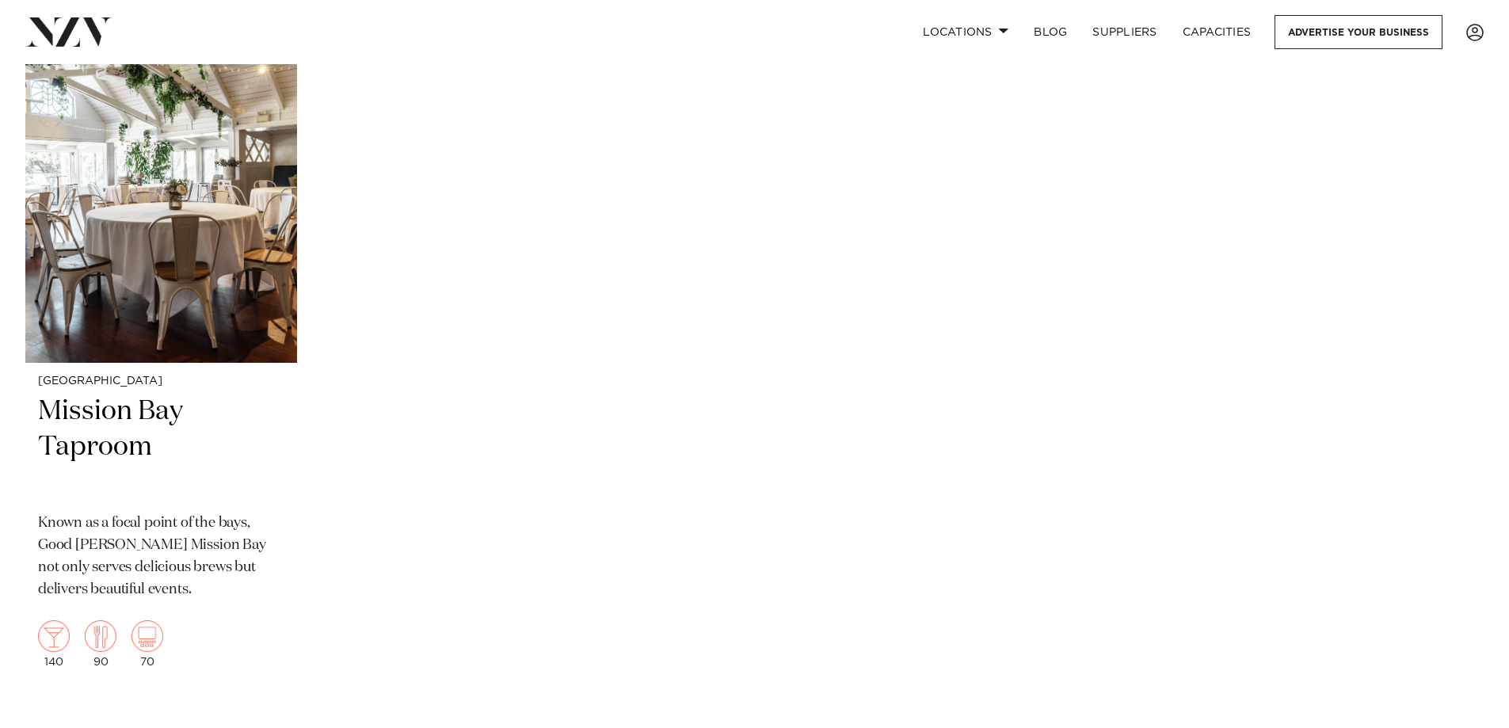
scroll to position [475, 0]
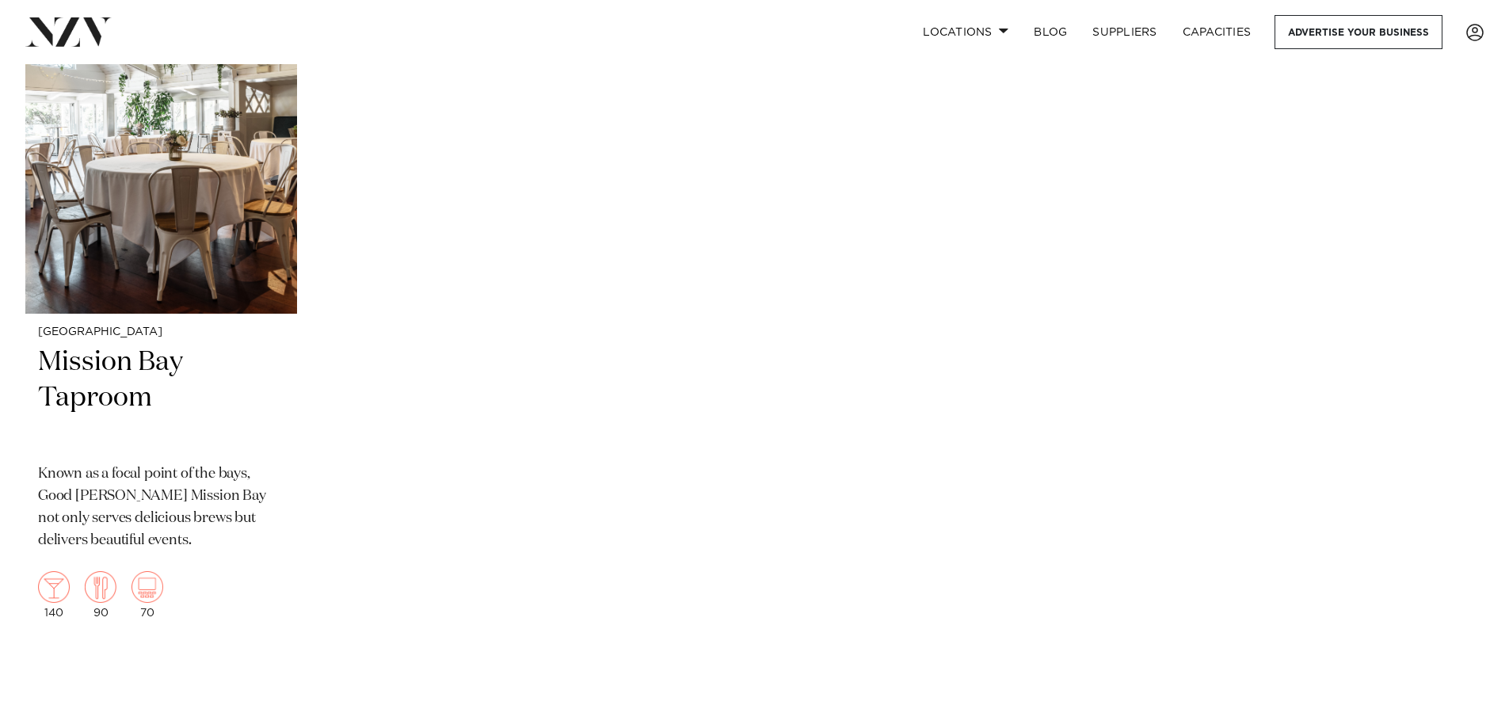
click at [510, 345] on div "Auckland Mission Bay Taproom Known as a focal point of the bays, Good George Mi…" at bounding box center [754, 290] width 1458 height 682
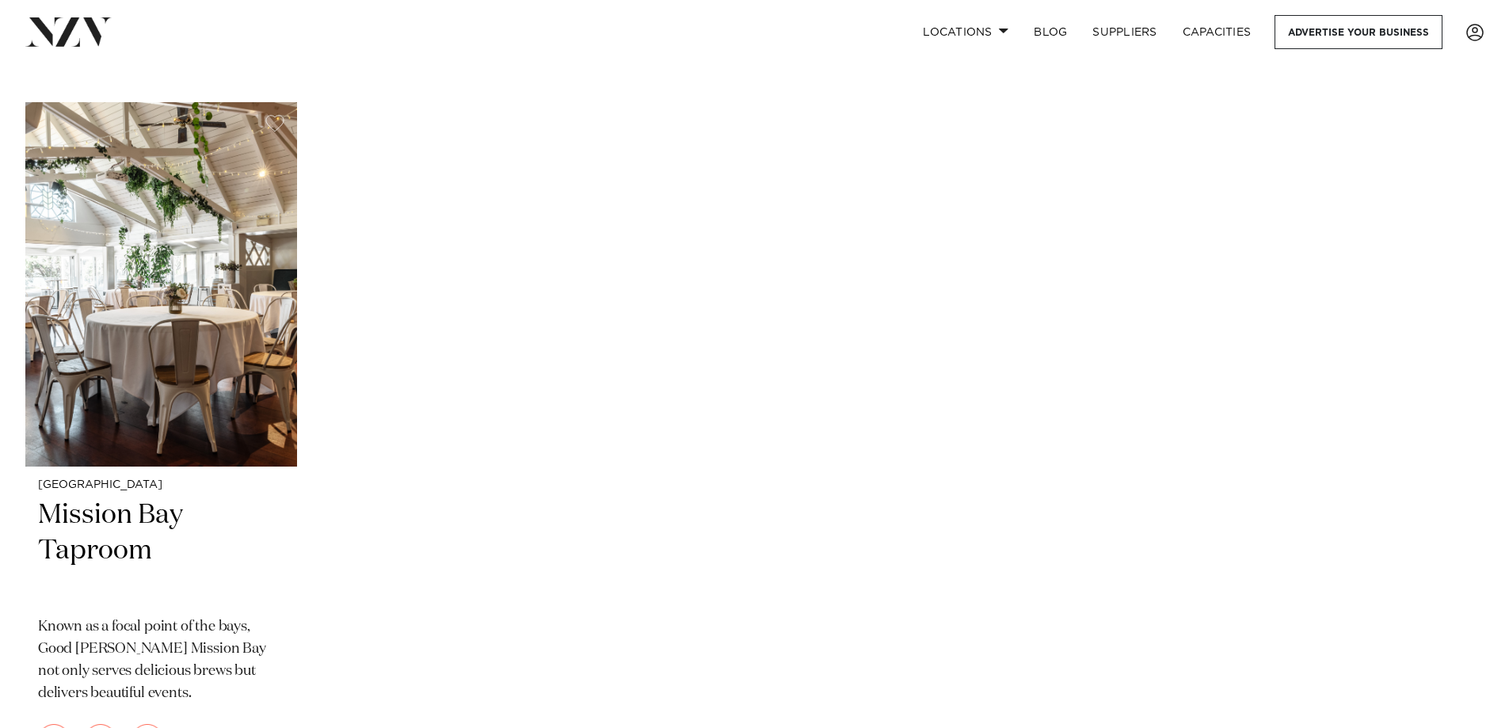
scroll to position [317, 0]
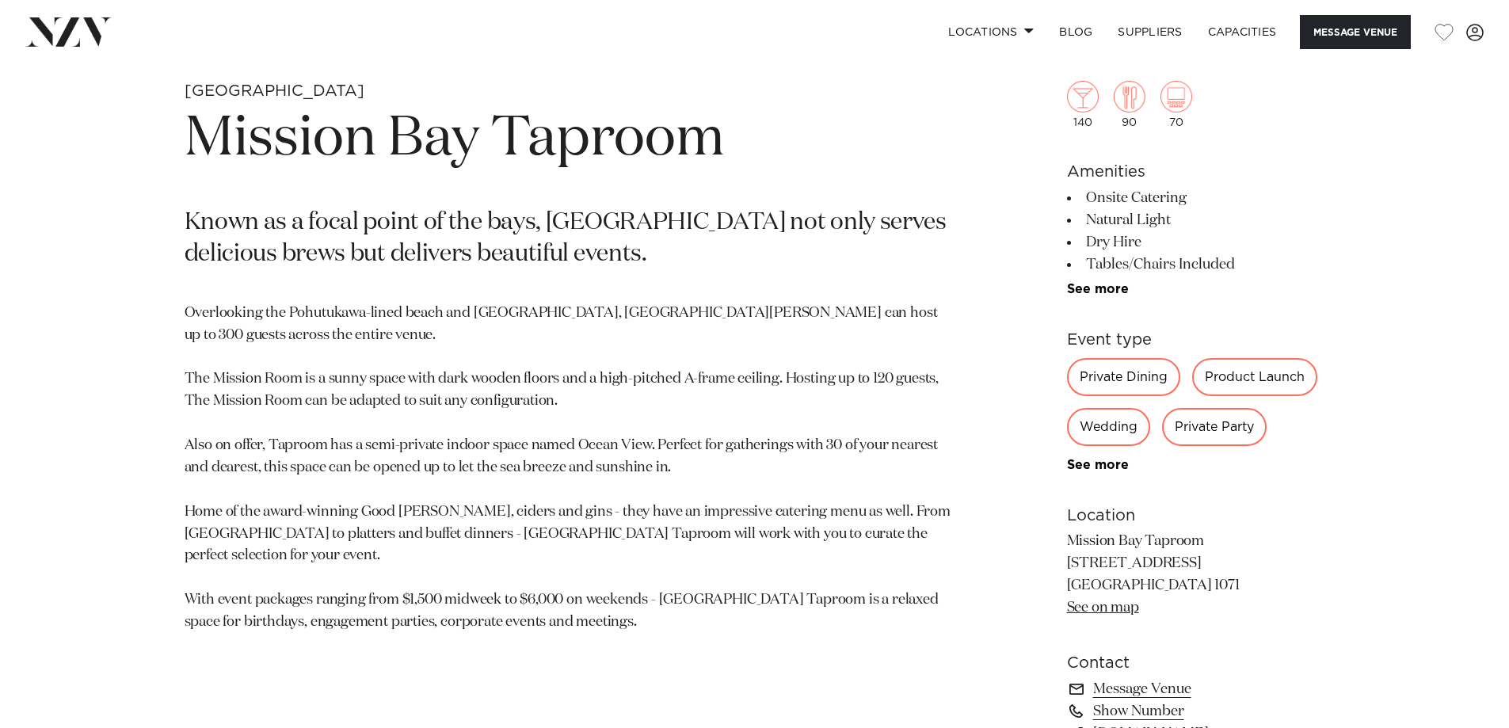
scroll to position [792, 0]
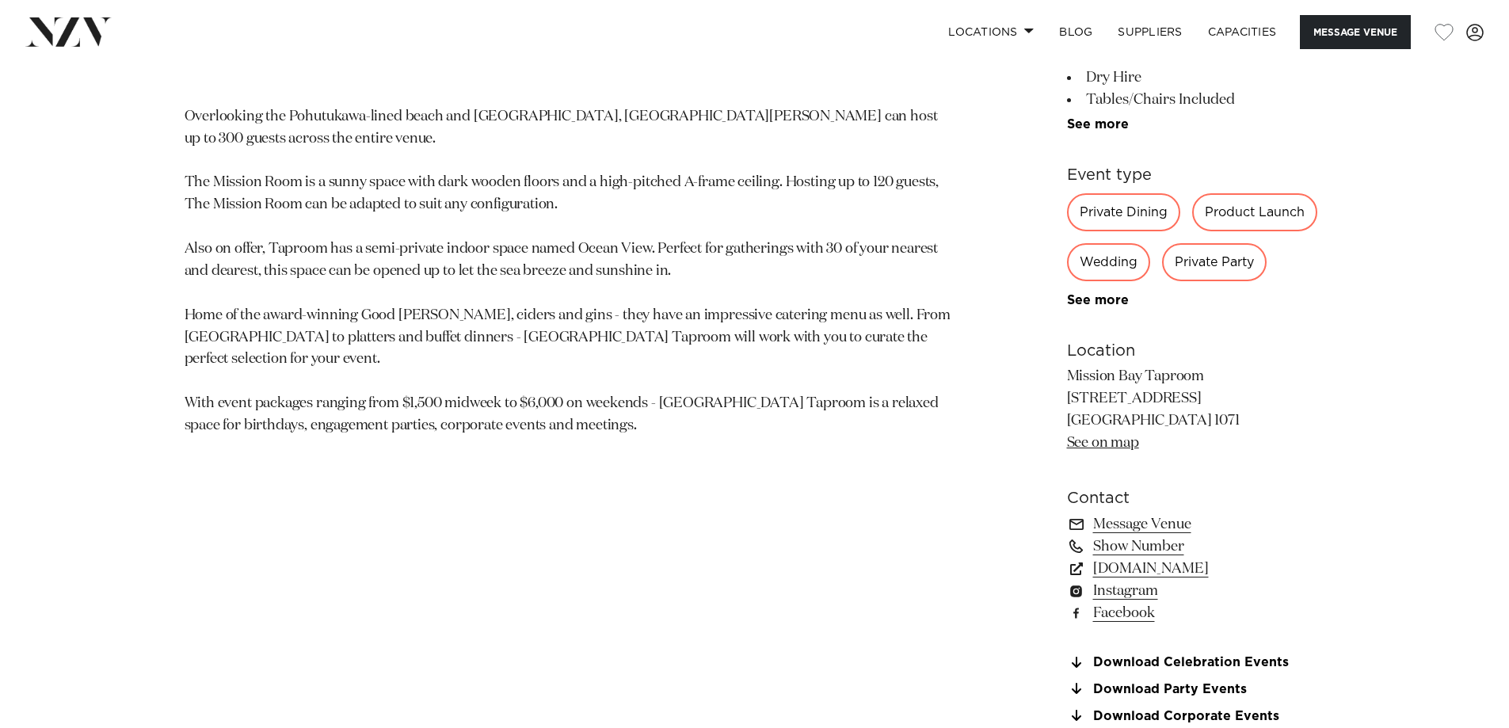
click at [976, 280] on div "Auckland Mission Bay Taproom Known as a focal point of the bays, Mission Bay Ta…" at bounding box center [755, 313] width 1348 height 858
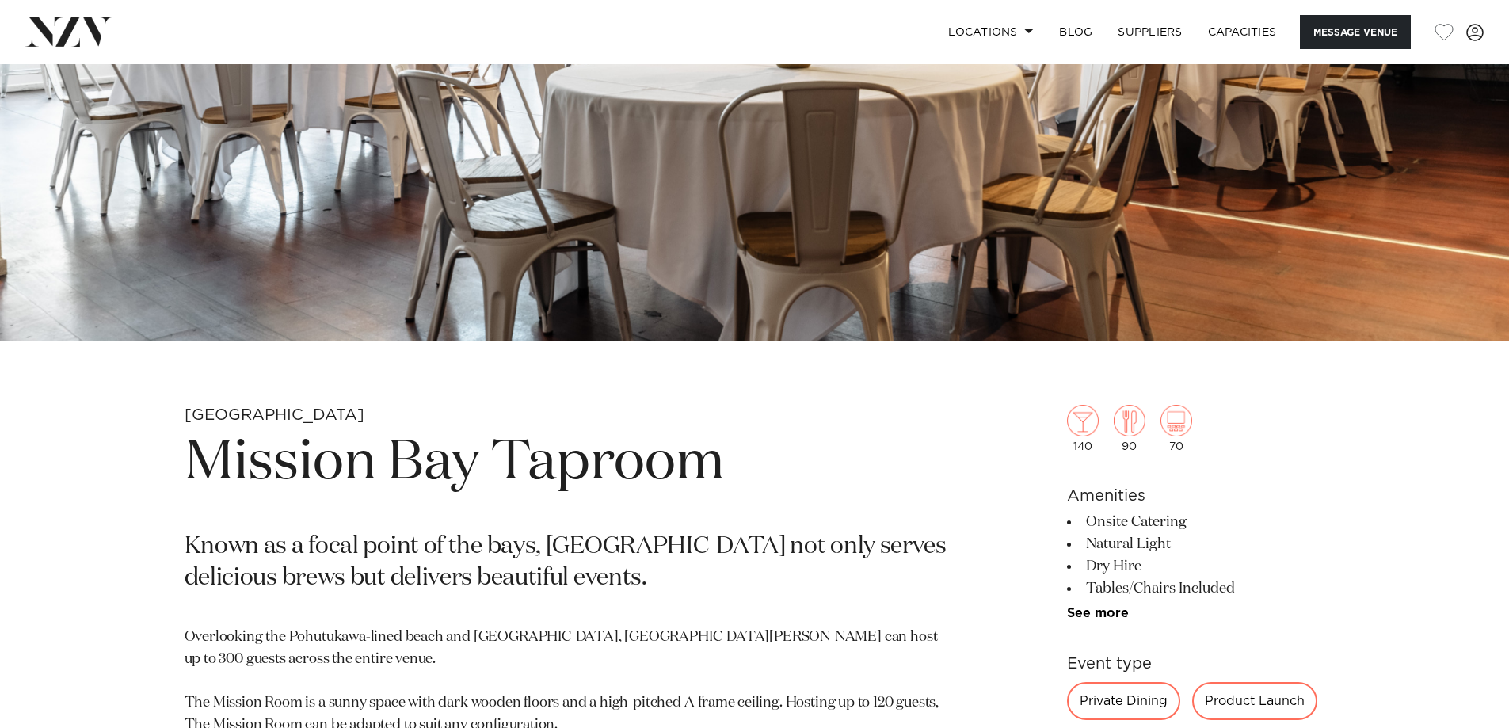
scroll to position [158, 0]
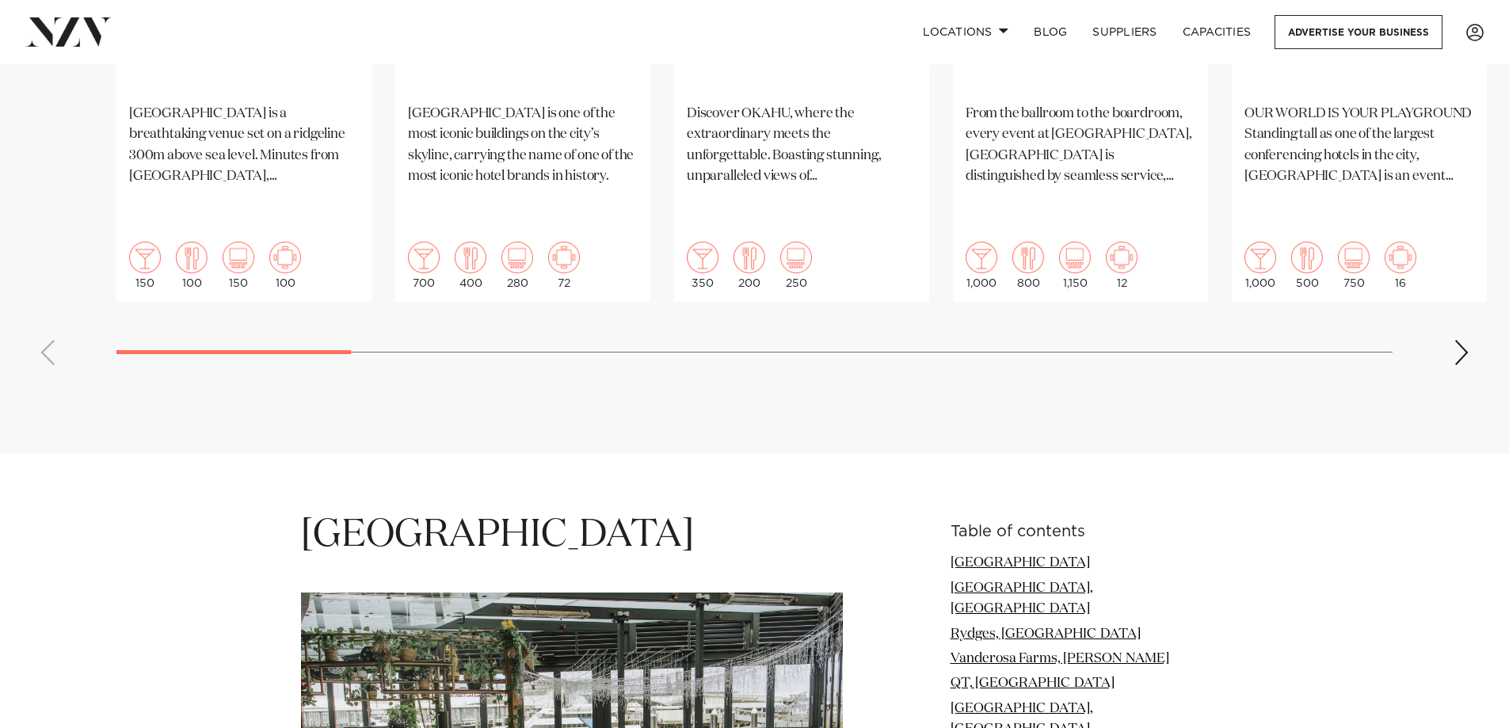
scroll to position [1426, 0]
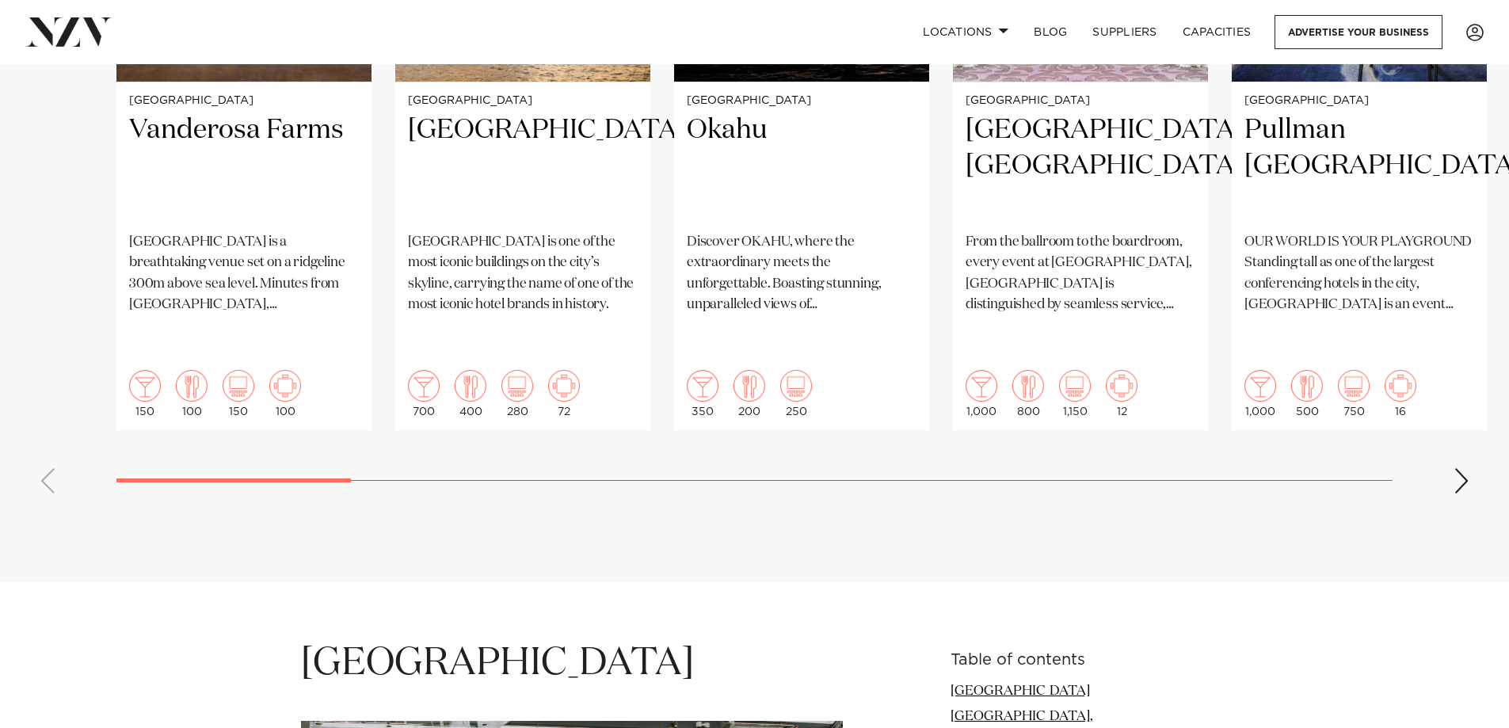
click at [1464, 468] on div "Next slide" at bounding box center [1461, 480] width 16 height 25
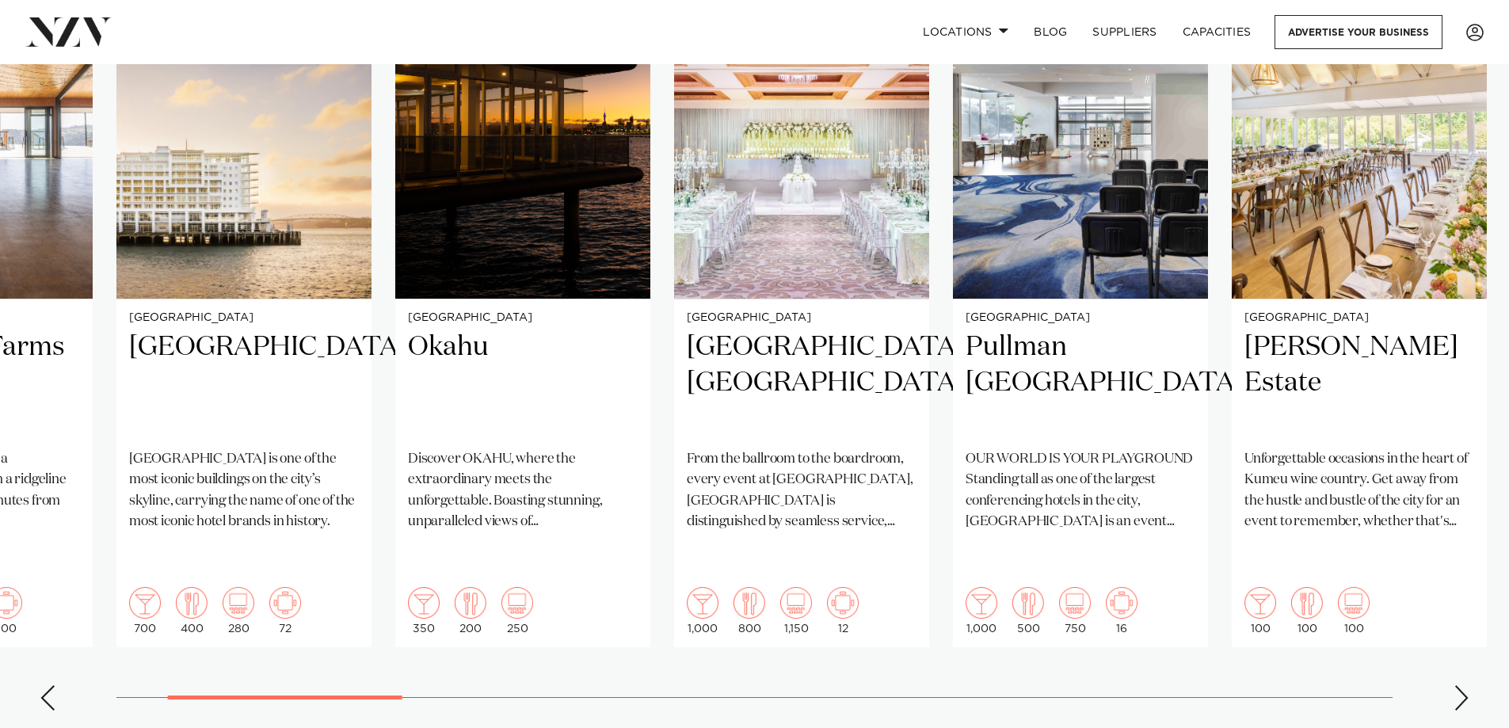
scroll to position [1188, 0]
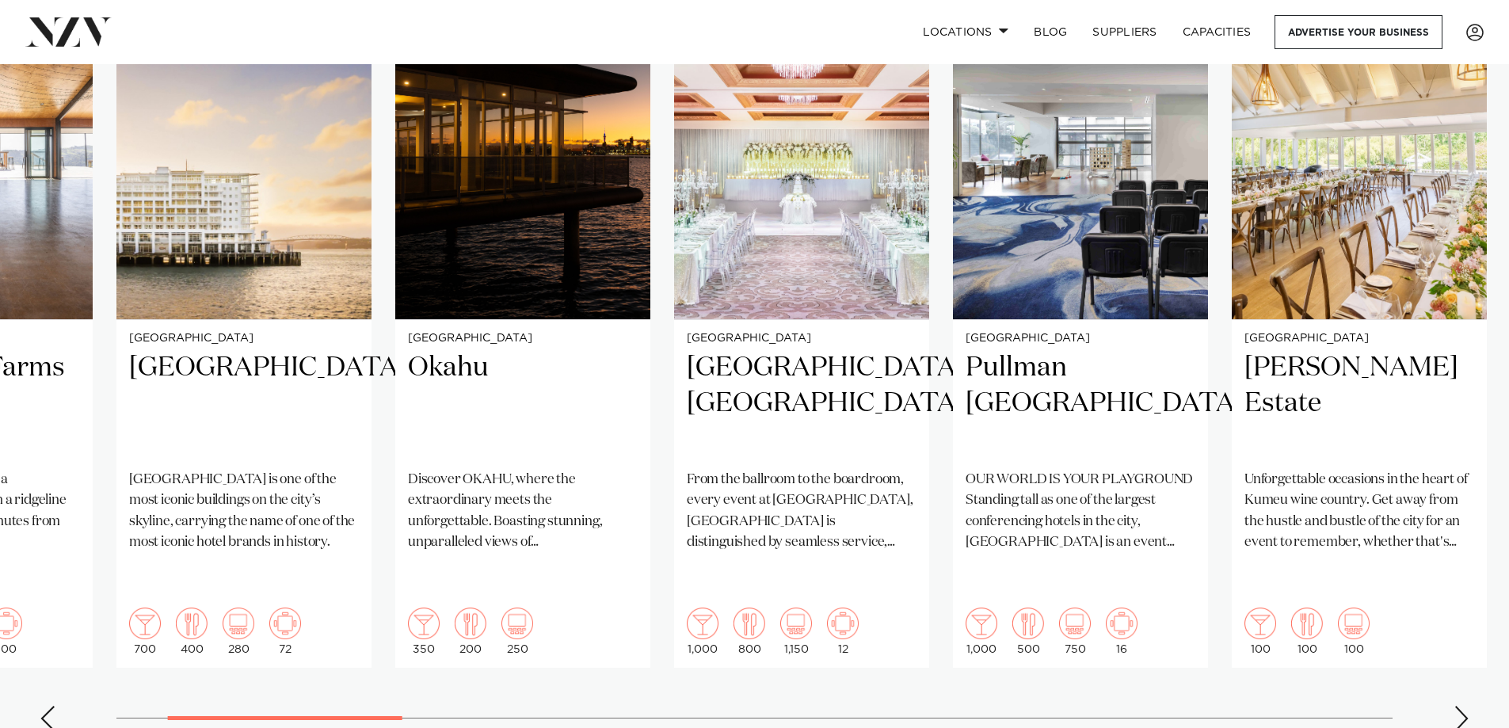
click at [1459, 706] on div "Next slide" at bounding box center [1461, 718] width 16 height 25
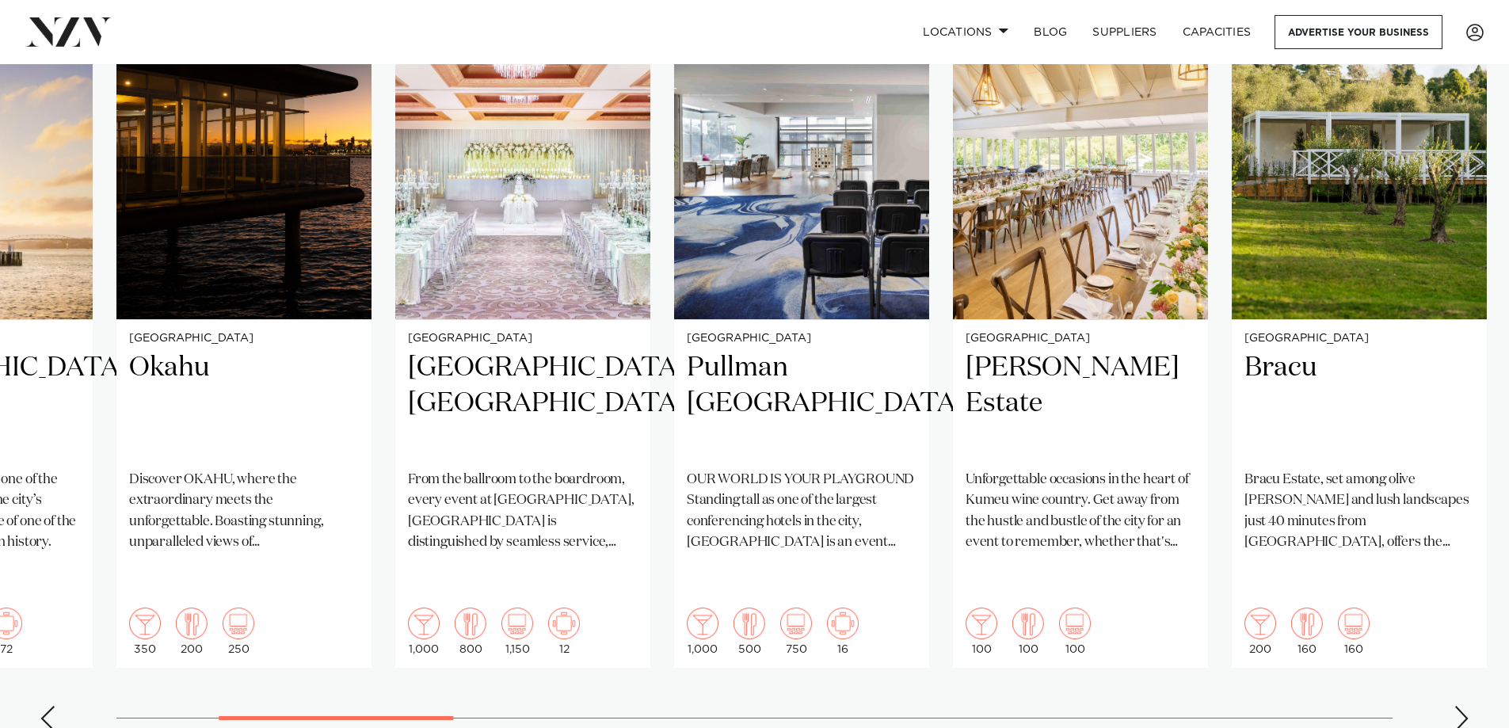
click at [1460, 706] on div "Next slide" at bounding box center [1461, 718] width 16 height 25
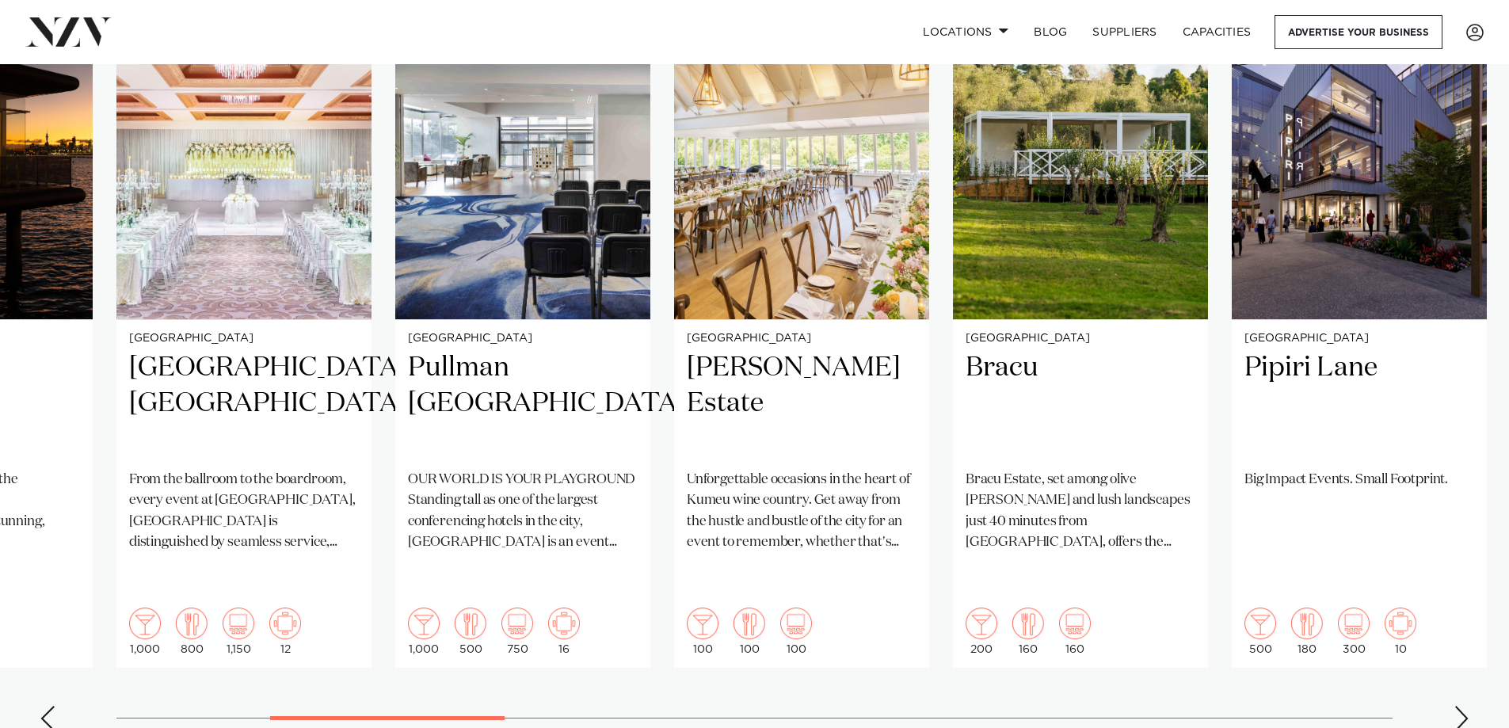
click at [1462, 706] on div "Next slide" at bounding box center [1461, 718] width 16 height 25
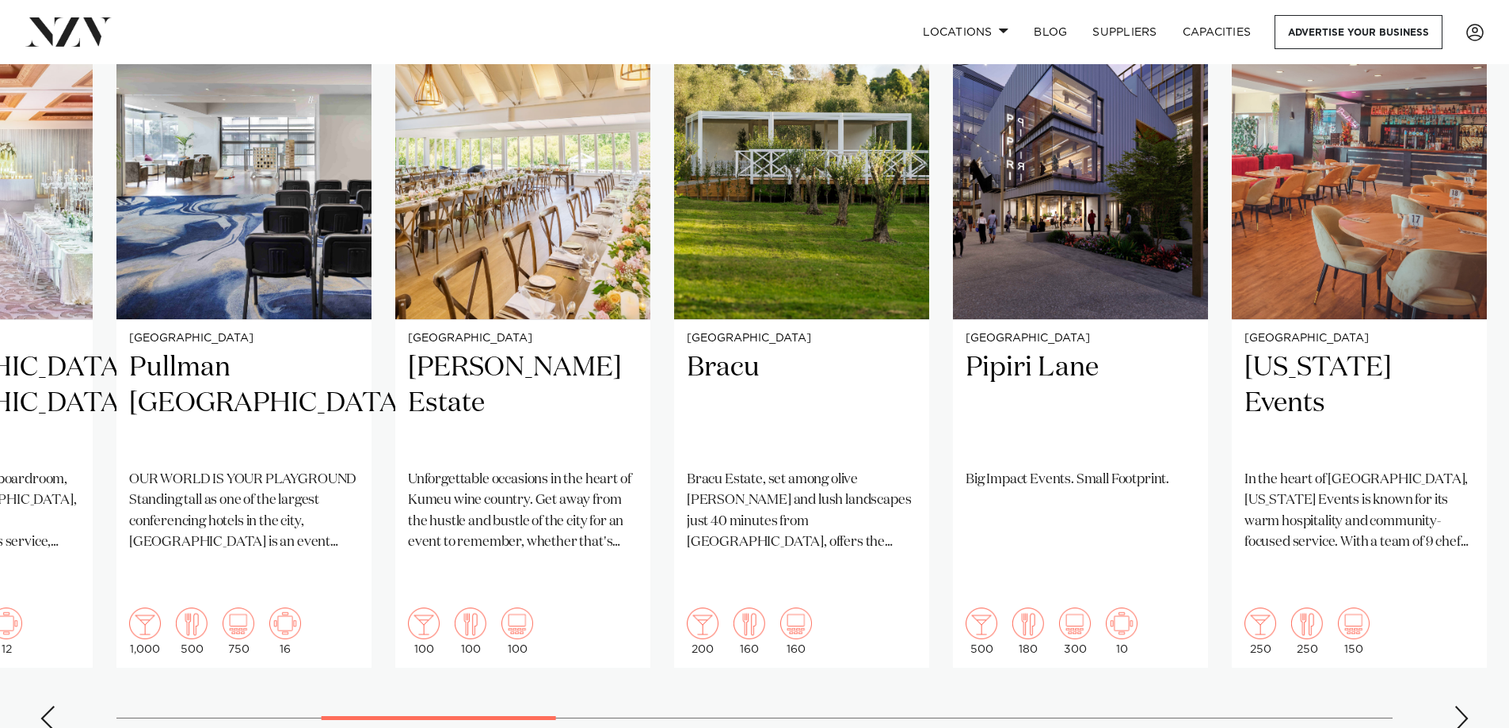
click at [1454, 706] on div "Next slide" at bounding box center [1461, 718] width 16 height 25
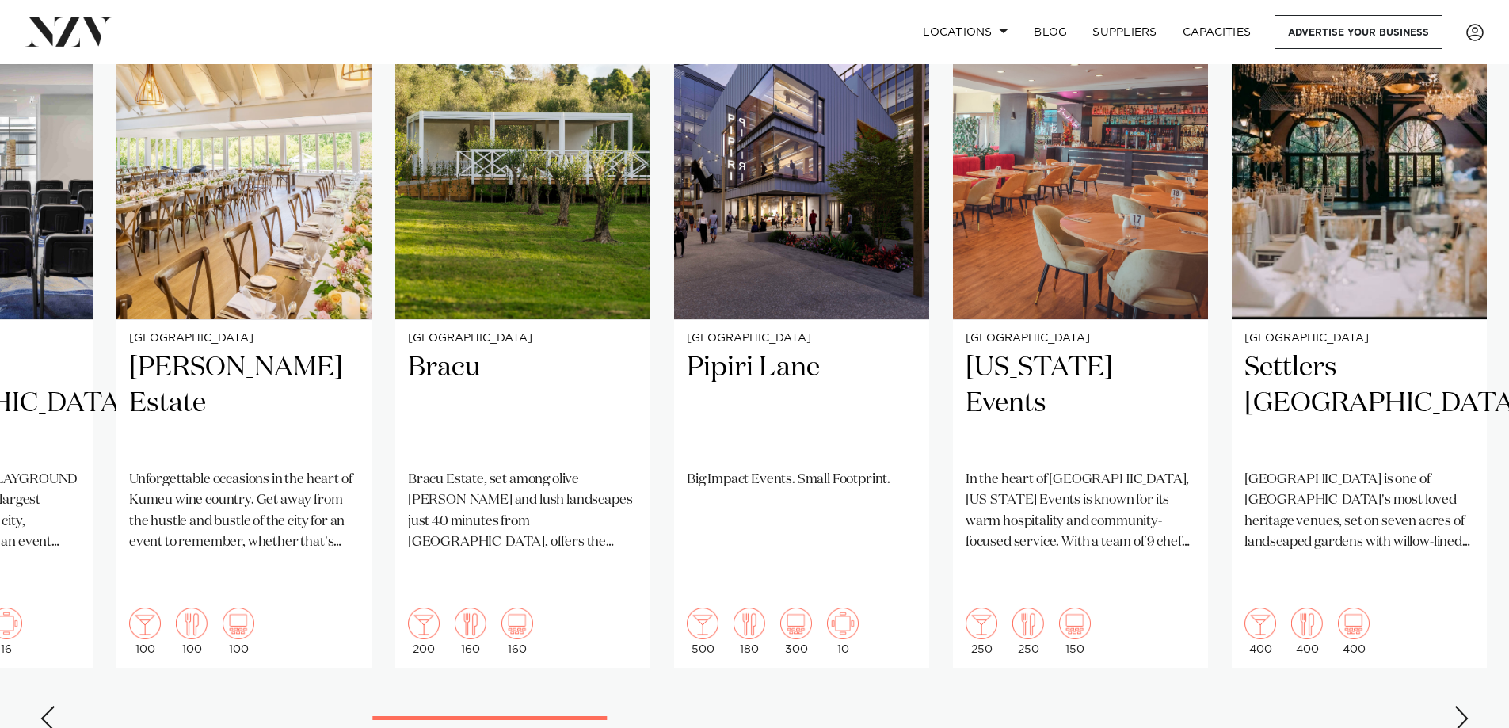
click at [1454, 706] on div "Next slide" at bounding box center [1461, 718] width 16 height 25
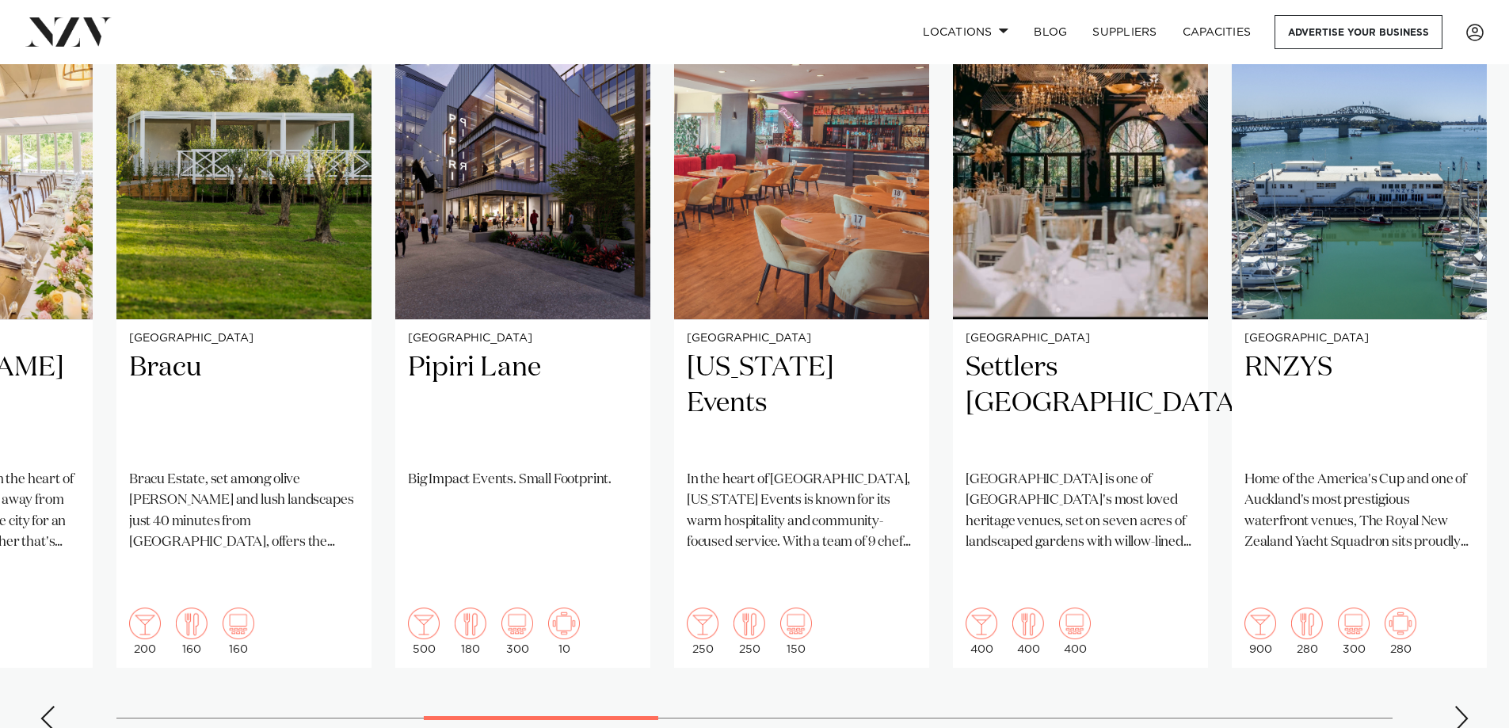
click at [1454, 706] on div "Next slide" at bounding box center [1461, 718] width 16 height 25
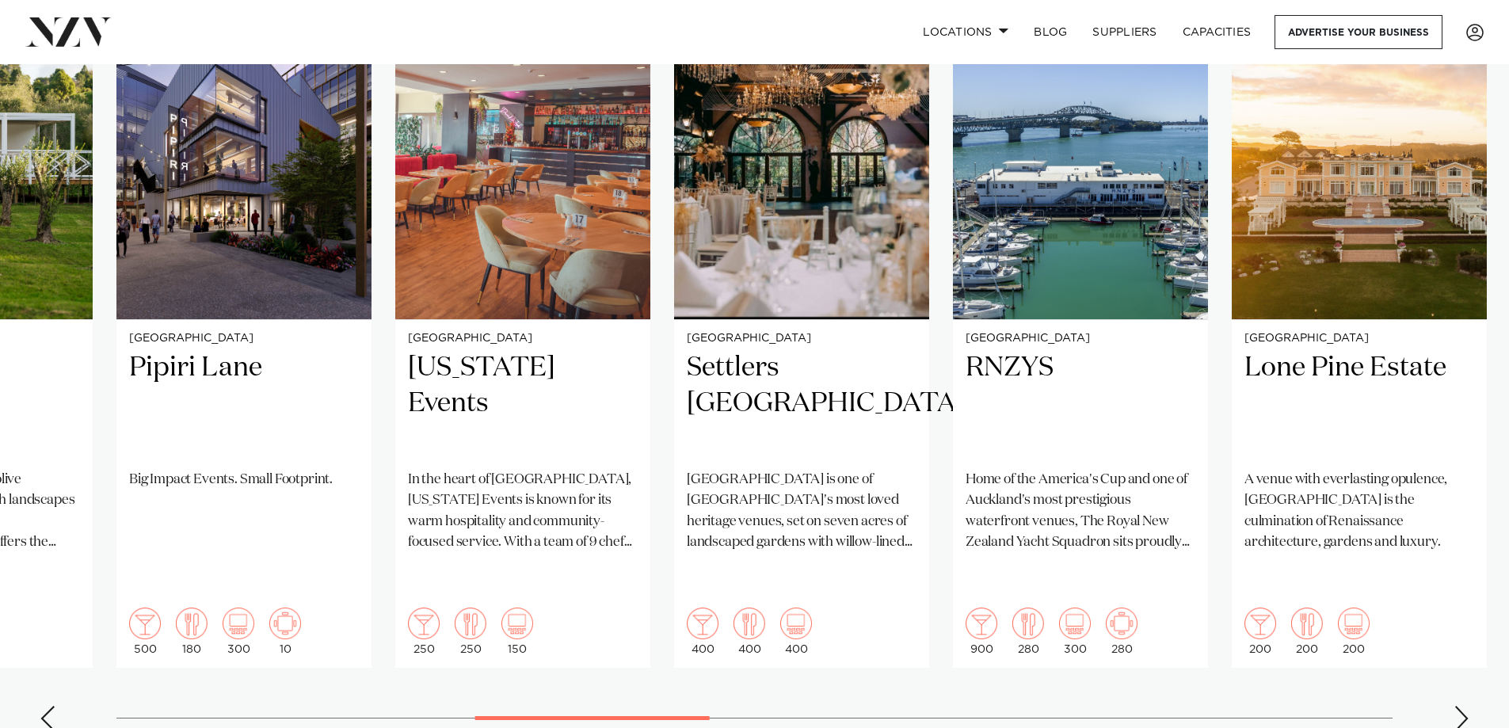
click at [1456, 706] on div "Next slide" at bounding box center [1461, 718] width 16 height 25
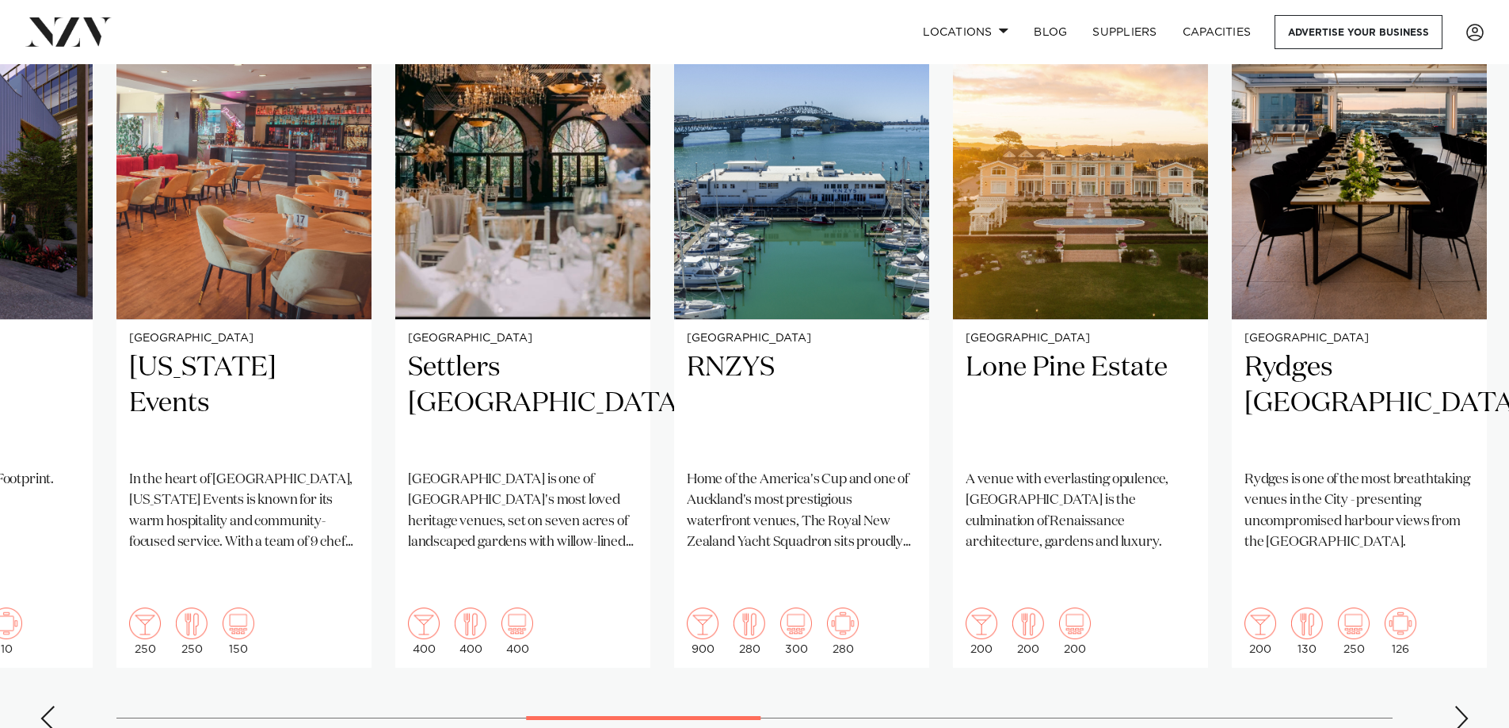
click at [1456, 706] on div "Next slide" at bounding box center [1461, 718] width 16 height 25
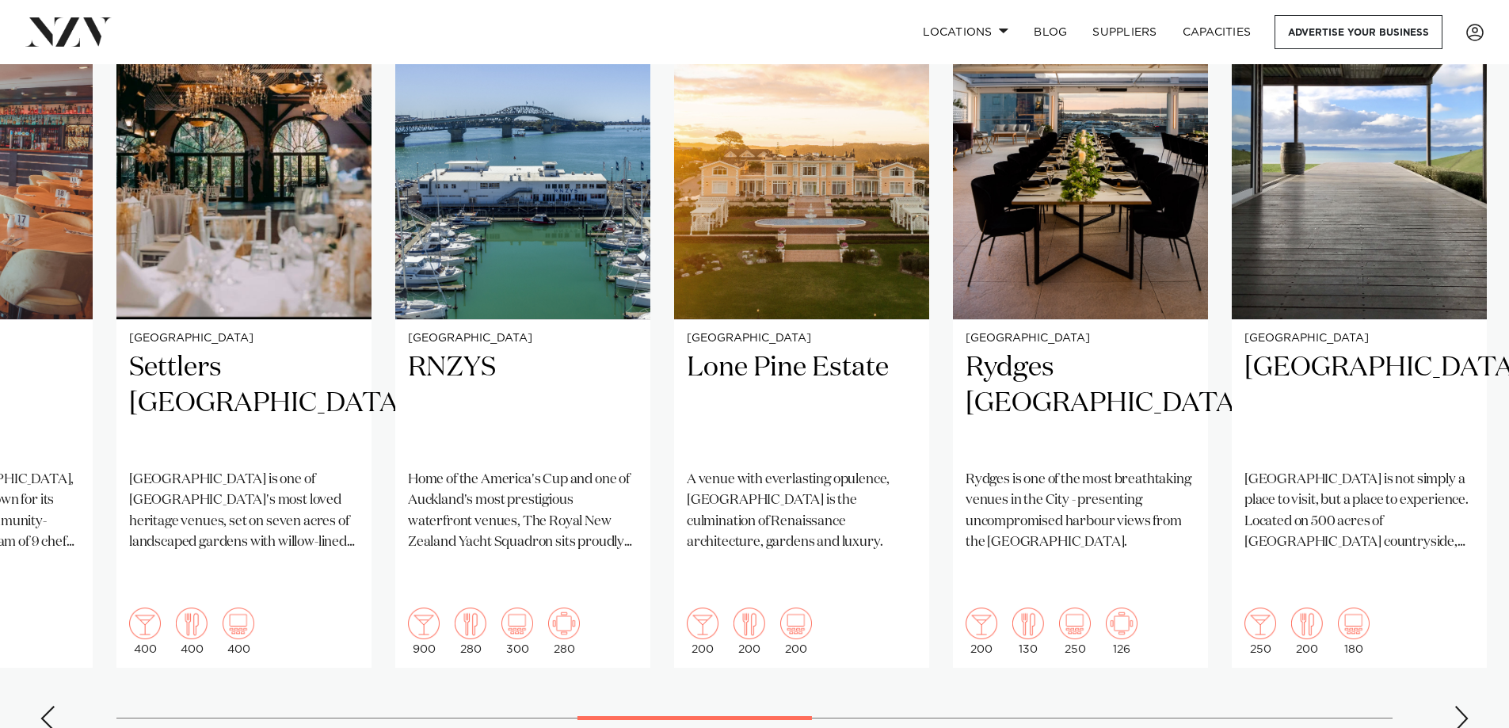
click at [1456, 706] on div "Next slide" at bounding box center [1461, 718] width 16 height 25
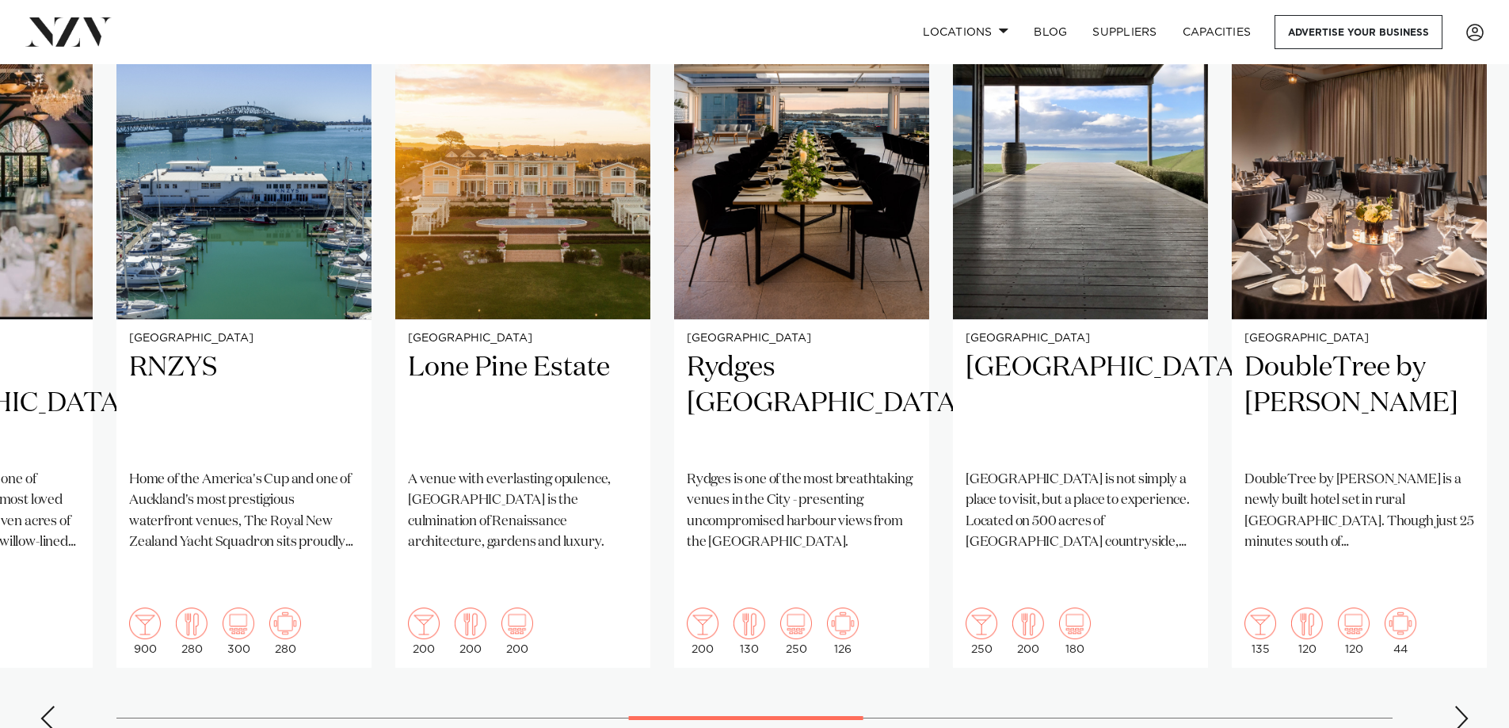
click at [1453, 652] on swiper-container "Auckland Vanderosa Farms Vanderosa Farms is a breathtaking venue set on a ridge…" at bounding box center [754, 360] width 1509 height 767
click at [1464, 706] on div "Next slide" at bounding box center [1461, 718] width 16 height 25
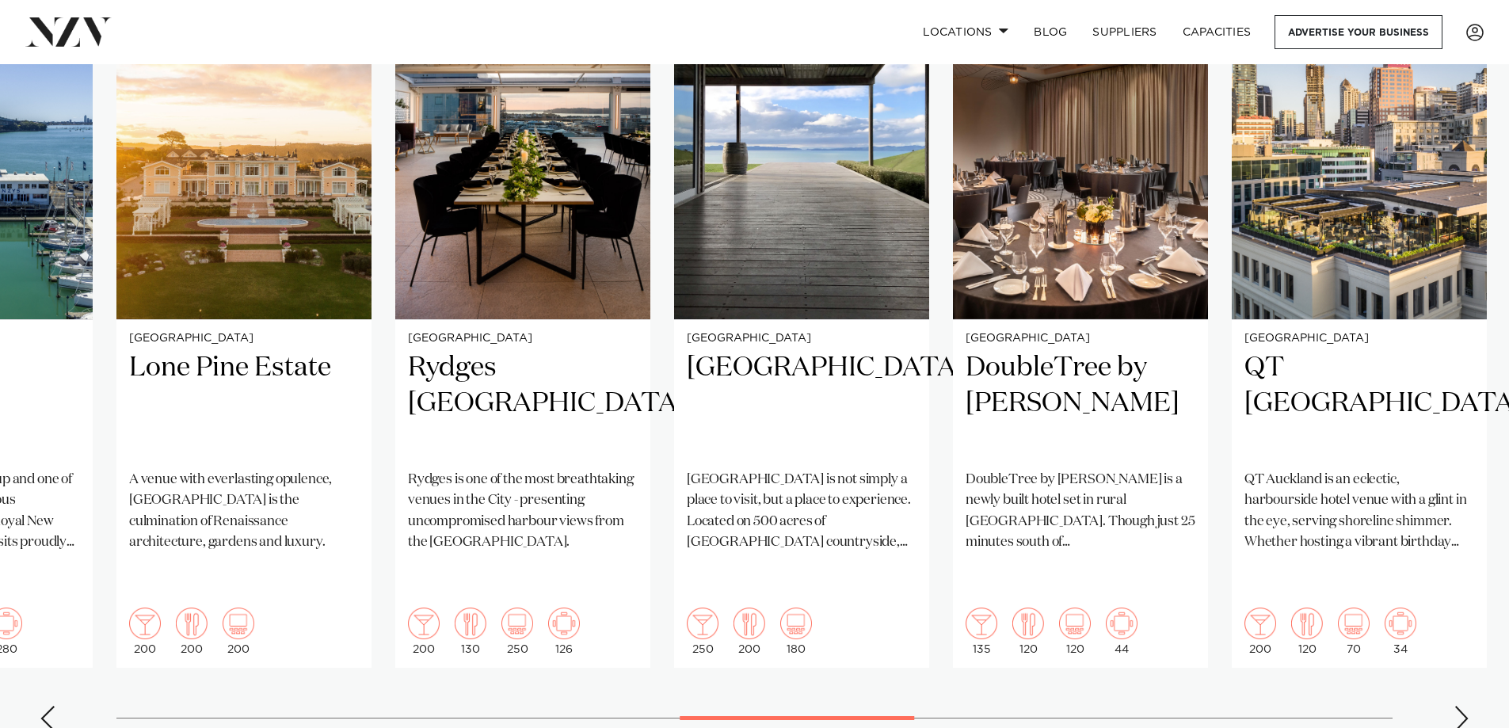
click at [1464, 706] on div "Next slide" at bounding box center [1461, 718] width 16 height 25
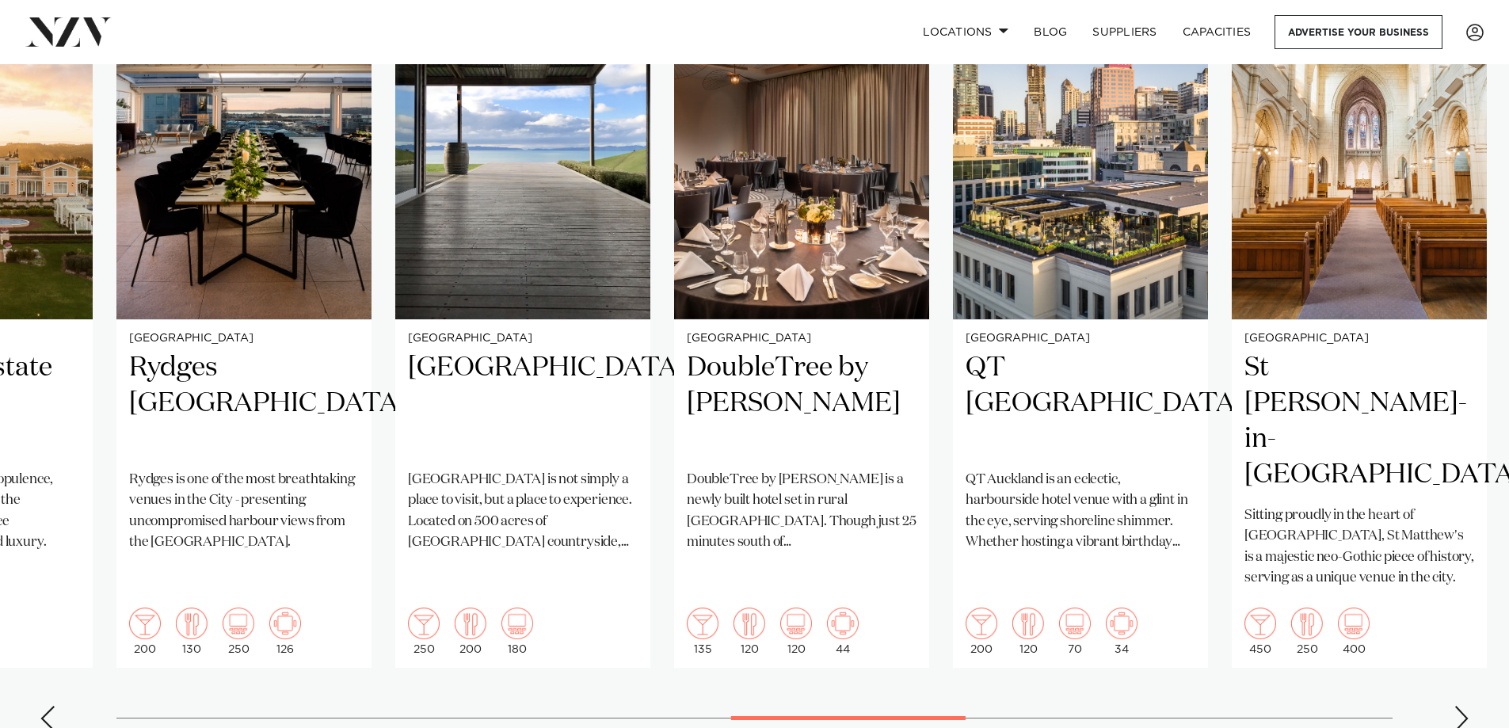
click at [1464, 706] on div "Next slide" at bounding box center [1461, 718] width 16 height 25
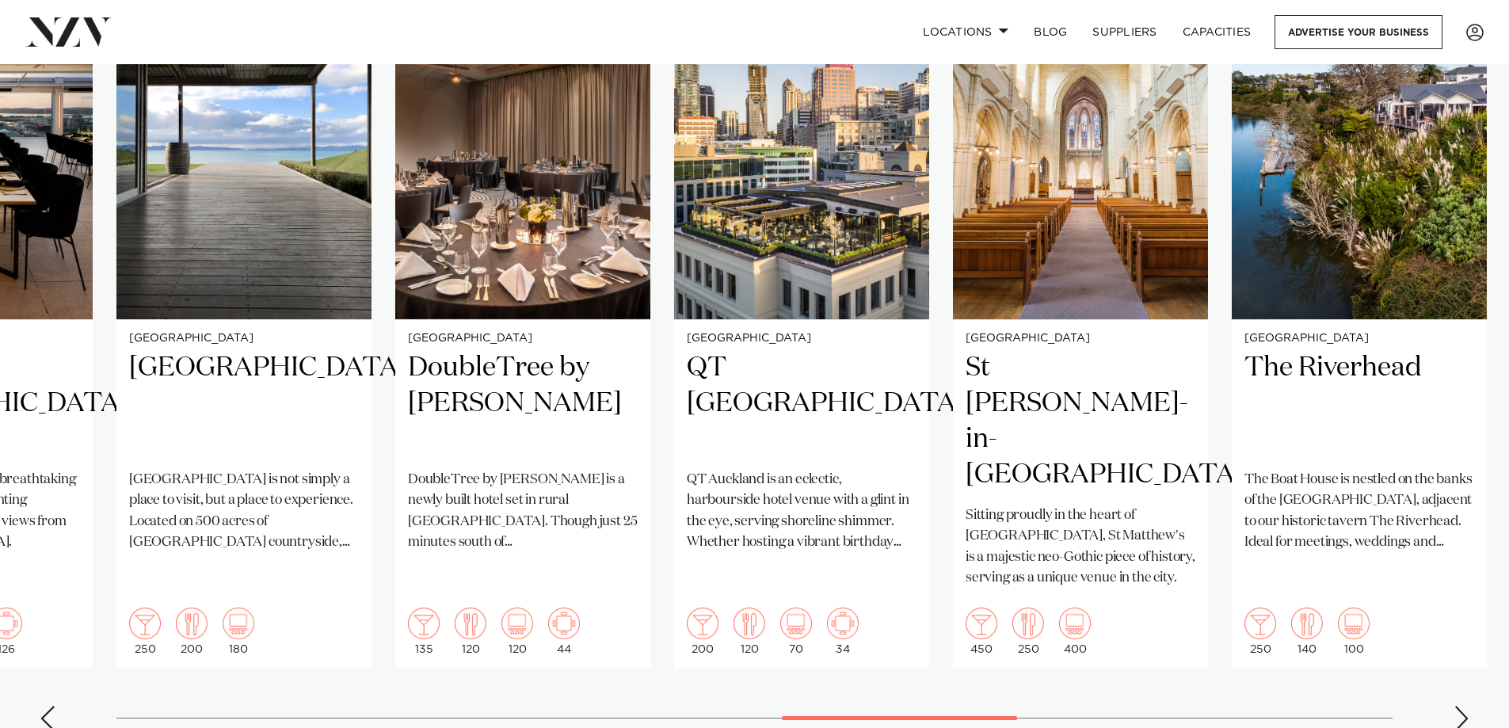
click at [1464, 706] on div "Next slide" at bounding box center [1461, 718] width 16 height 25
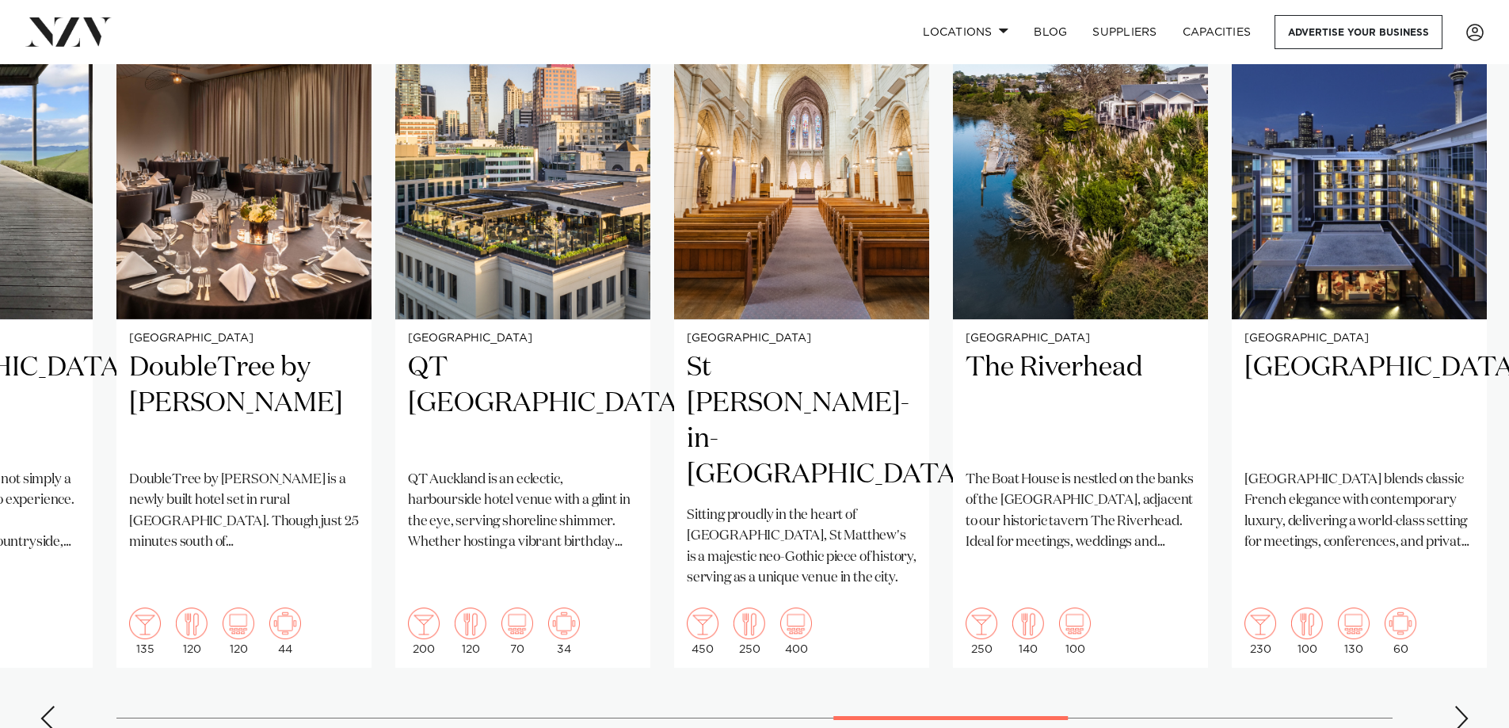
click at [1464, 706] on div "Next slide" at bounding box center [1461, 718] width 16 height 25
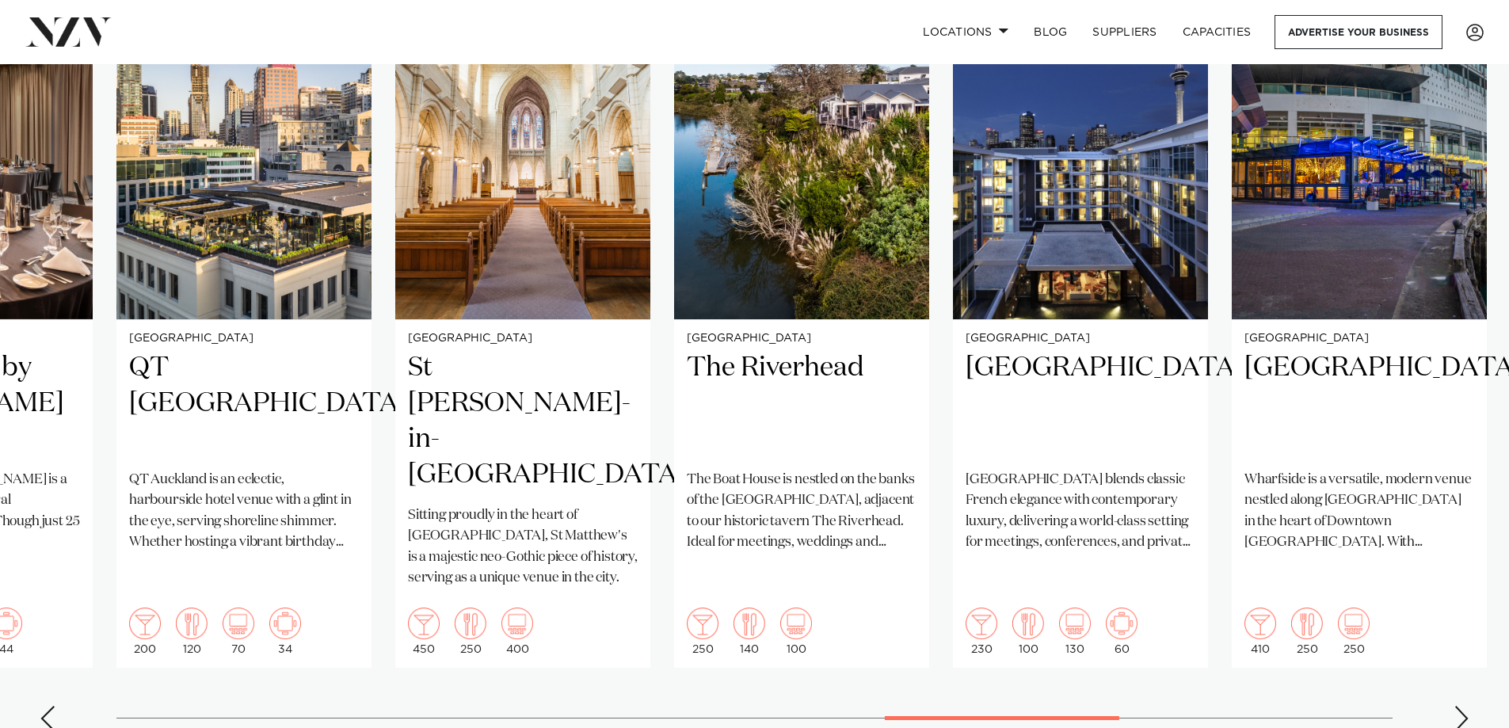
click at [1464, 706] on div "Next slide" at bounding box center [1461, 718] width 16 height 25
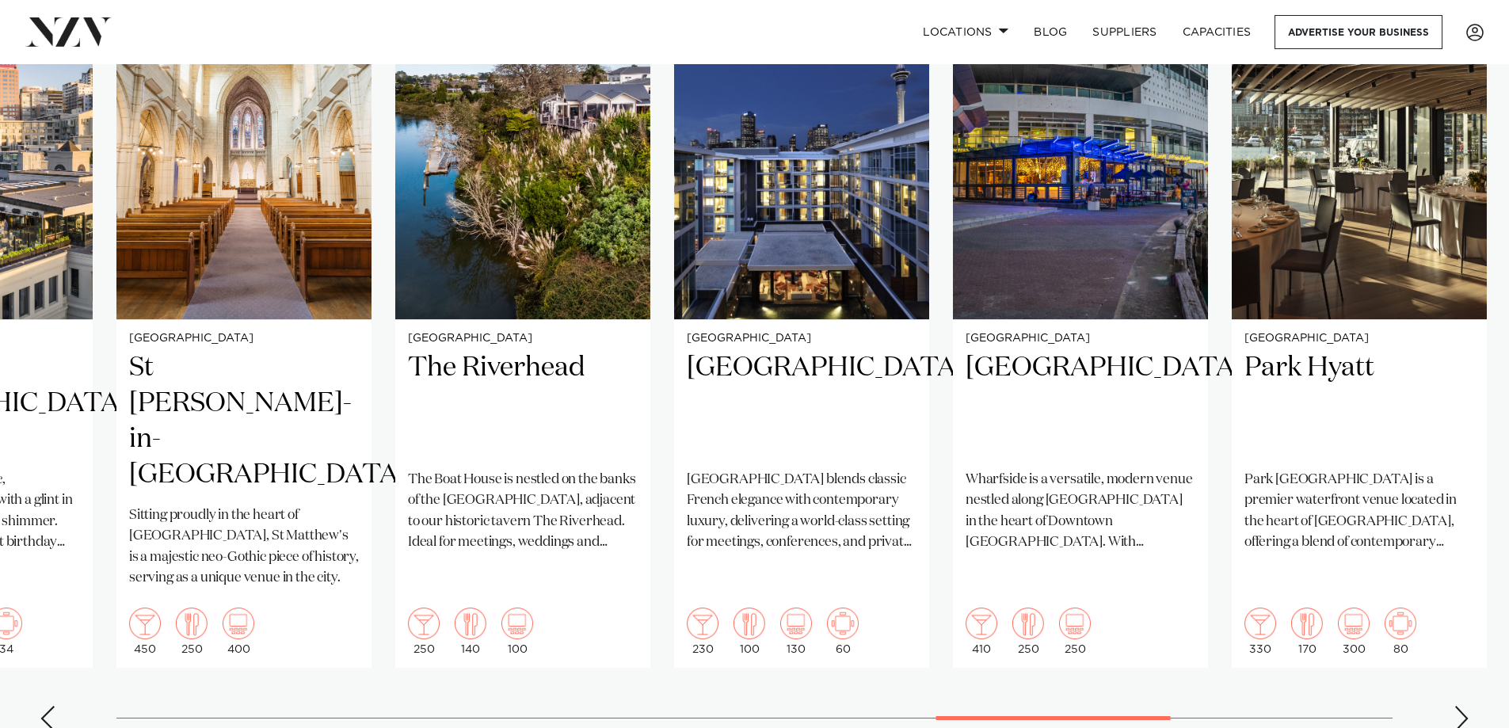
click at [1466, 706] on div "Next slide" at bounding box center [1461, 718] width 16 height 25
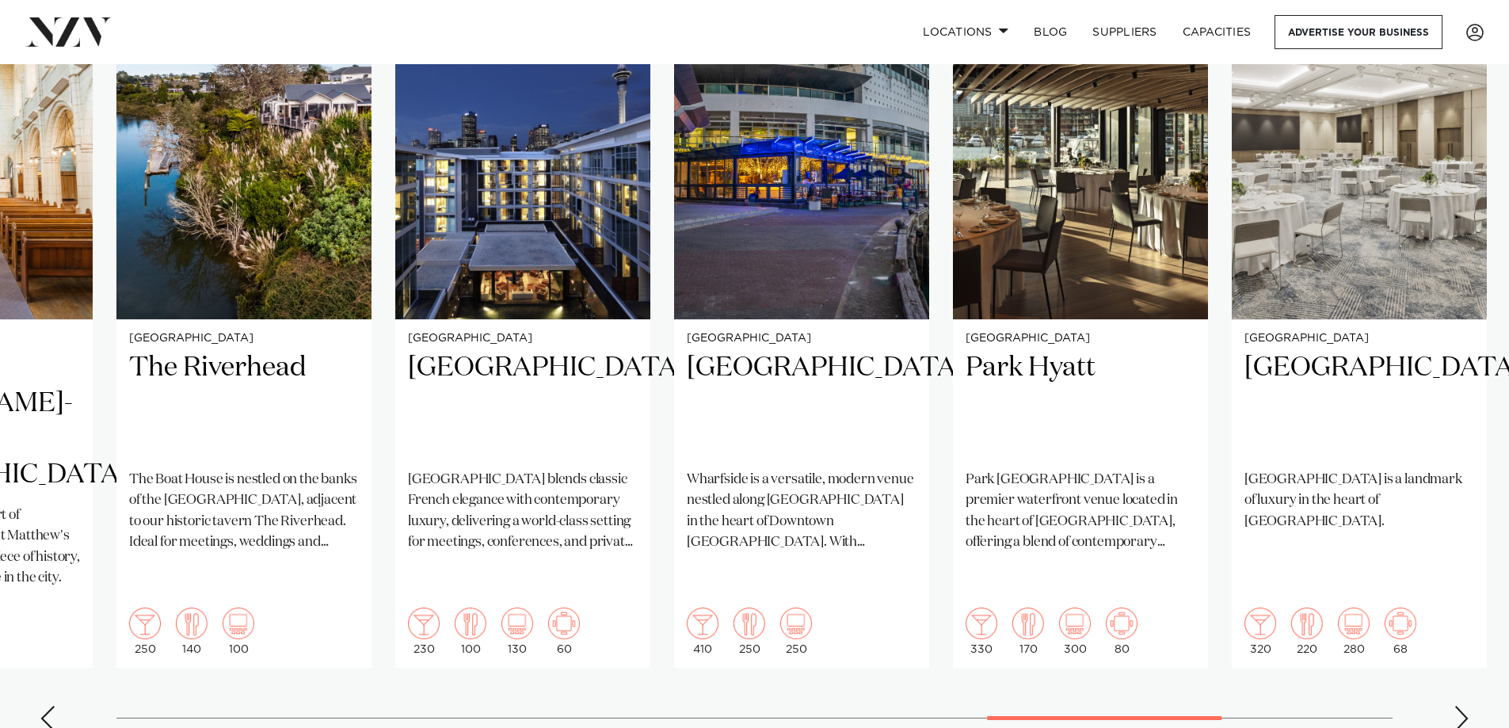
click at [1466, 706] on div "Next slide" at bounding box center [1461, 718] width 16 height 25
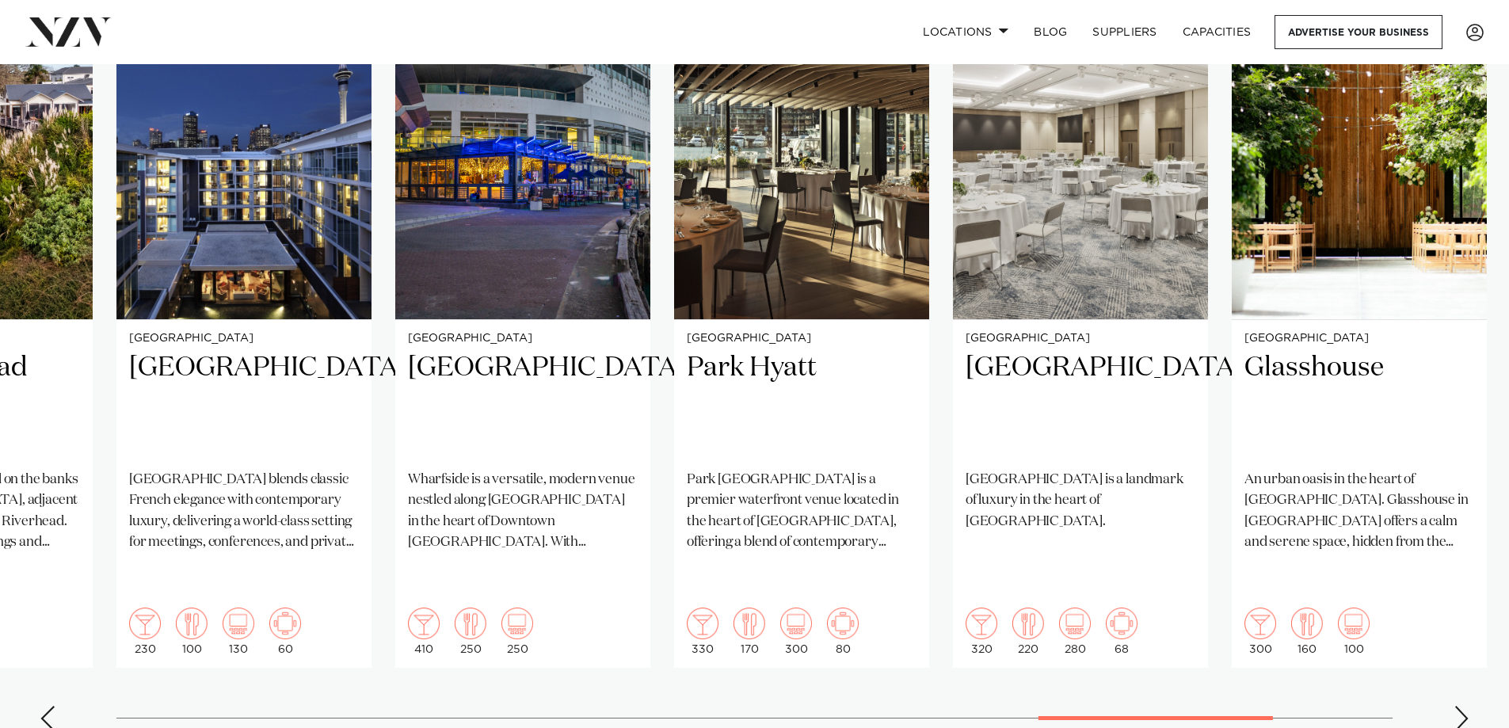
click at [1466, 706] on div "Next slide" at bounding box center [1461, 718] width 16 height 25
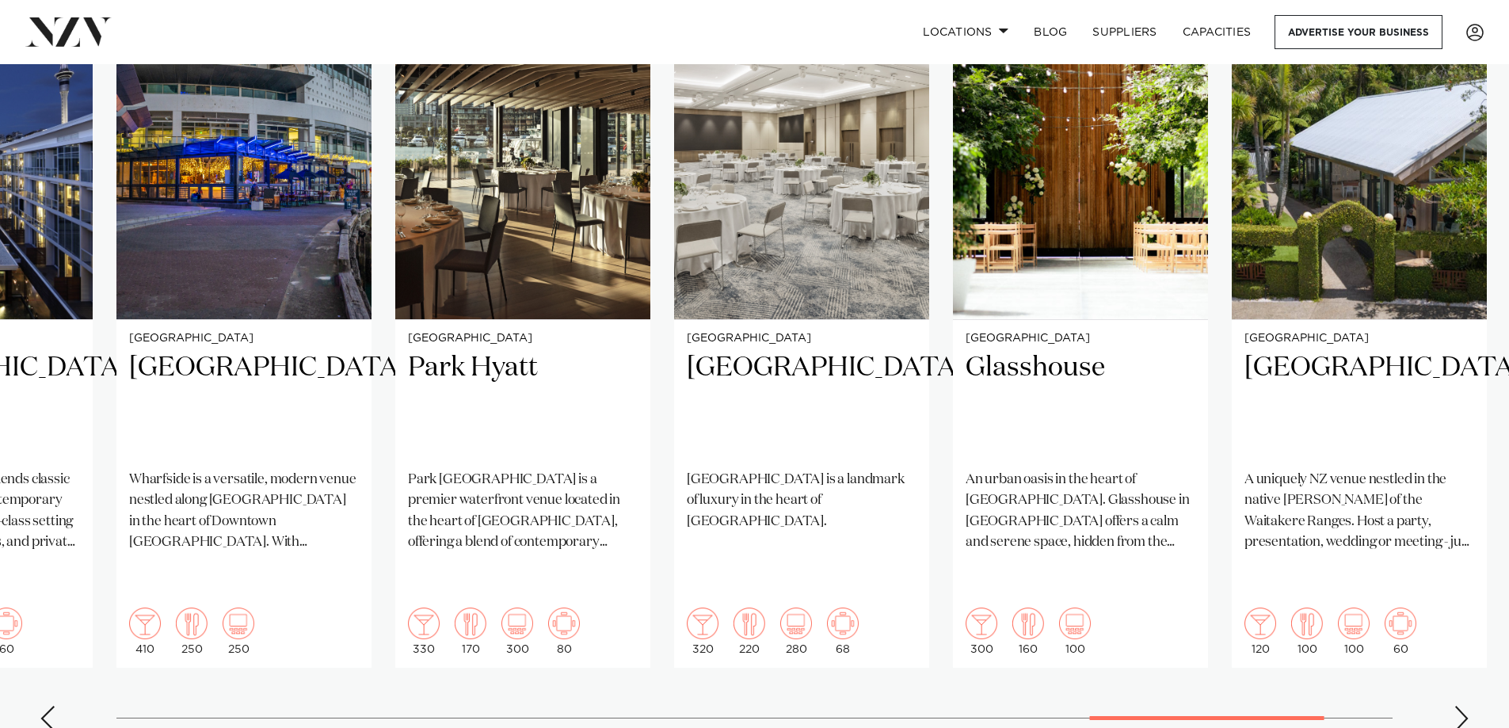
click at [1464, 706] on div "Next slide" at bounding box center [1461, 718] width 16 height 25
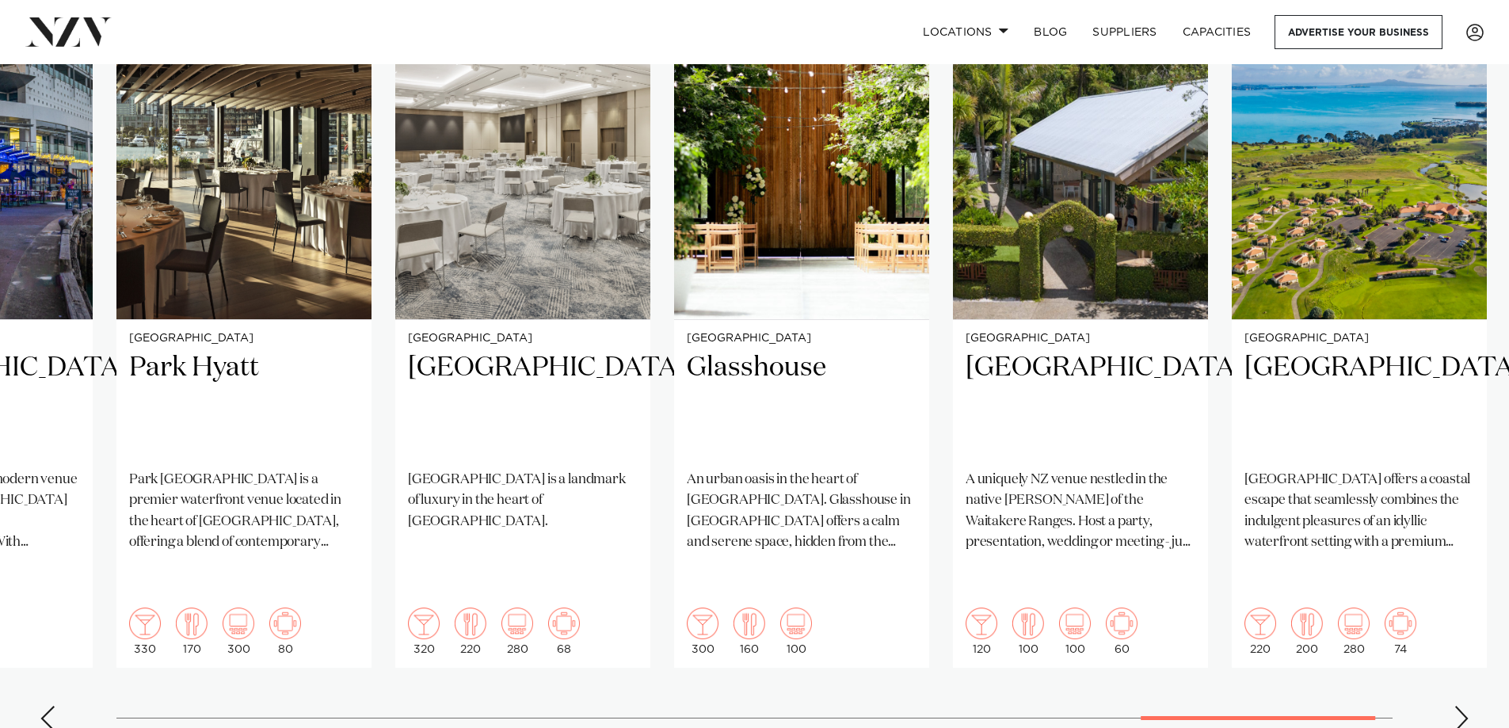
click at [1464, 706] on div "Next slide" at bounding box center [1461, 718] width 16 height 25
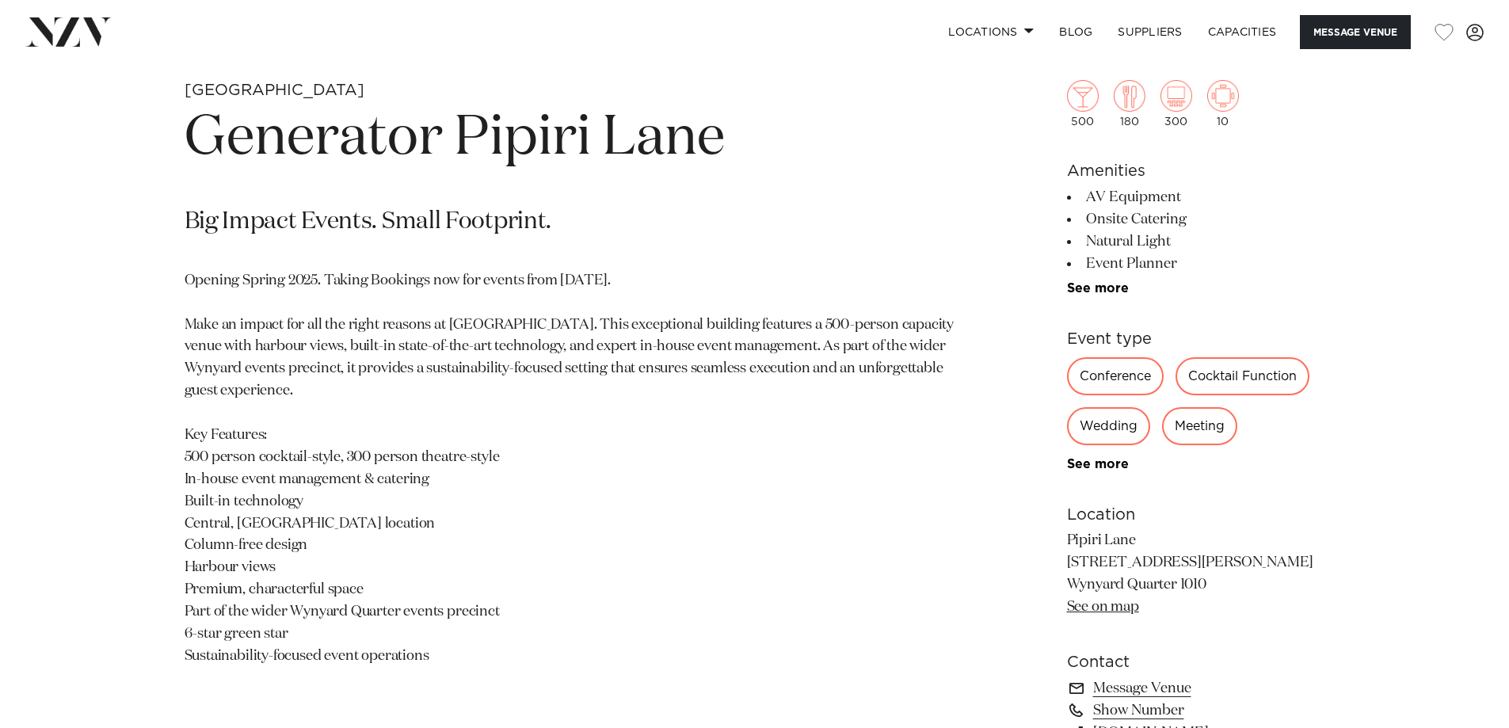
scroll to position [792, 0]
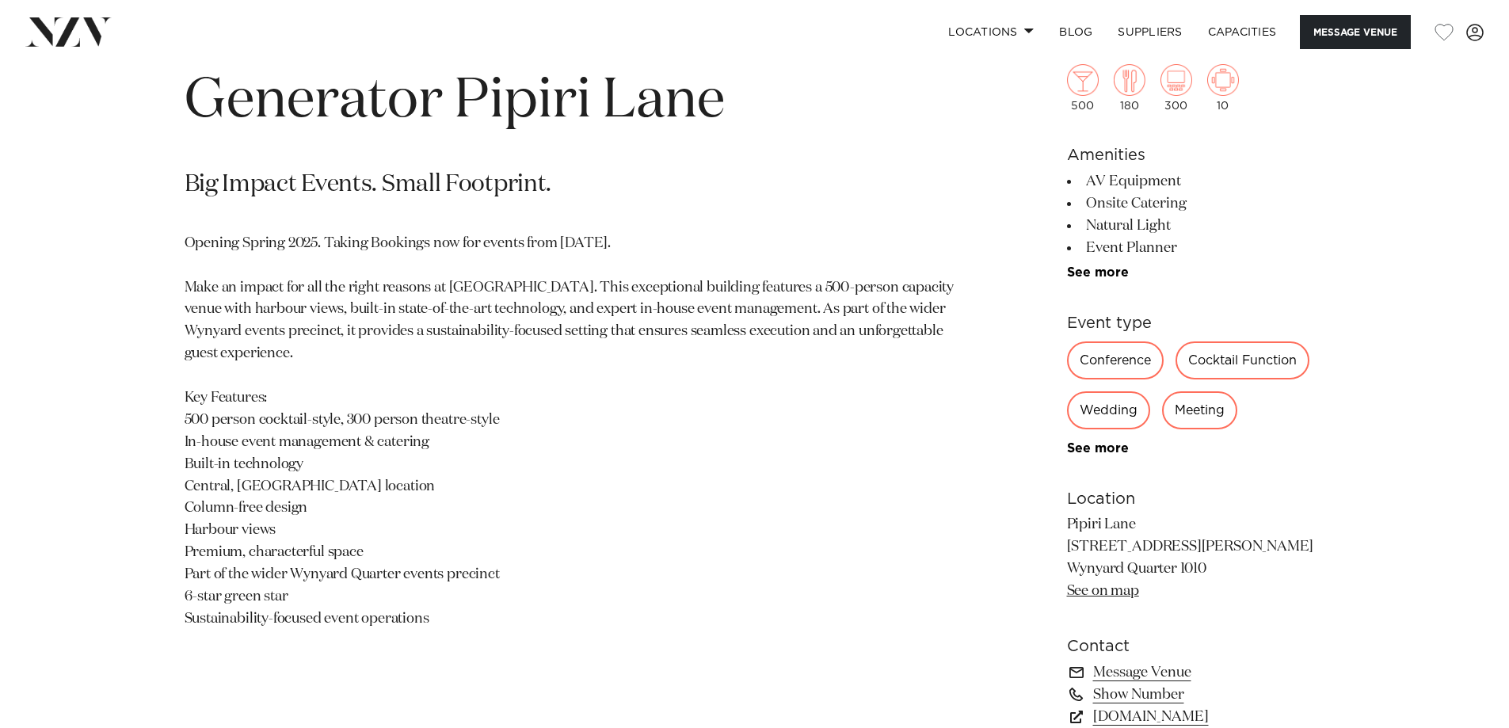
click at [653, 118] on h1 "Generator Pipiri Lane" at bounding box center [570, 101] width 770 height 73
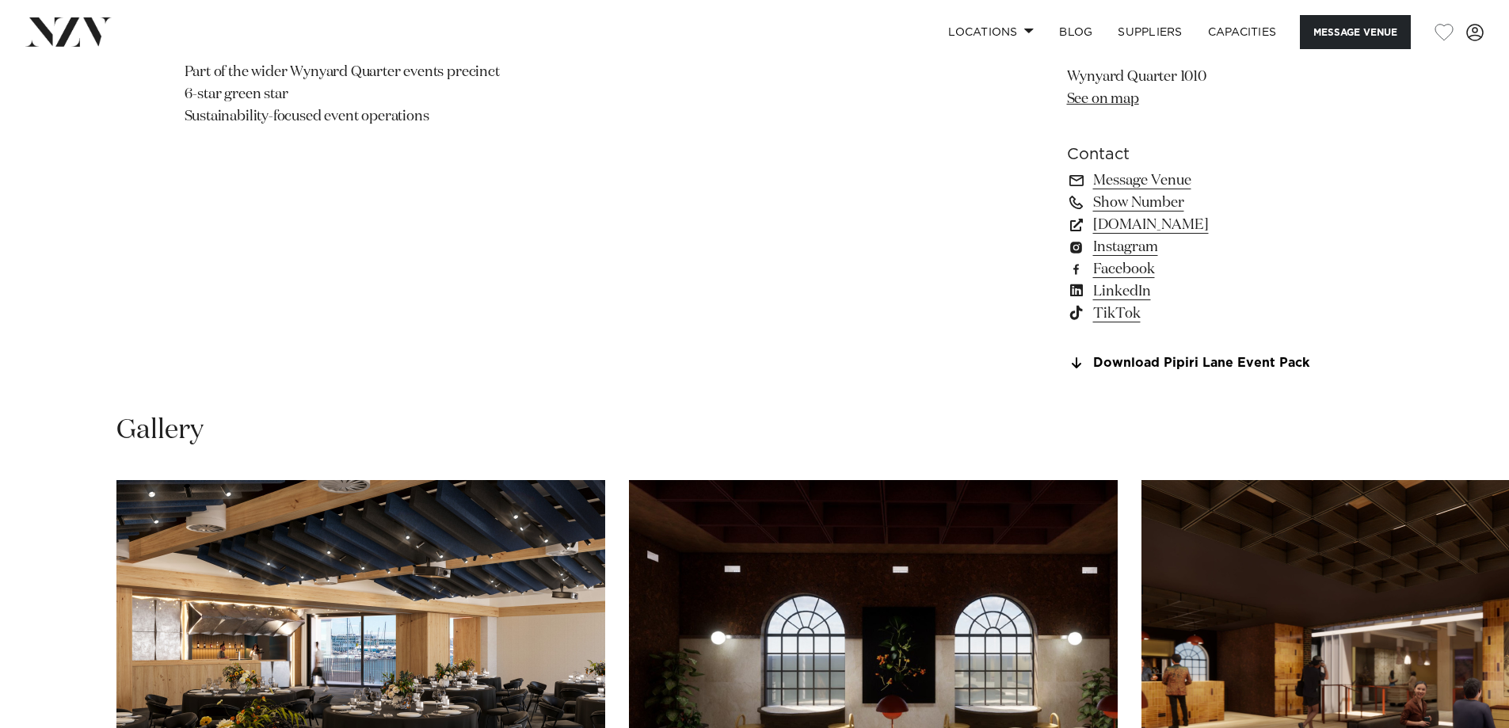
scroll to position [1584, 0]
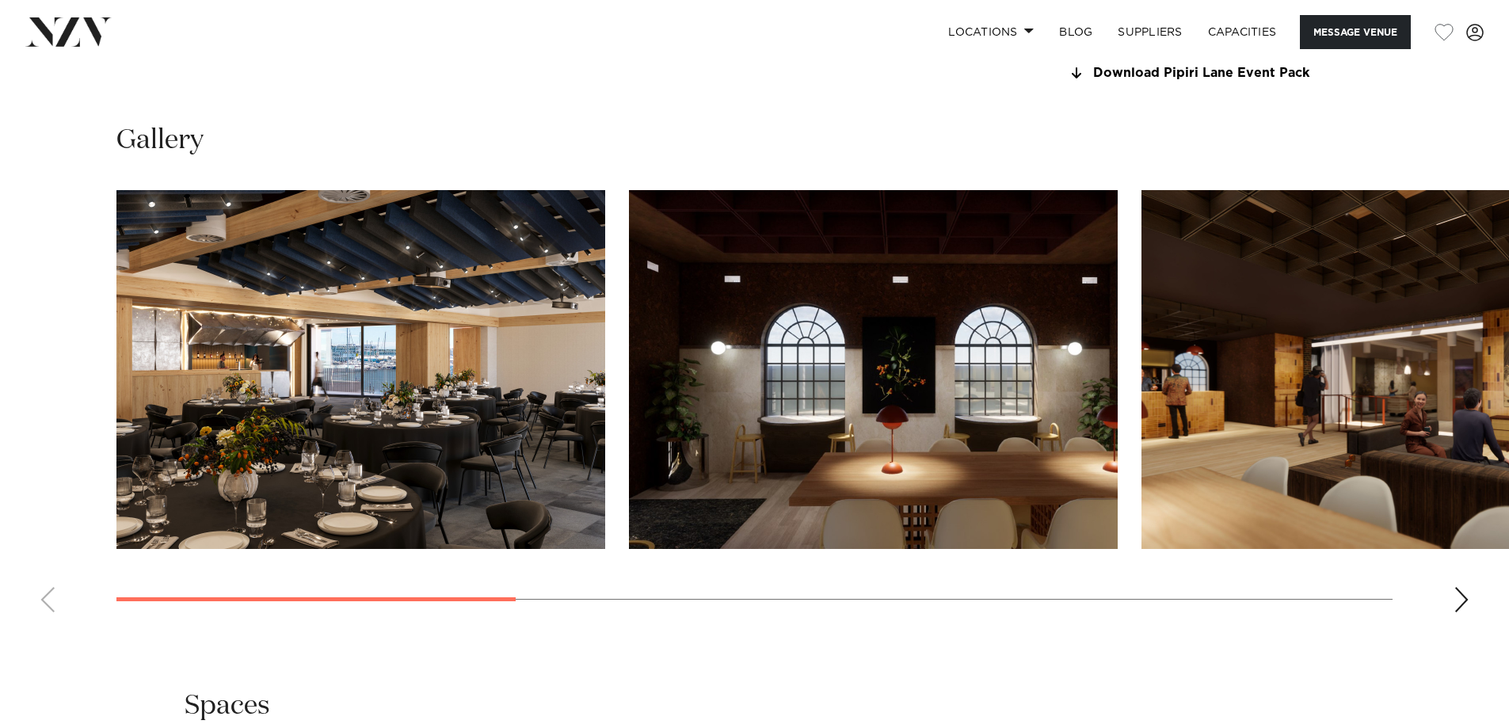
click at [1460, 603] on div "Next slide" at bounding box center [1461, 599] width 16 height 25
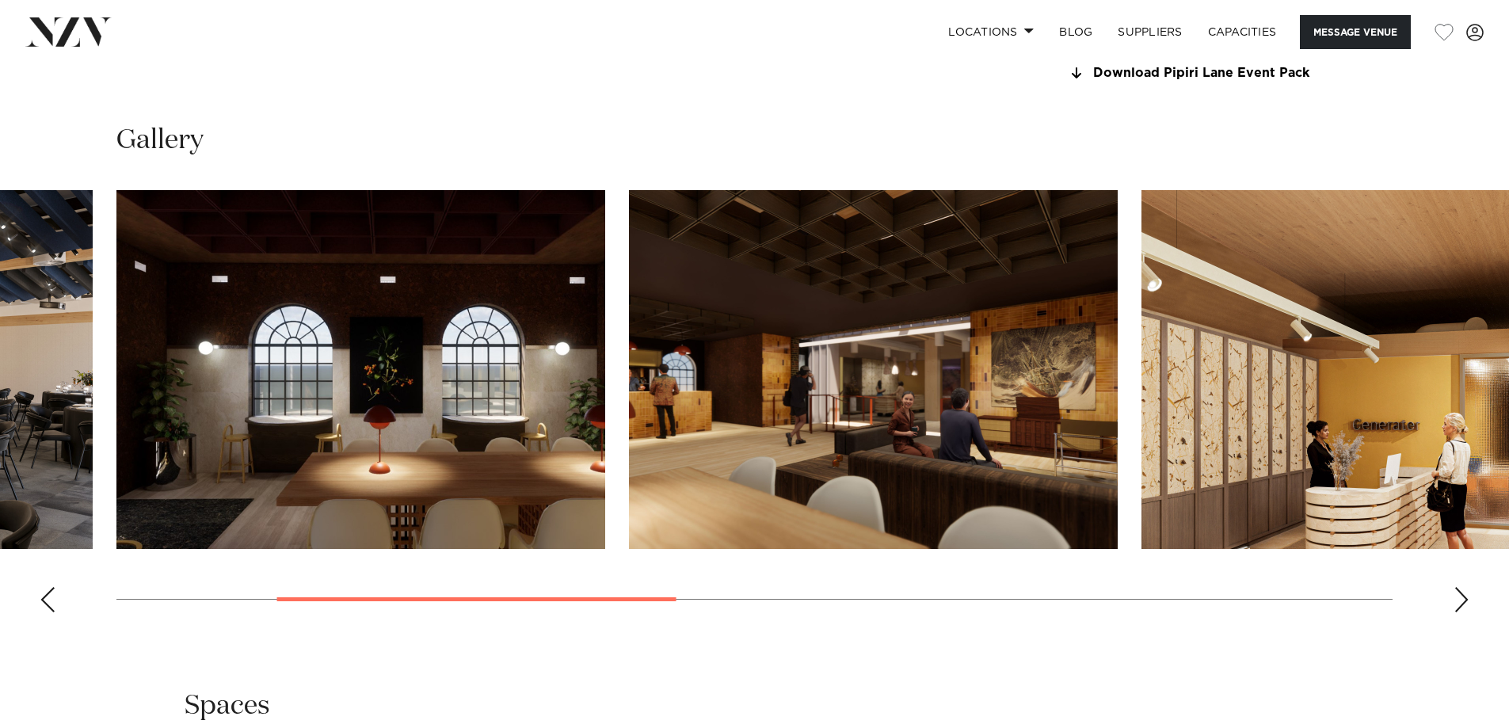
click at [1455, 603] on div "Next slide" at bounding box center [1461, 599] width 16 height 25
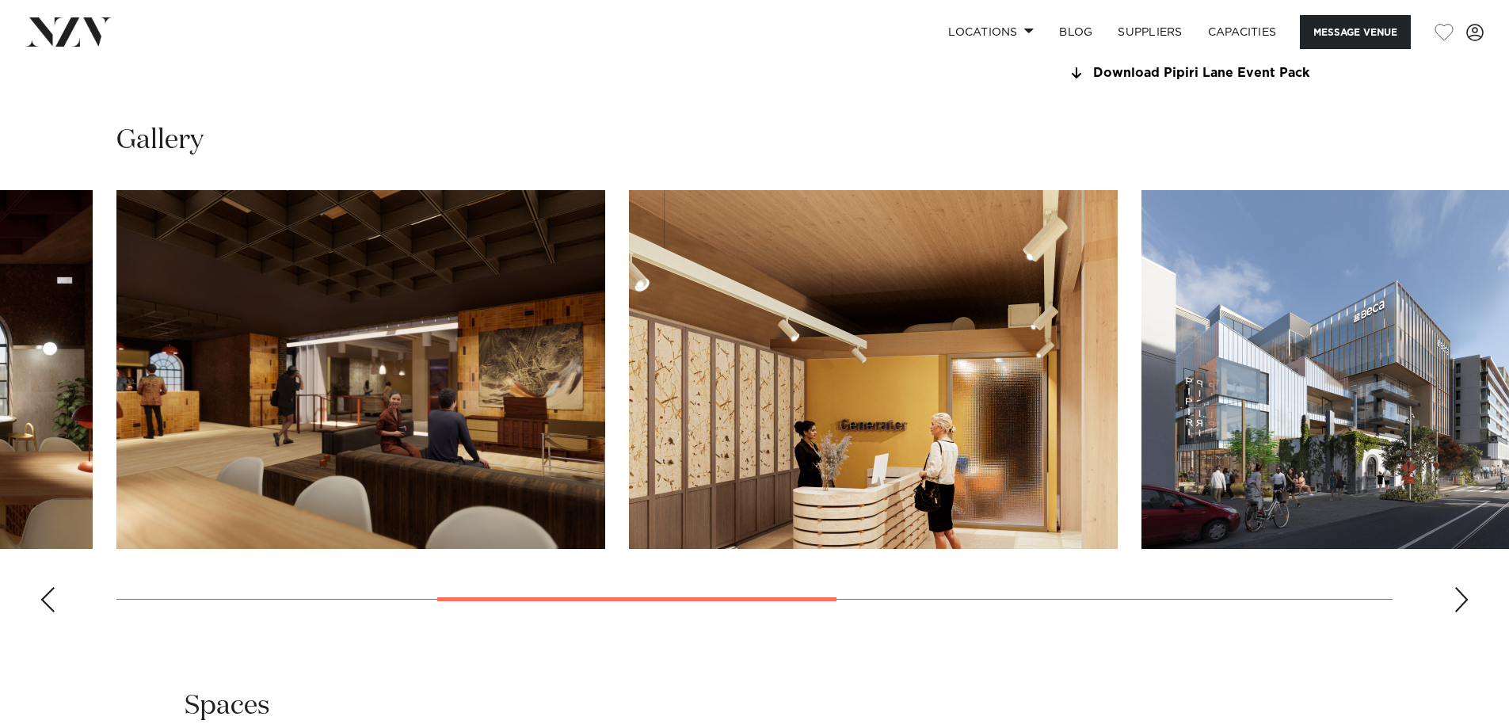
click at [1455, 603] on div "Next slide" at bounding box center [1461, 599] width 16 height 25
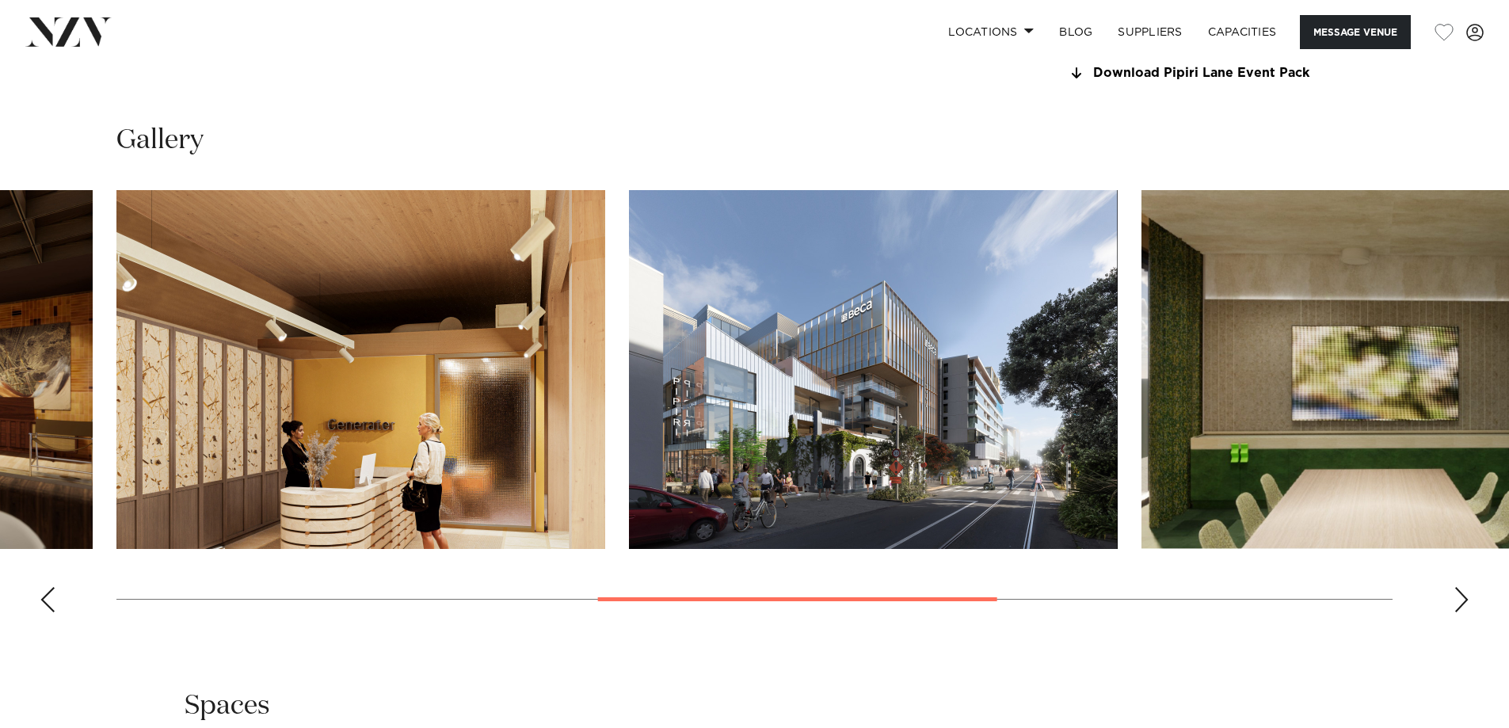
click at [1456, 603] on div "Next slide" at bounding box center [1461, 599] width 16 height 25
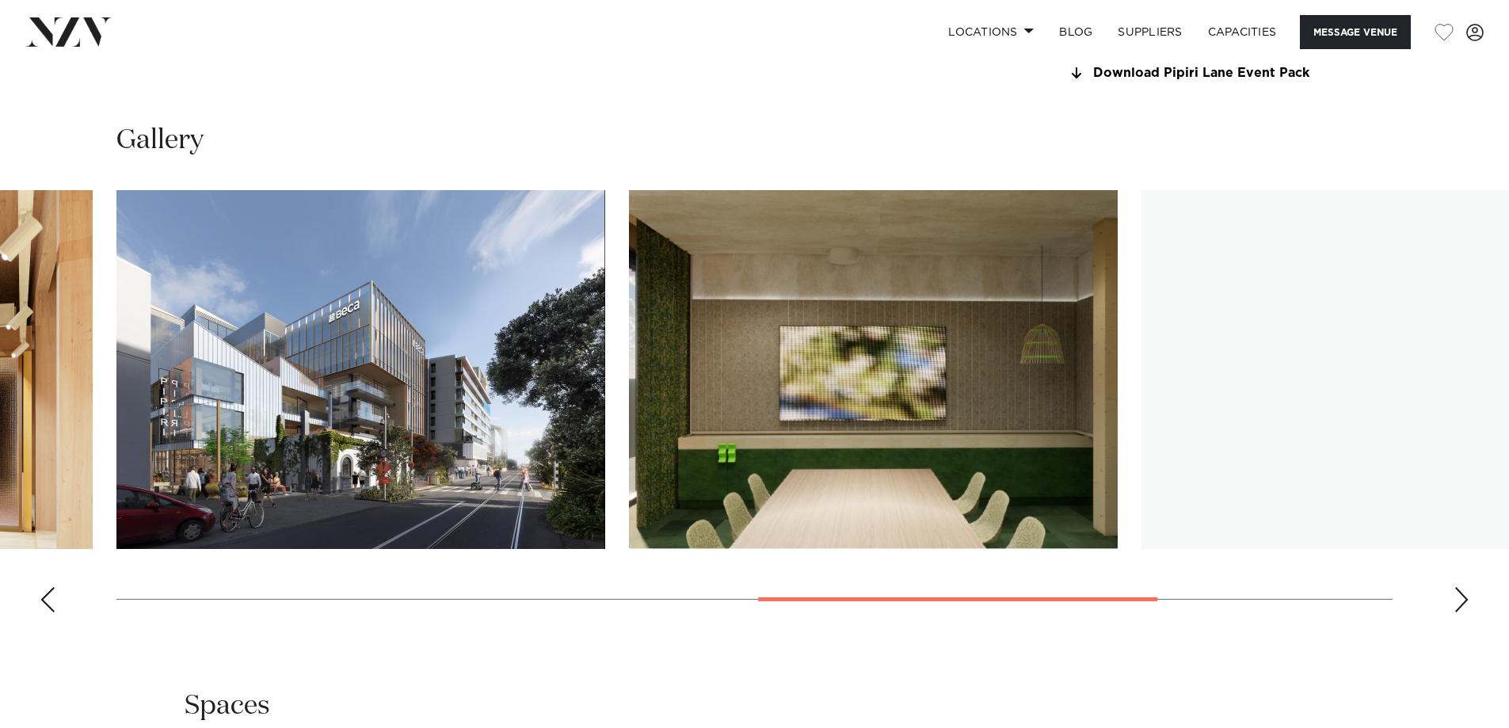
click at [1456, 603] on div "Next slide" at bounding box center [1461, 599] width 16 height 25
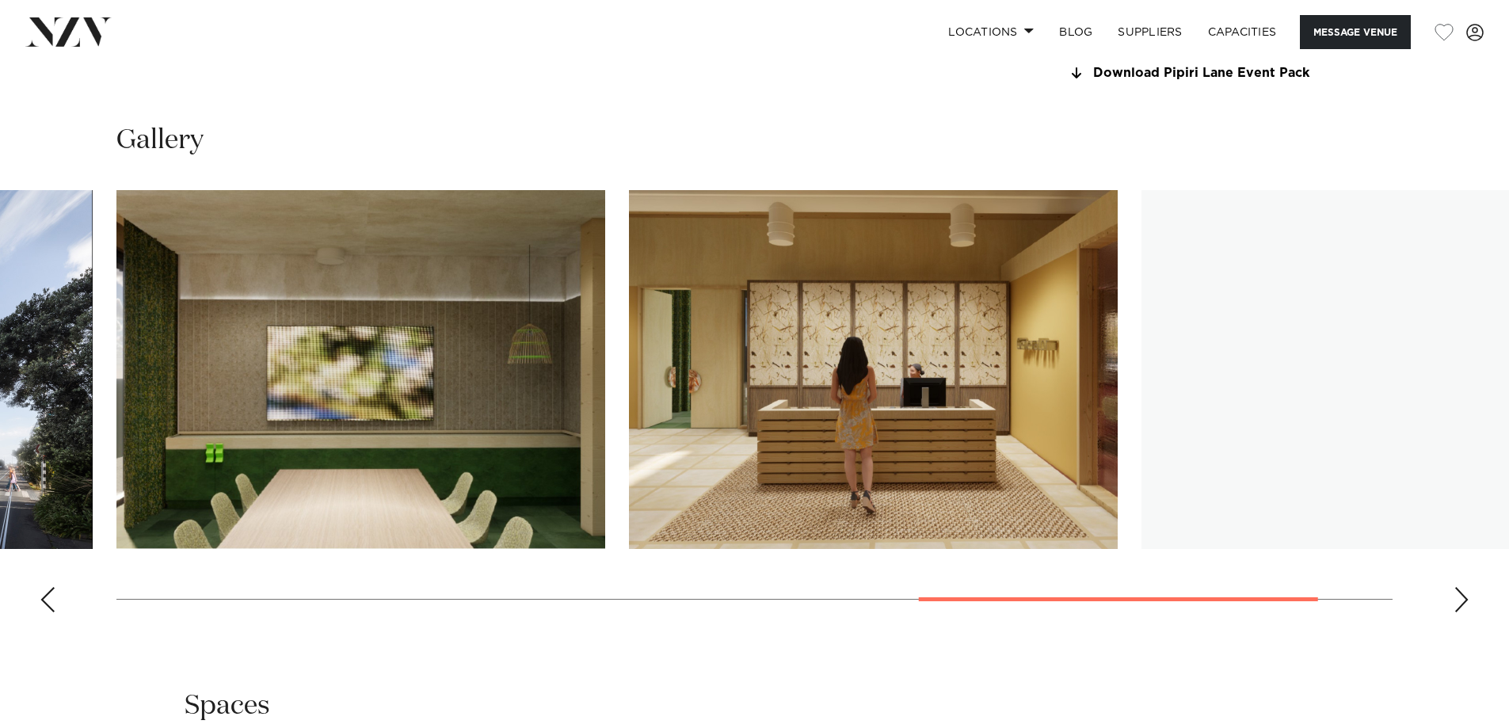
click at [1456, 603] on div "Next slide" at bounding box center [1461, 599] width 16 height 25
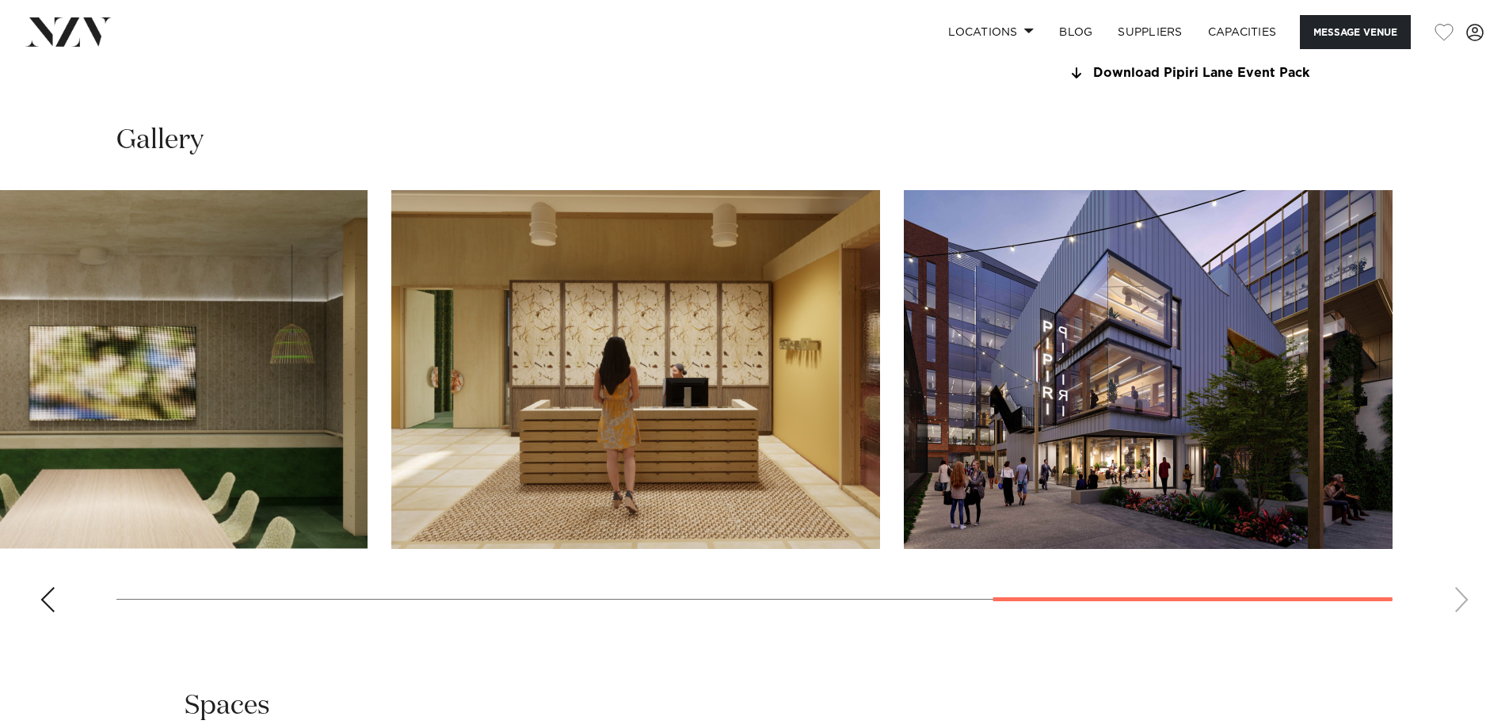
click at [1457, 604] on swiper-container at bounding box center [754, 407] width 1509 height 435
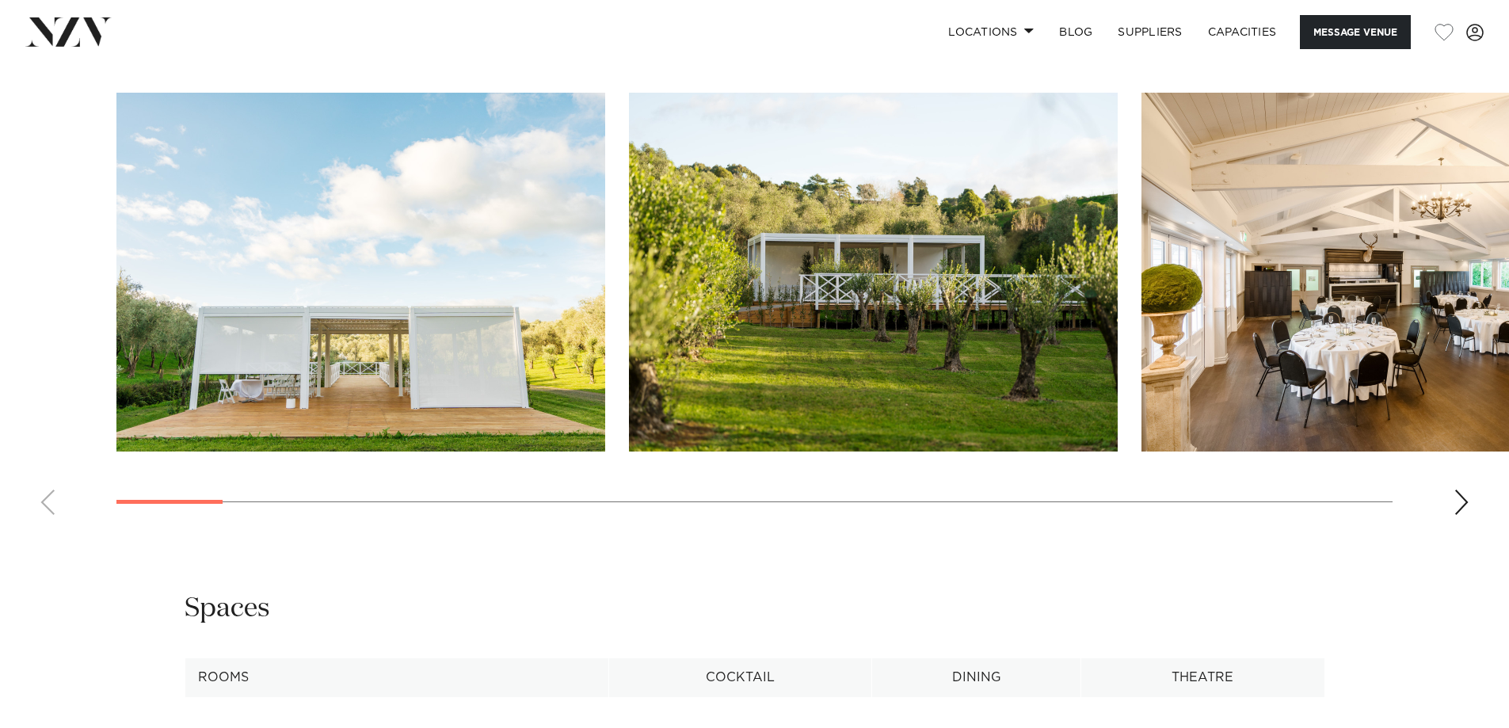
scroll to position [1822, 0]
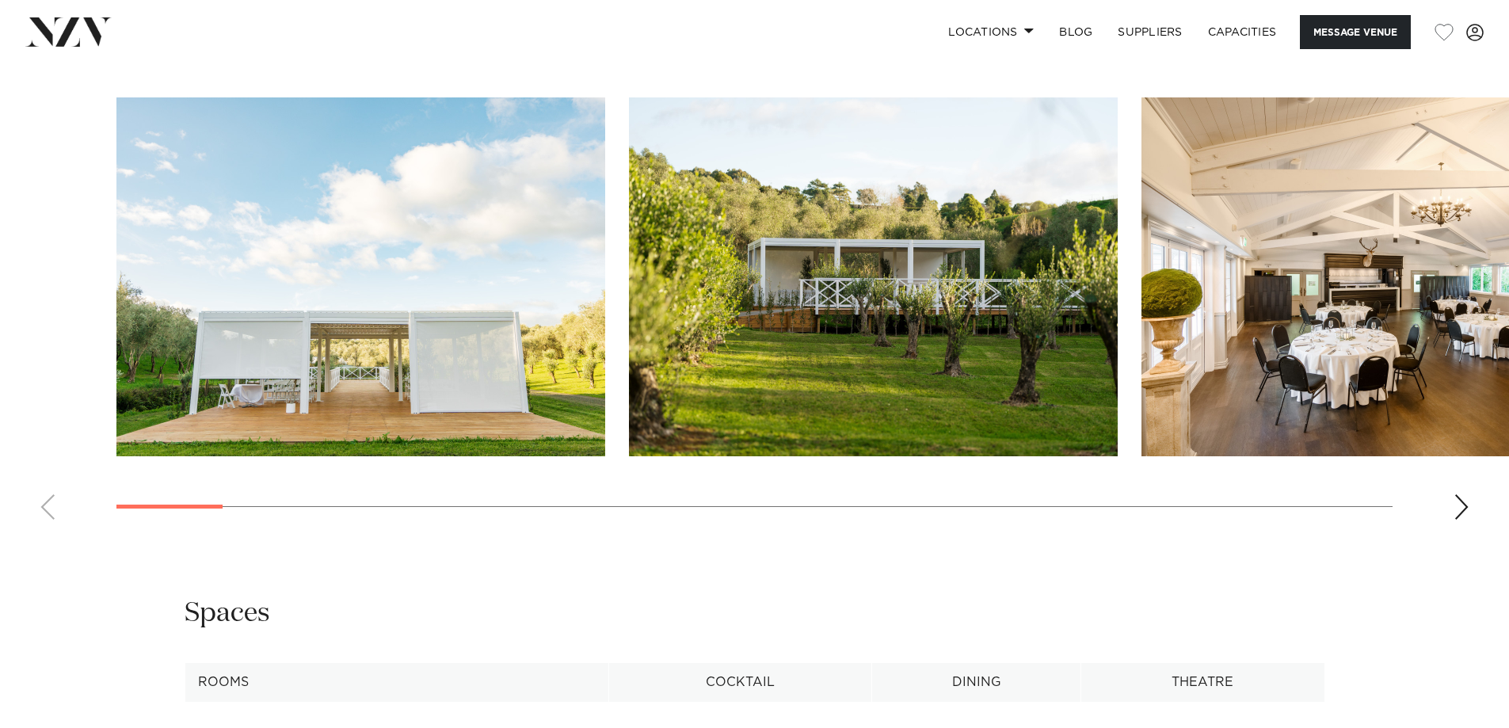
click at [1464, 506] on div "Next slide" at bounding box center [1461, 506] width 16 height 25
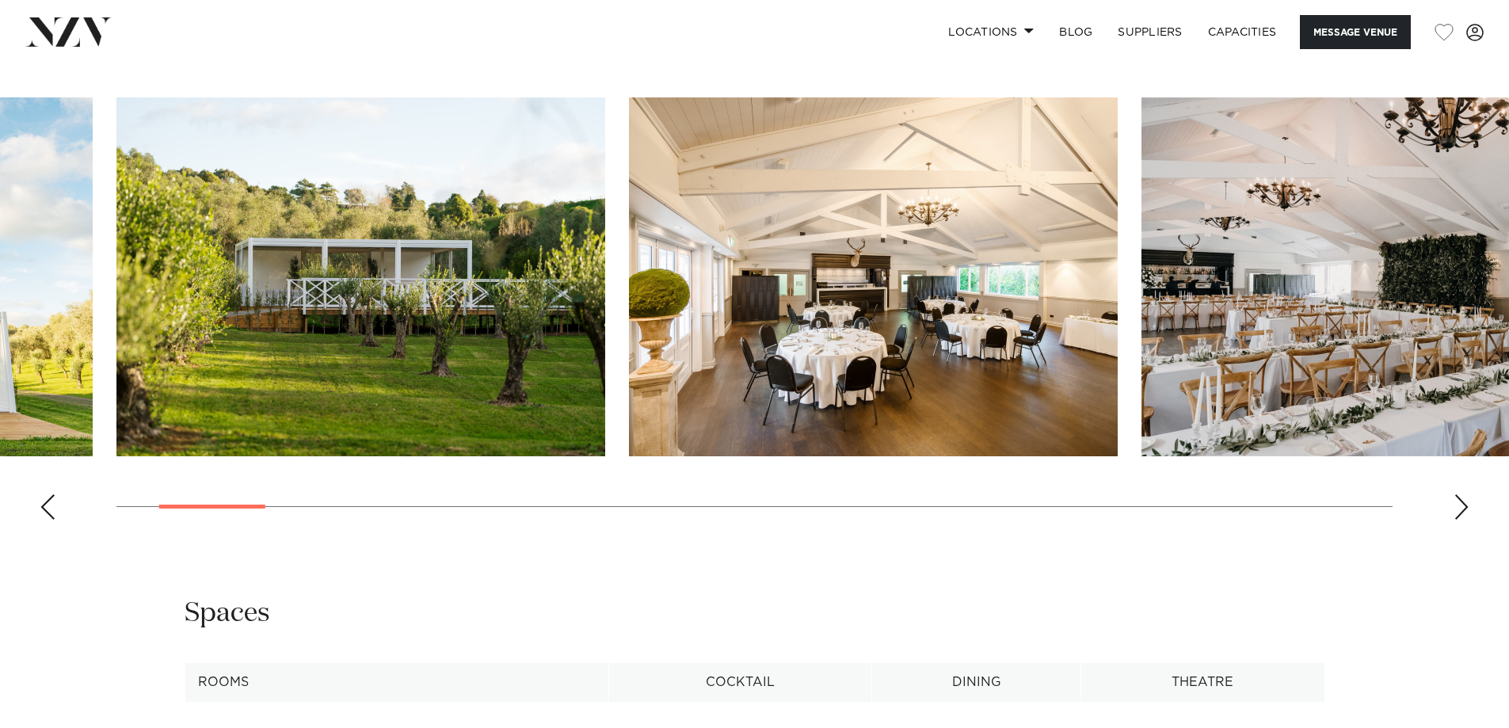
click at [1468, 503] on div "Next slide" at bounding box center [1461, 506] width 16 height 25
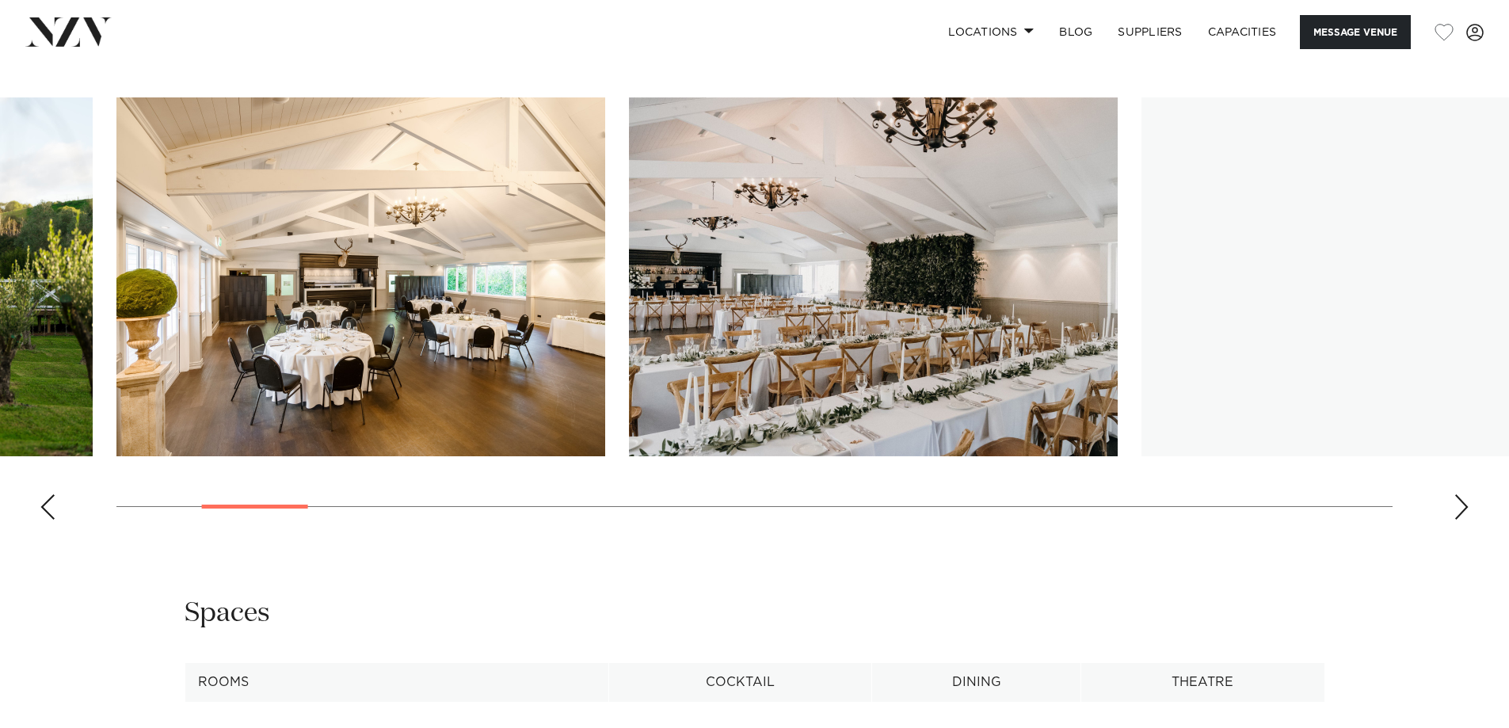
click at [1469, 503] on swiper-container at bounding box center [754, 314] width 1509 height 435
click at [1466, 505] on div "Next slide" at bounding box center [1461, 506] width 16 height 25
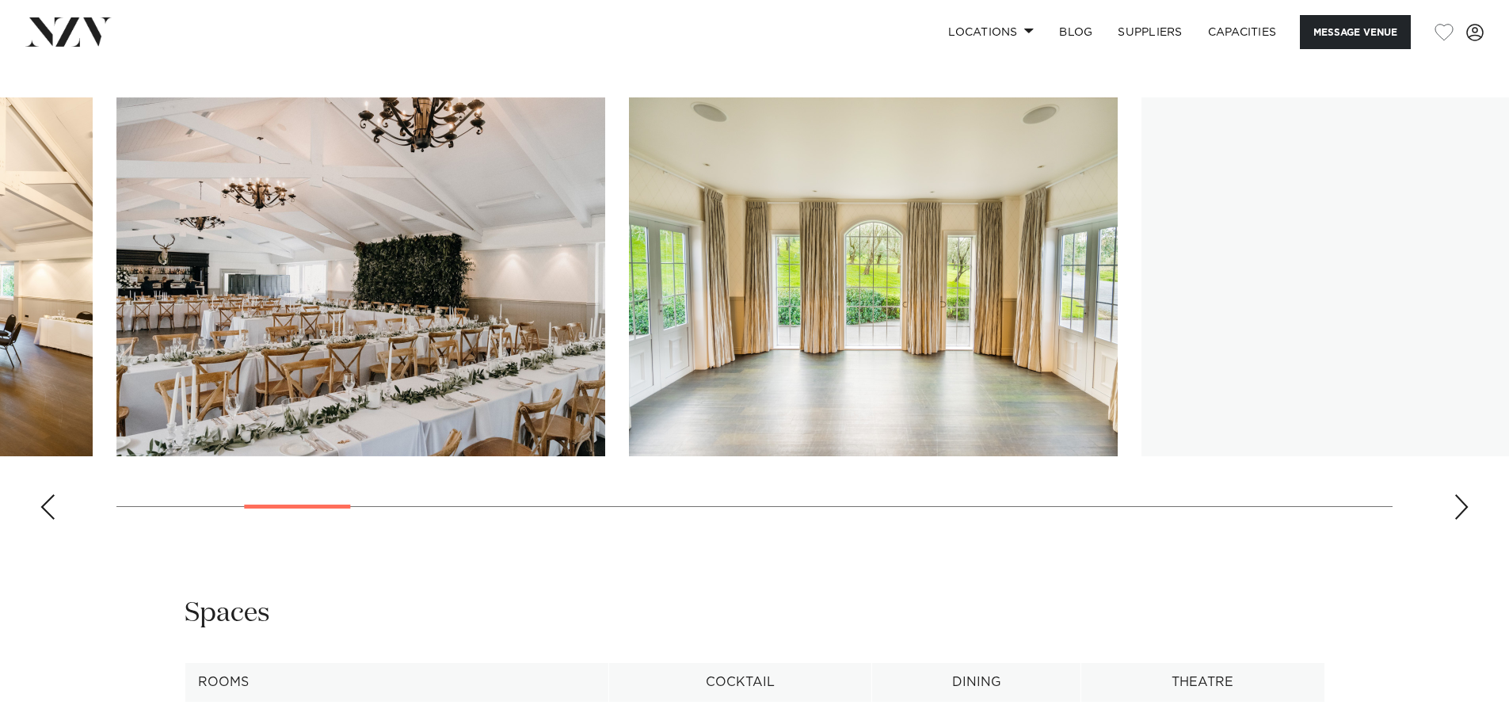
click at [1466, 505] on div "Next slide" at bounding box center [1461, 506] width 16 height 25
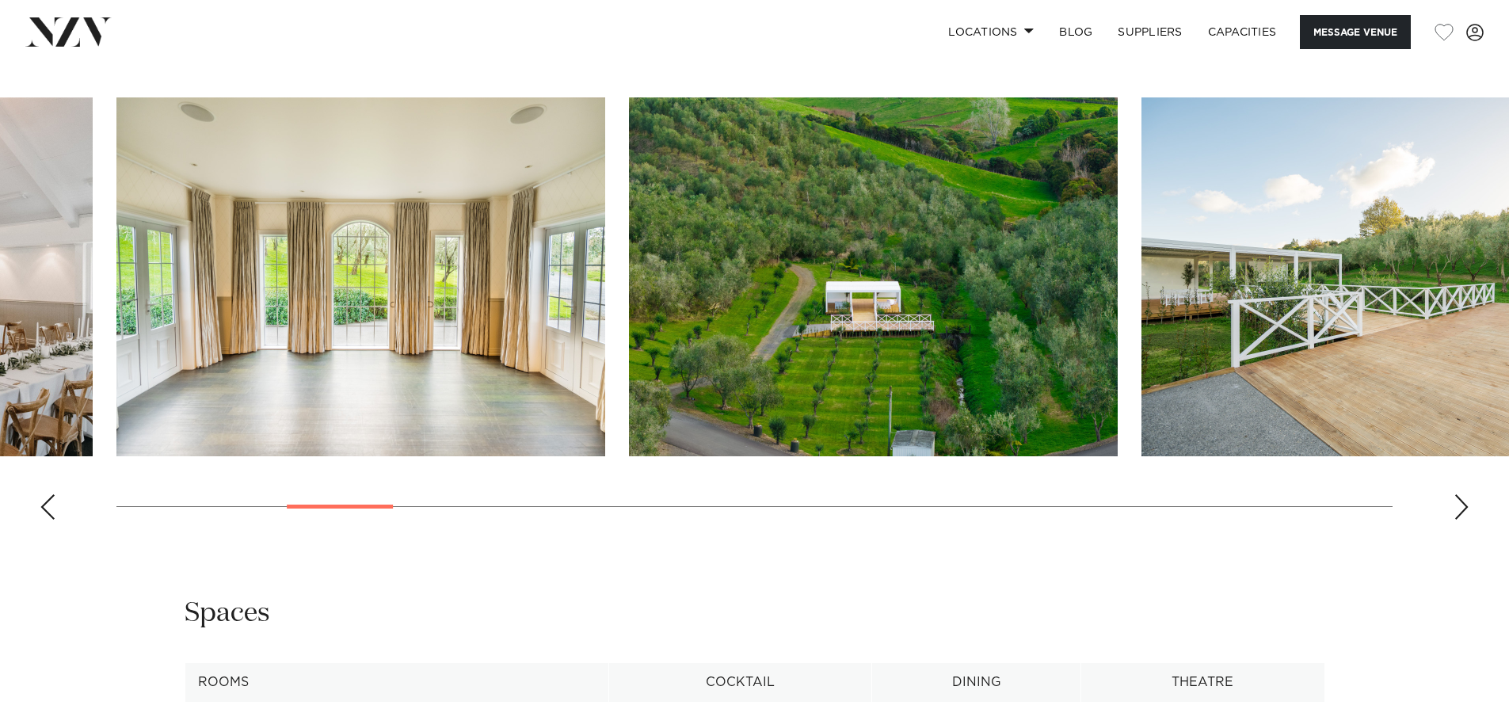
click at [1466, 505] on div "Next slide" at bounding box center [1461, 506] width 16 height 25
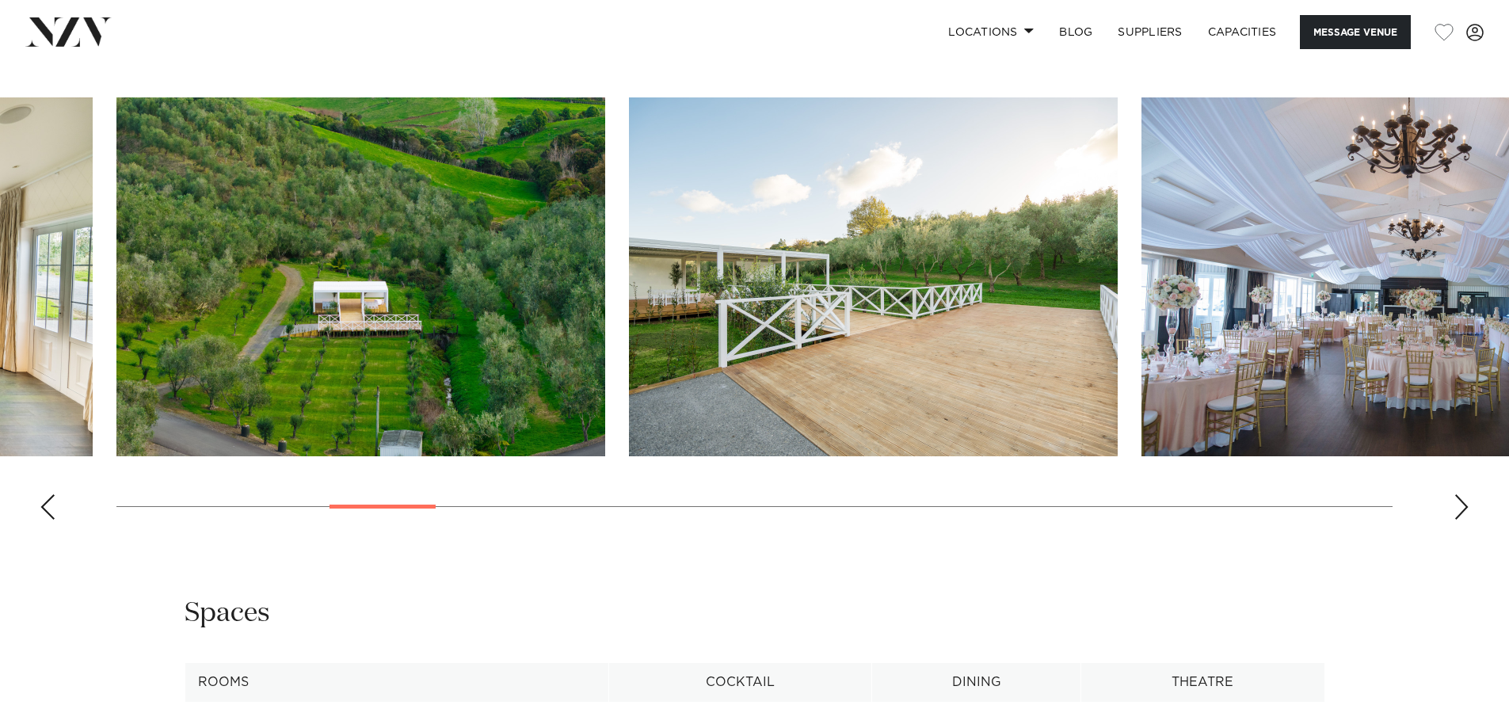
click at [1466, 505] on div "Next slide" at bounding box center [1461, 506] width 16 height 25
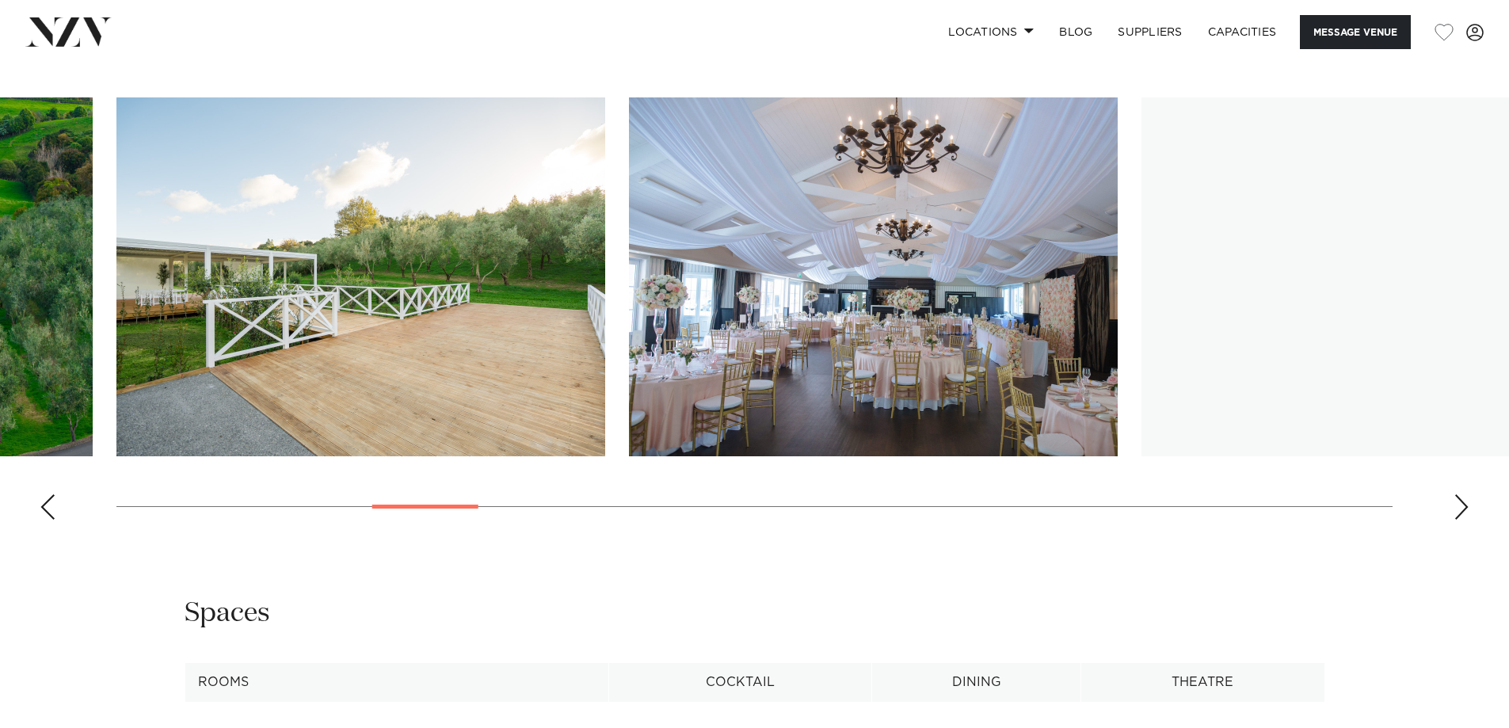
click at [1466, 505] on div "Next slide" at bounding box center [1461, 506] width 16 height 25
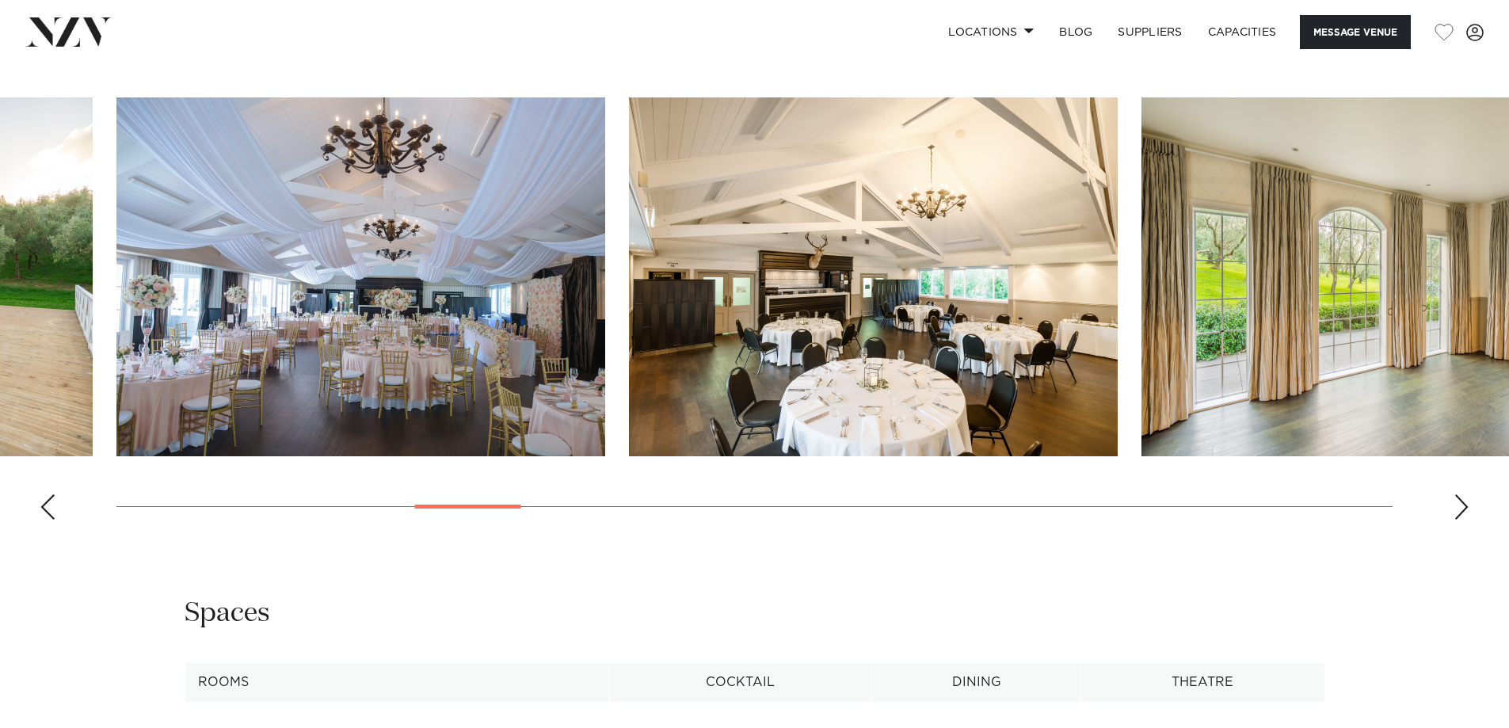
click at [1466, 508] on div "Next slide" at bounding box center [1461, 506] width 16 height 25
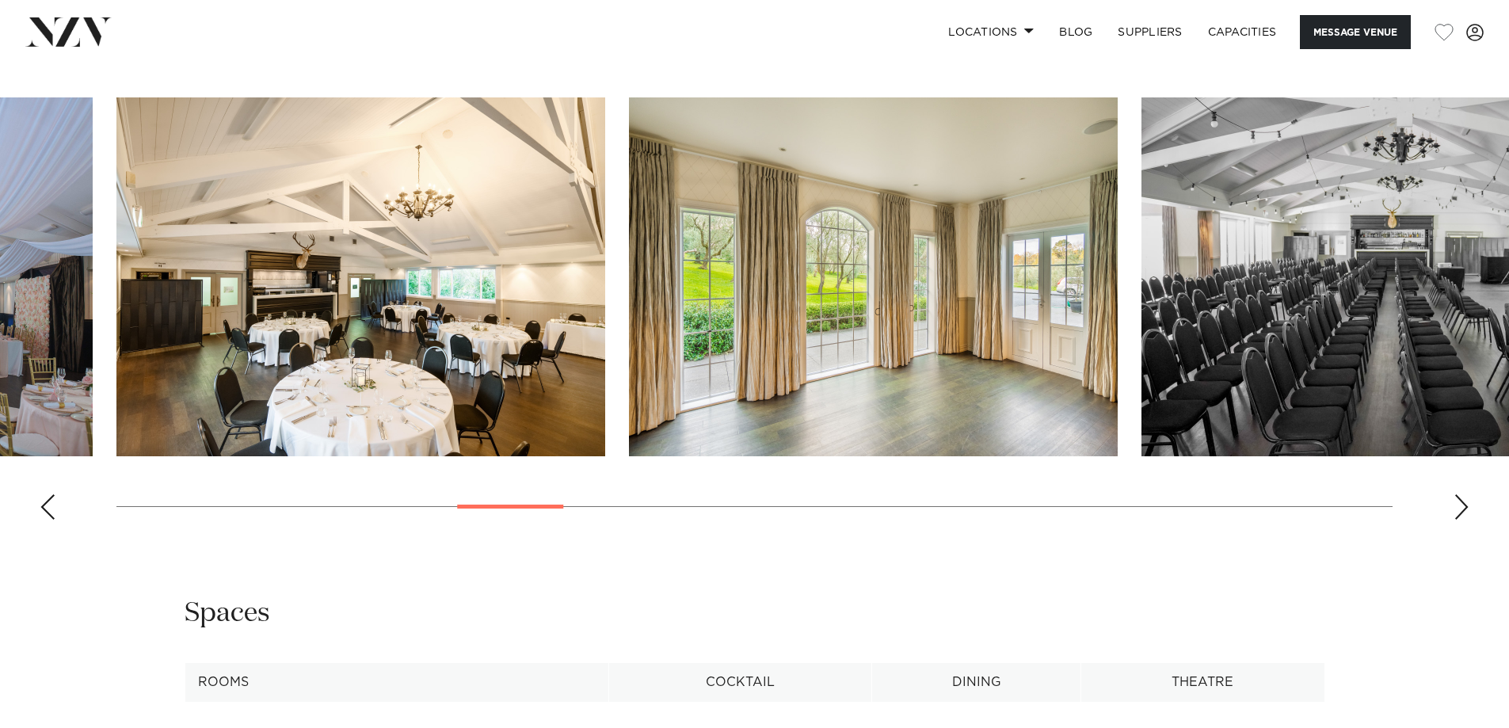
click at [1466, 508] on div "Next slide" at bounding box center [1461, 506] width 16 height 25
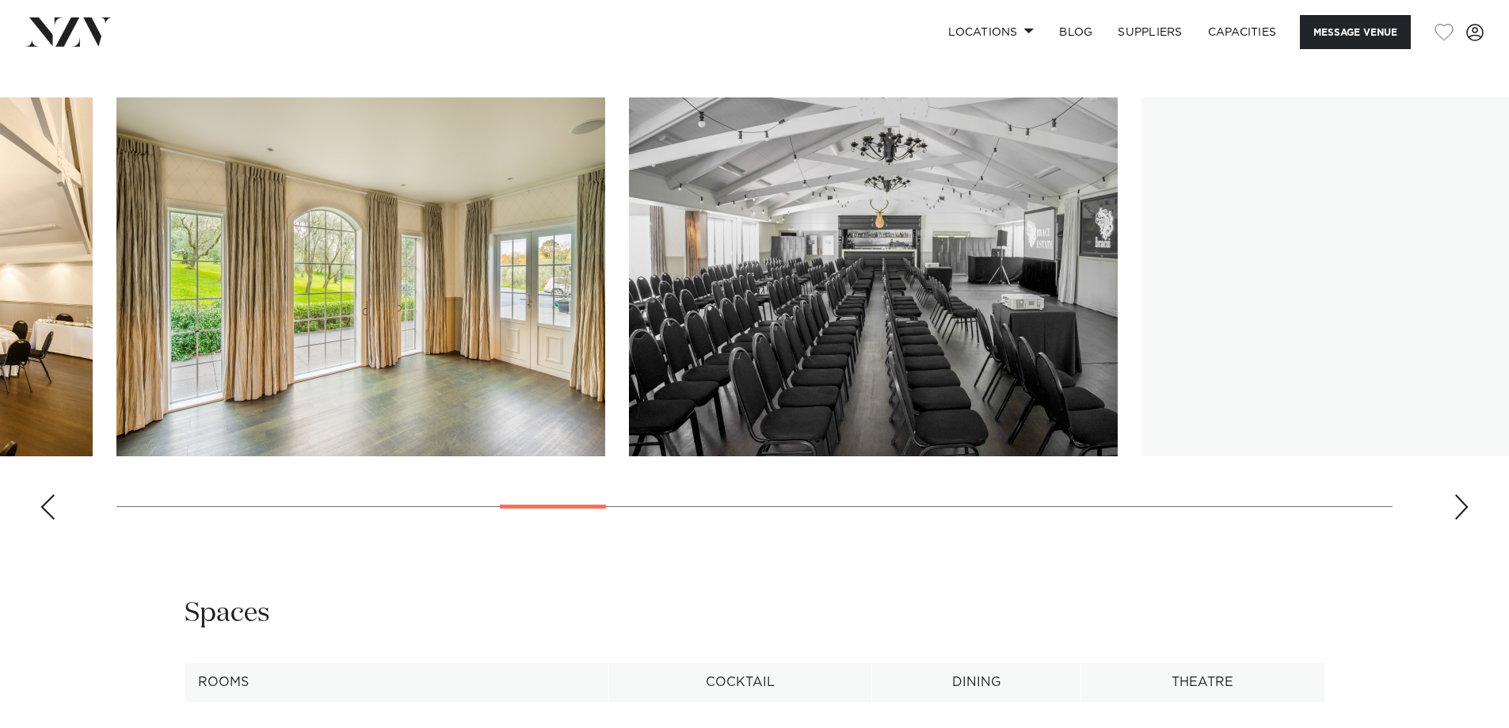
click at [1466, 508] on div "Next slide" at bounding box center [1461, 506] width 16 height 25
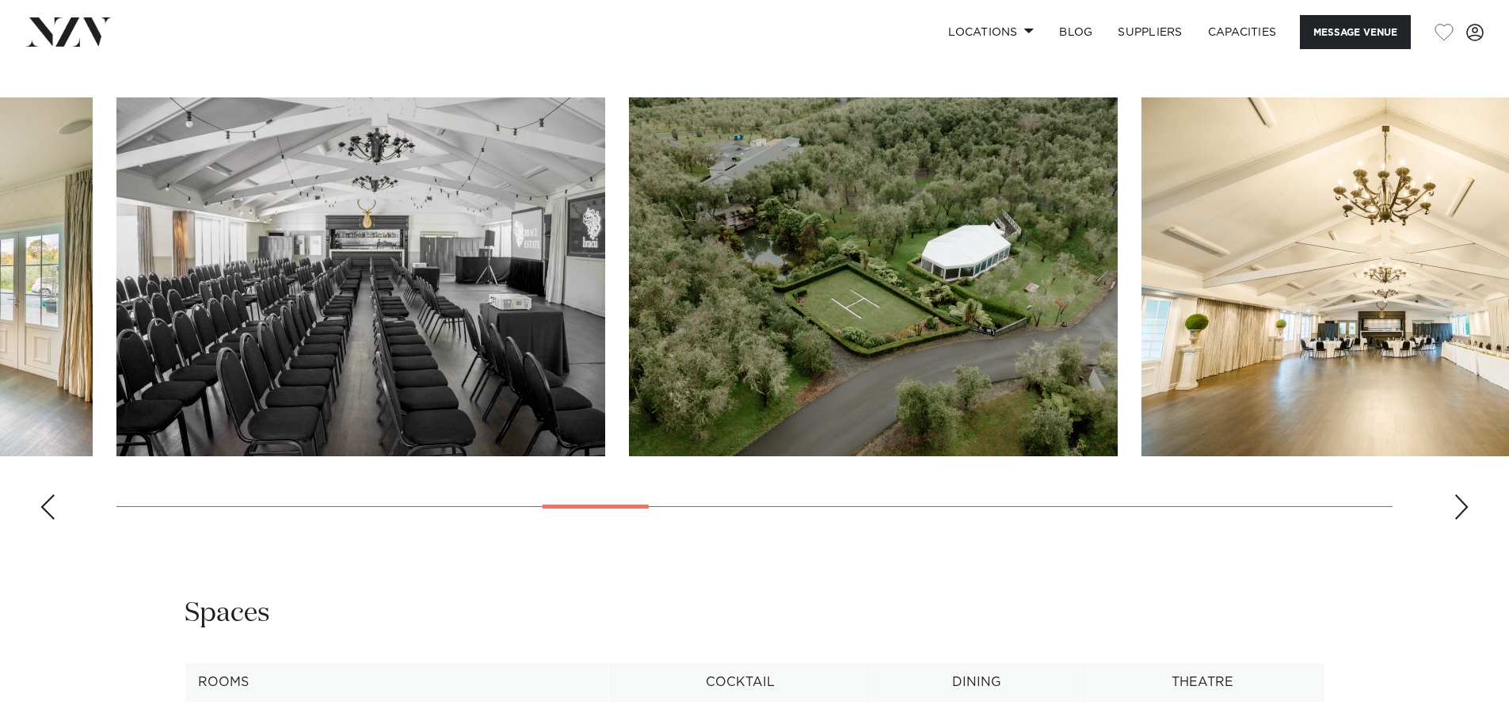
click at [1466, 508] on div "Next slide" at bounding box center [1461, 506] width 16 height 25
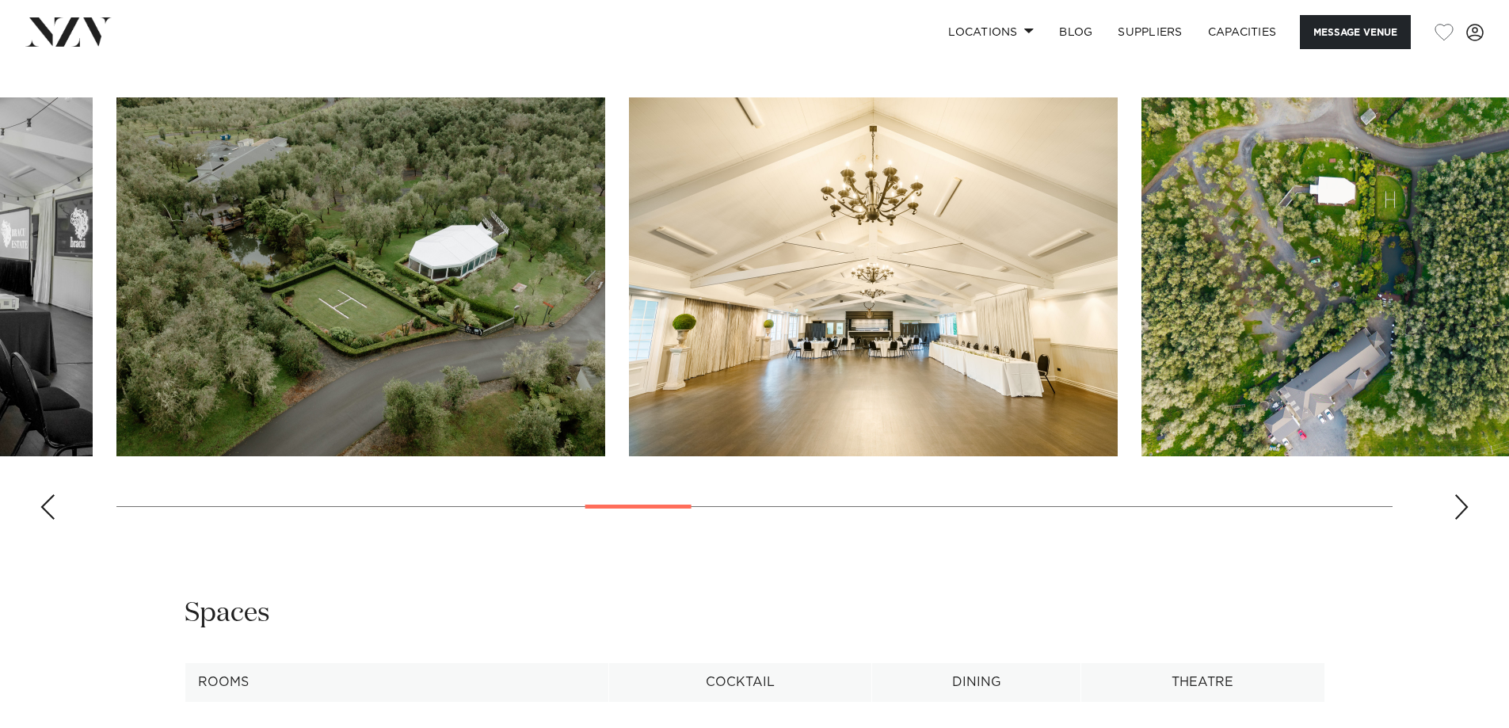
click at [1466, 508] on div "Next slide" at bounding box center [1461, 506] width 16 height 25
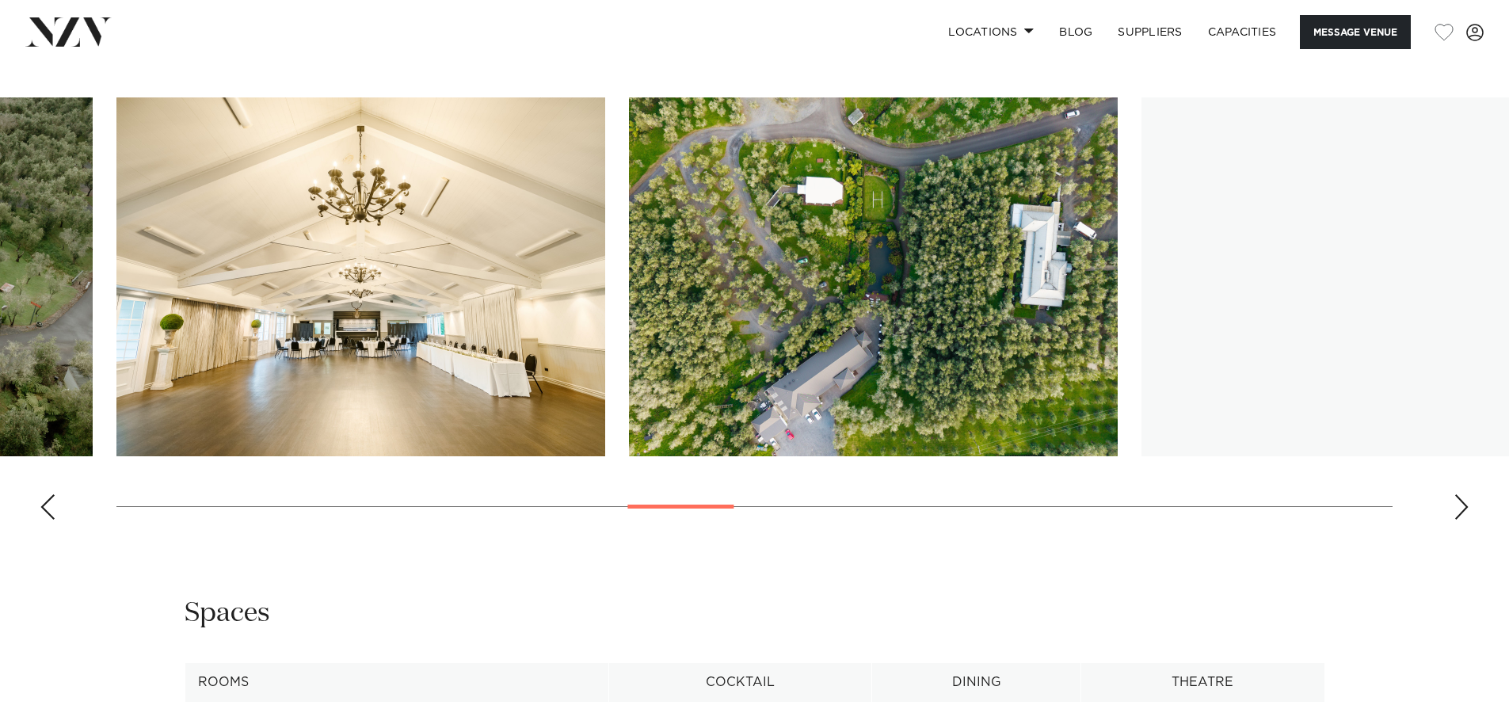
click at [1466, 508] on div "Next slide" at bounding box center [1461, 506] width 16 height 25
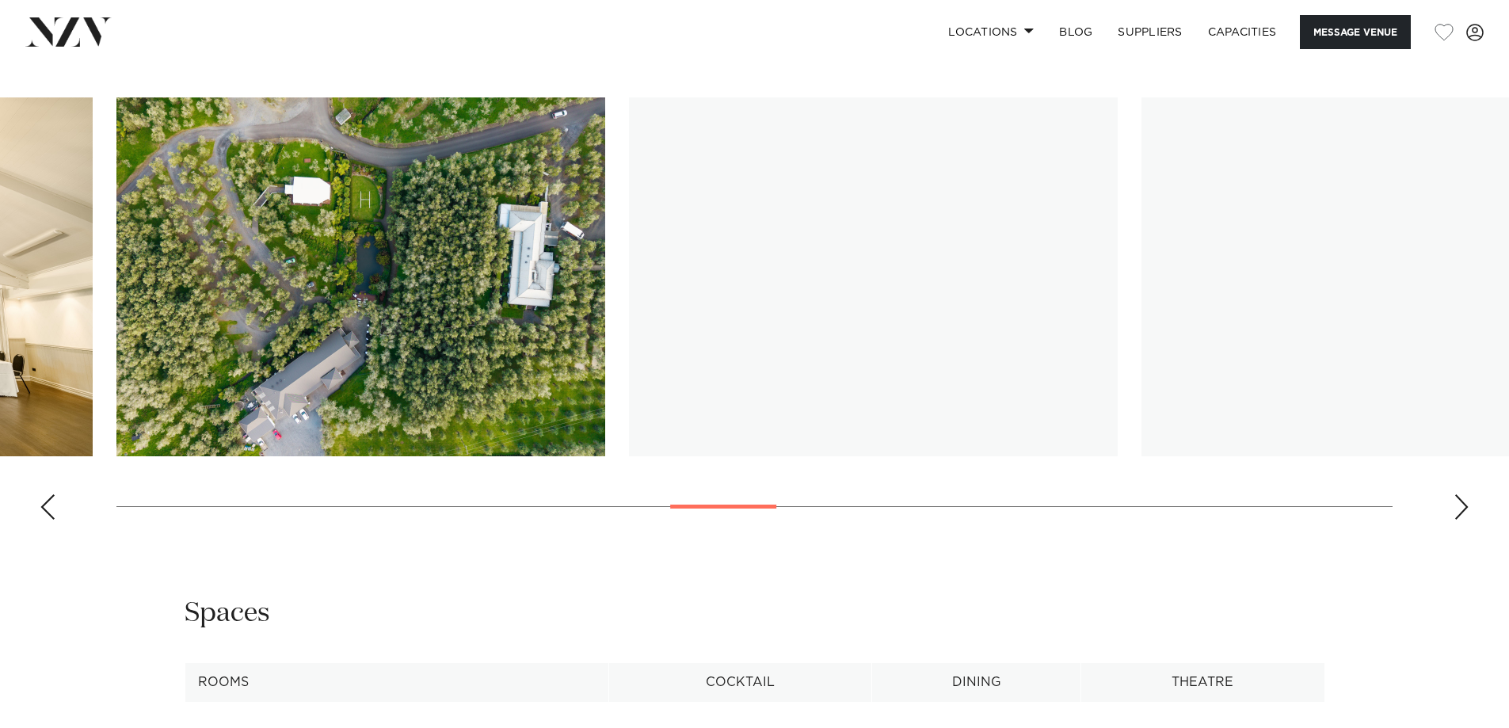
click at [1466, 508] on div "Next slide" at bounding box center [1461, 506] width 16 height 25
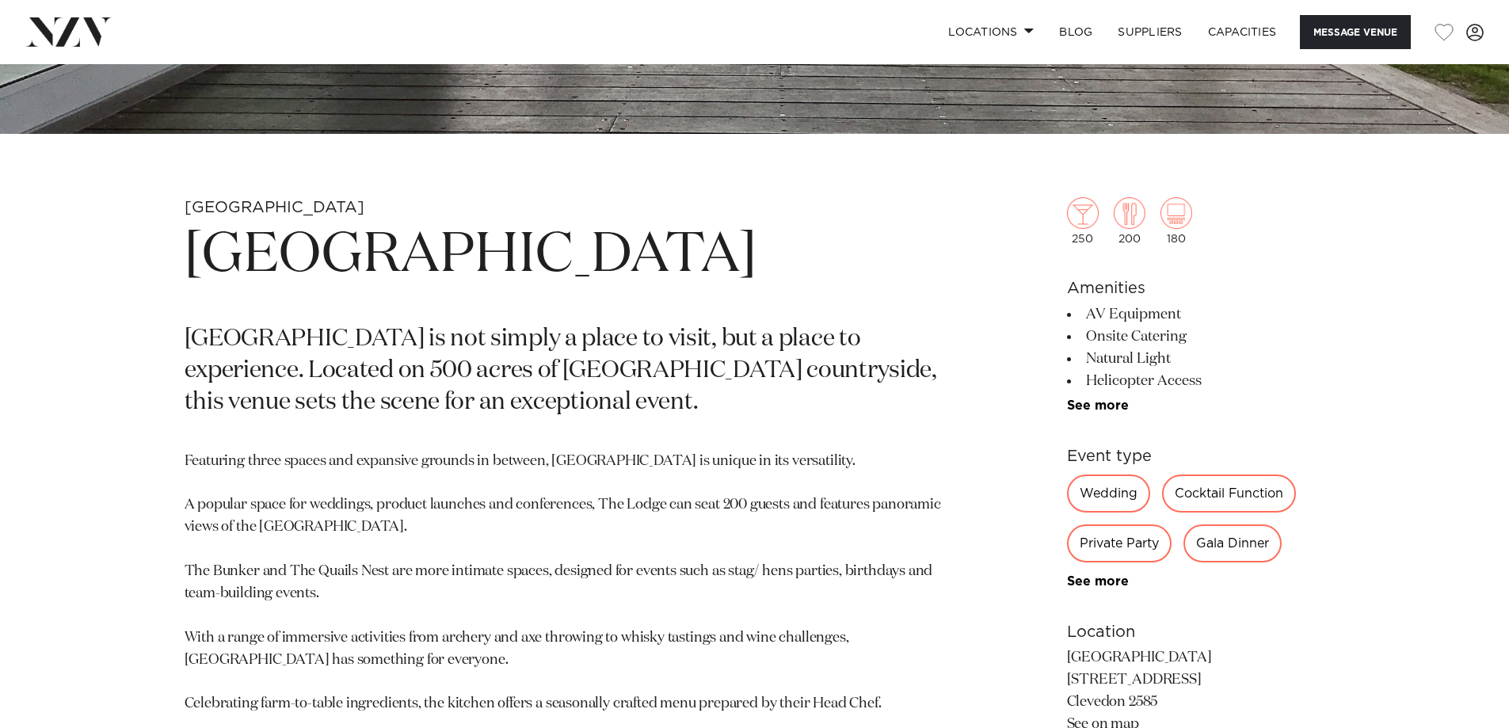
scroll to position [713, 0]
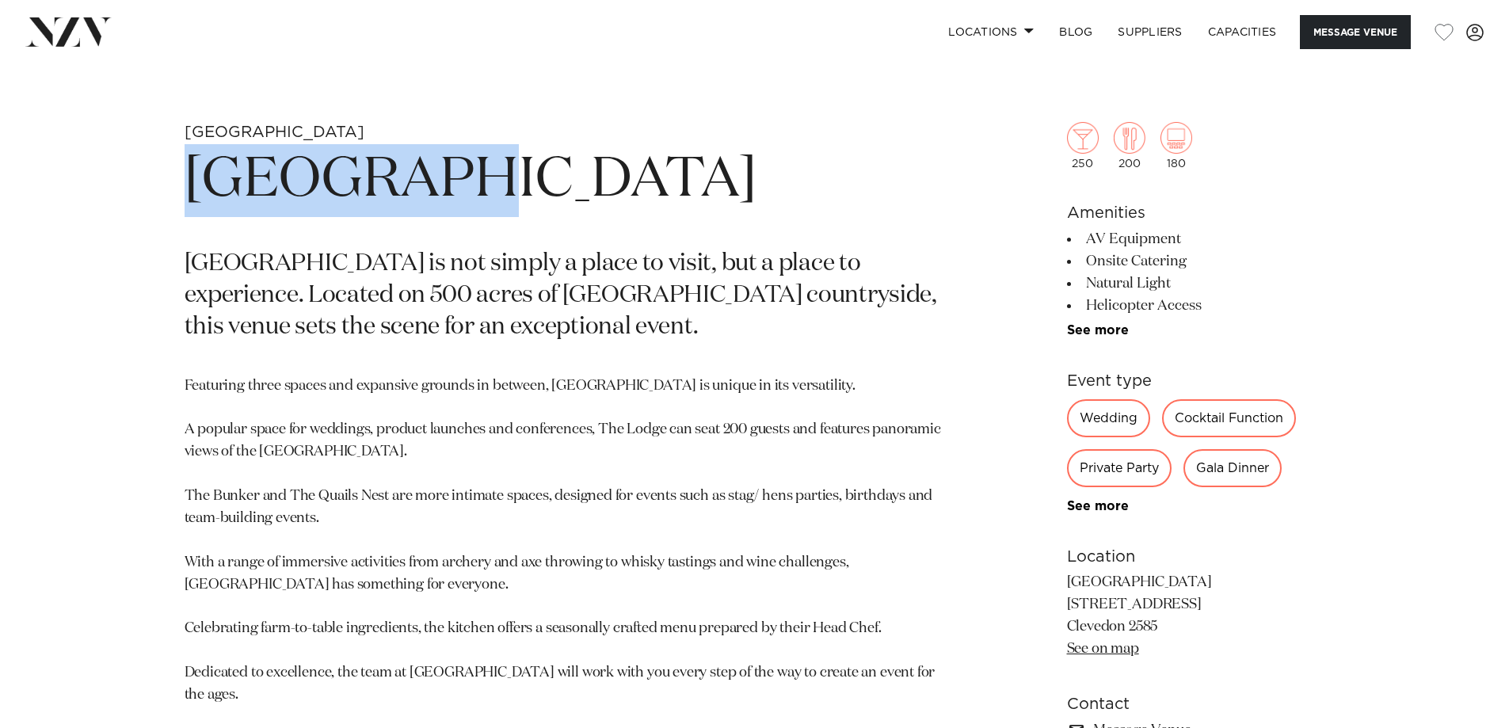
drag, startPoint x: 425, startPoint y: 181, endPoint x: 202, endPoint y: 172, distance: 222.7
click at [191, 175] on h1 "[GEOGRAPHIC_DATA]" at bounding box center [570, 180] width 770 height 73
copy h1 "[GEOGRAPHIC_DATA]"
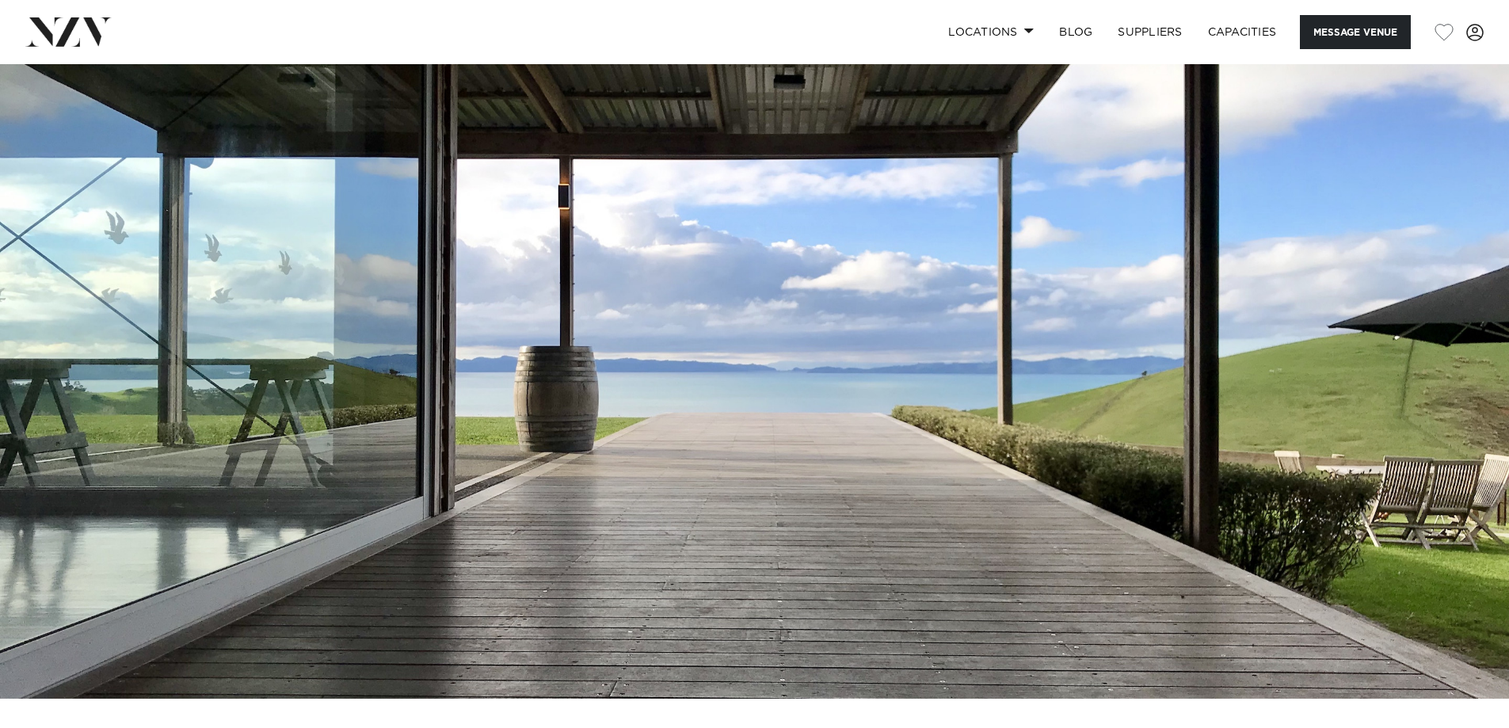
scroll to position [79, 0]
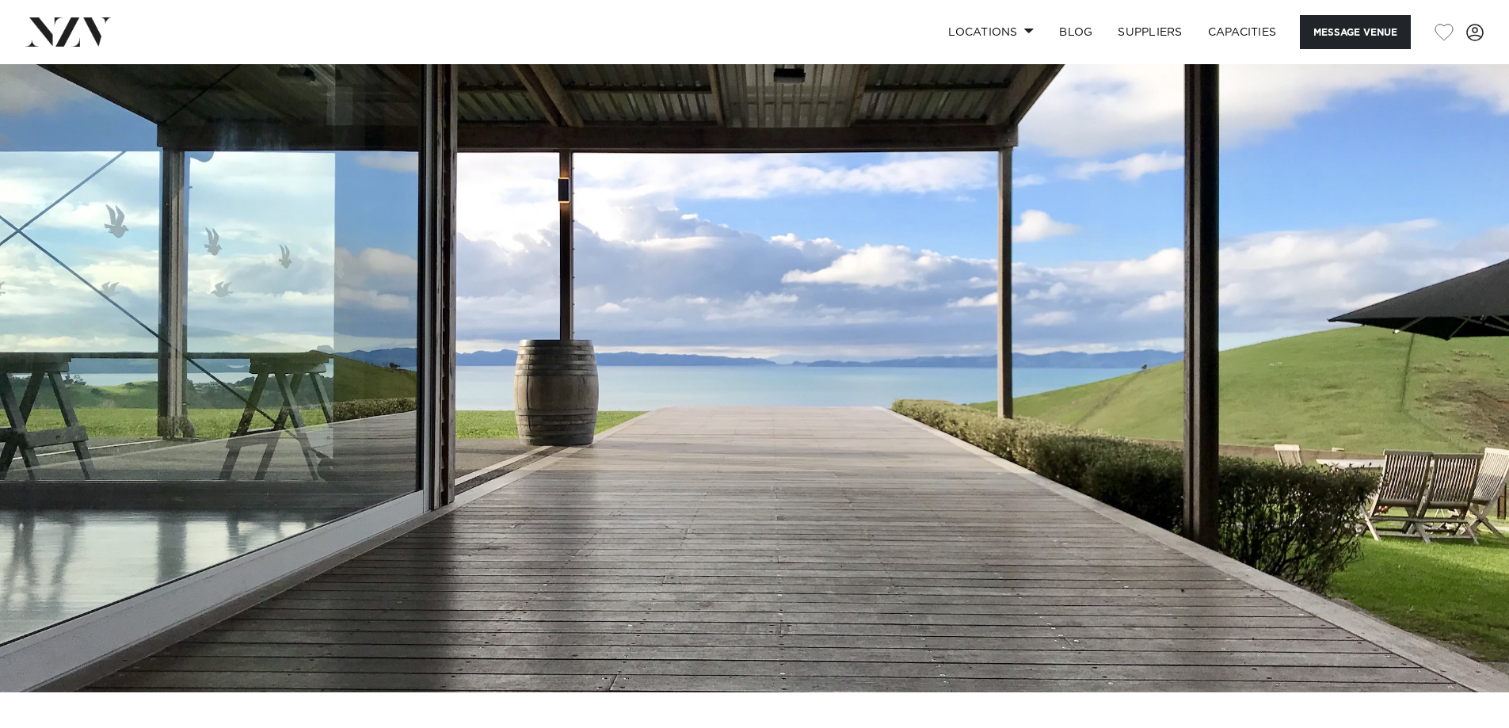
click at [875, 356] on img at bounding box center [754, 338] width 1509 height 707
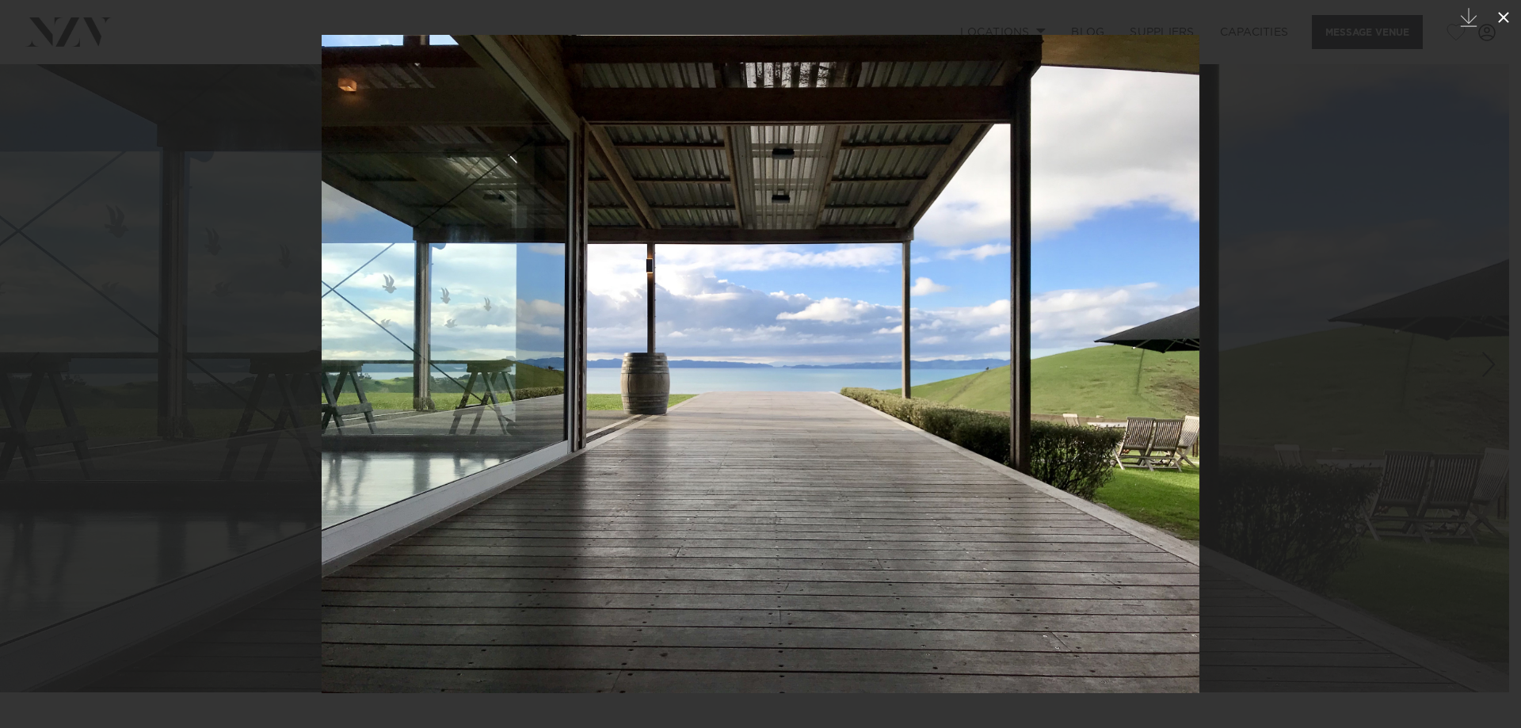
click at [1502, 14] on icon at bounding box center [1503, 17] width 19 height 19
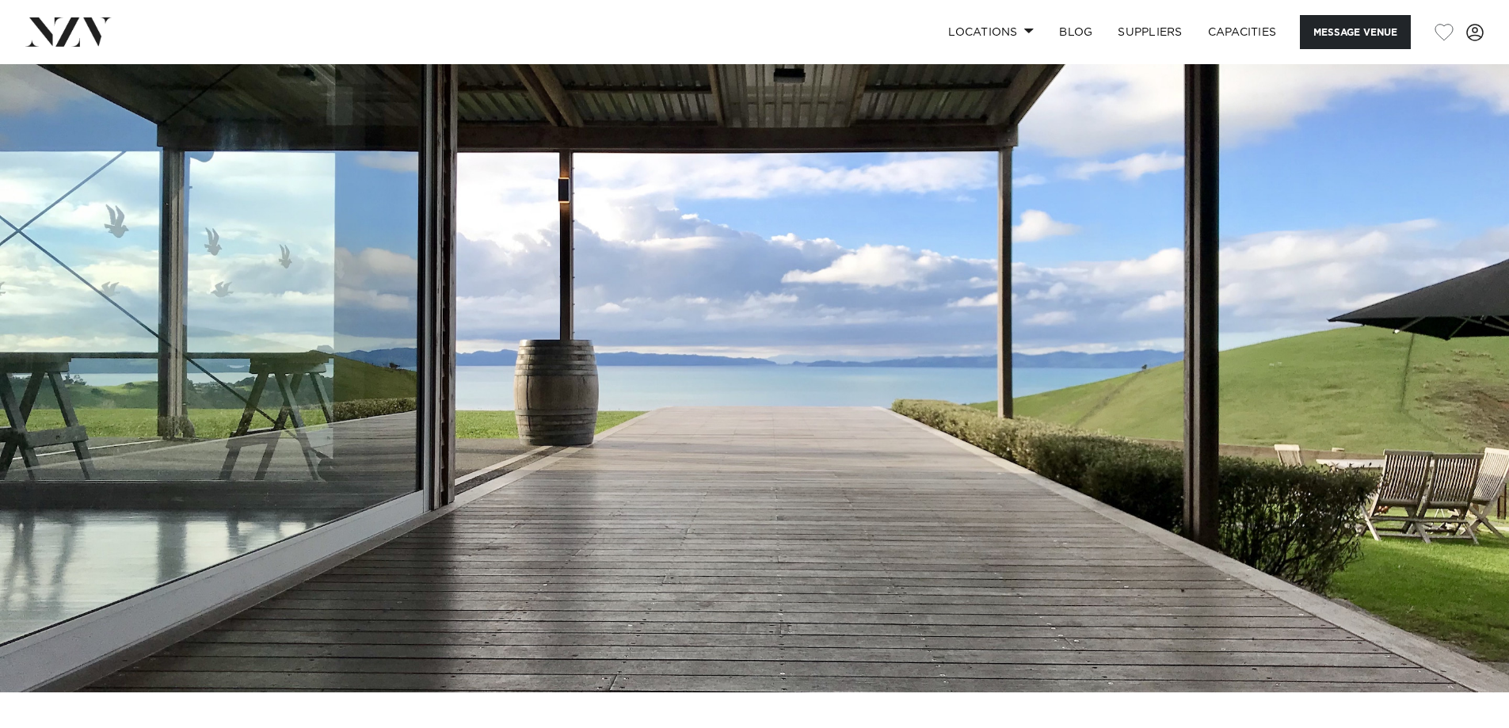
click at [1471, 390] on img at bounding box center [754, 338] width 1509 height 707
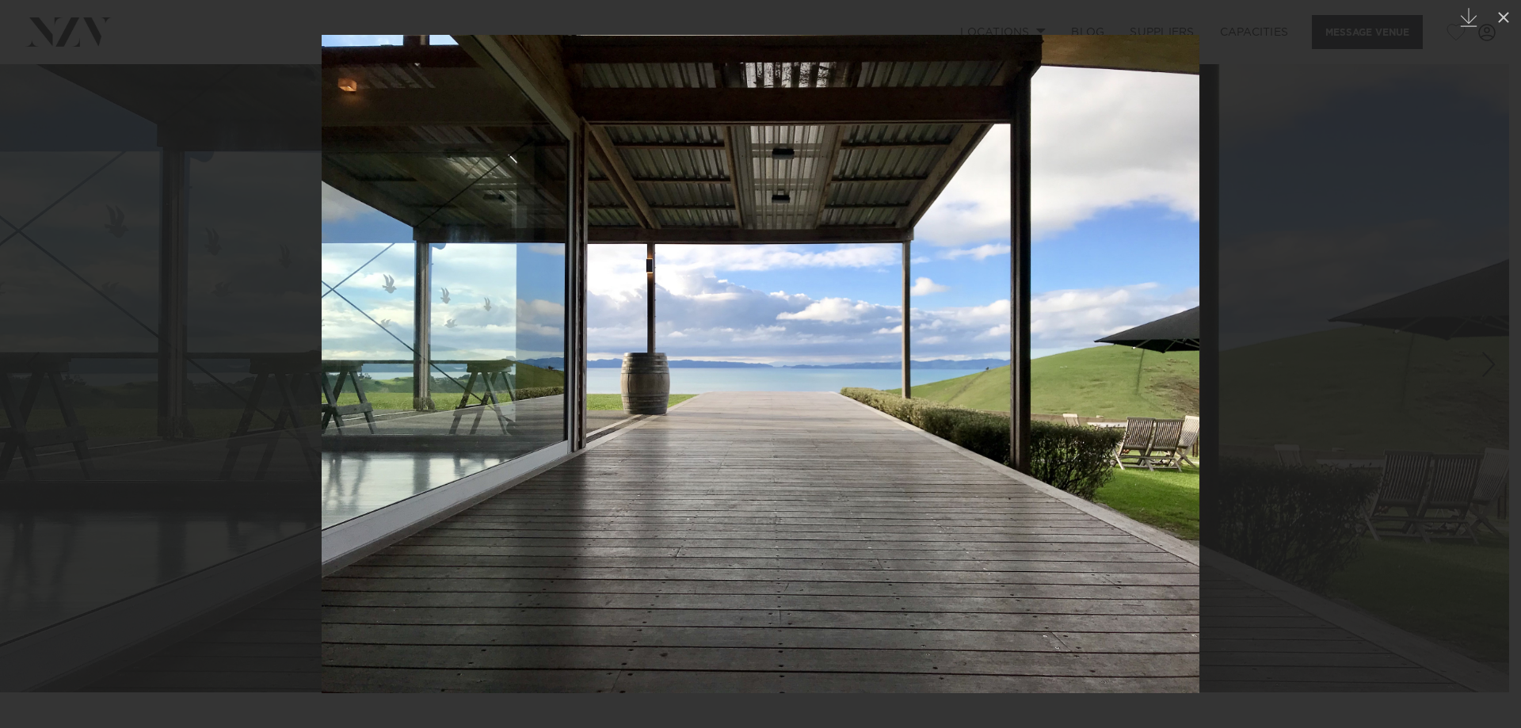
click at [1165, 379] on img at bounding box center [761, 364] width 878 height 658
click at [1453, 359] on div at bounding box center [760, 364] width 1521 height 728
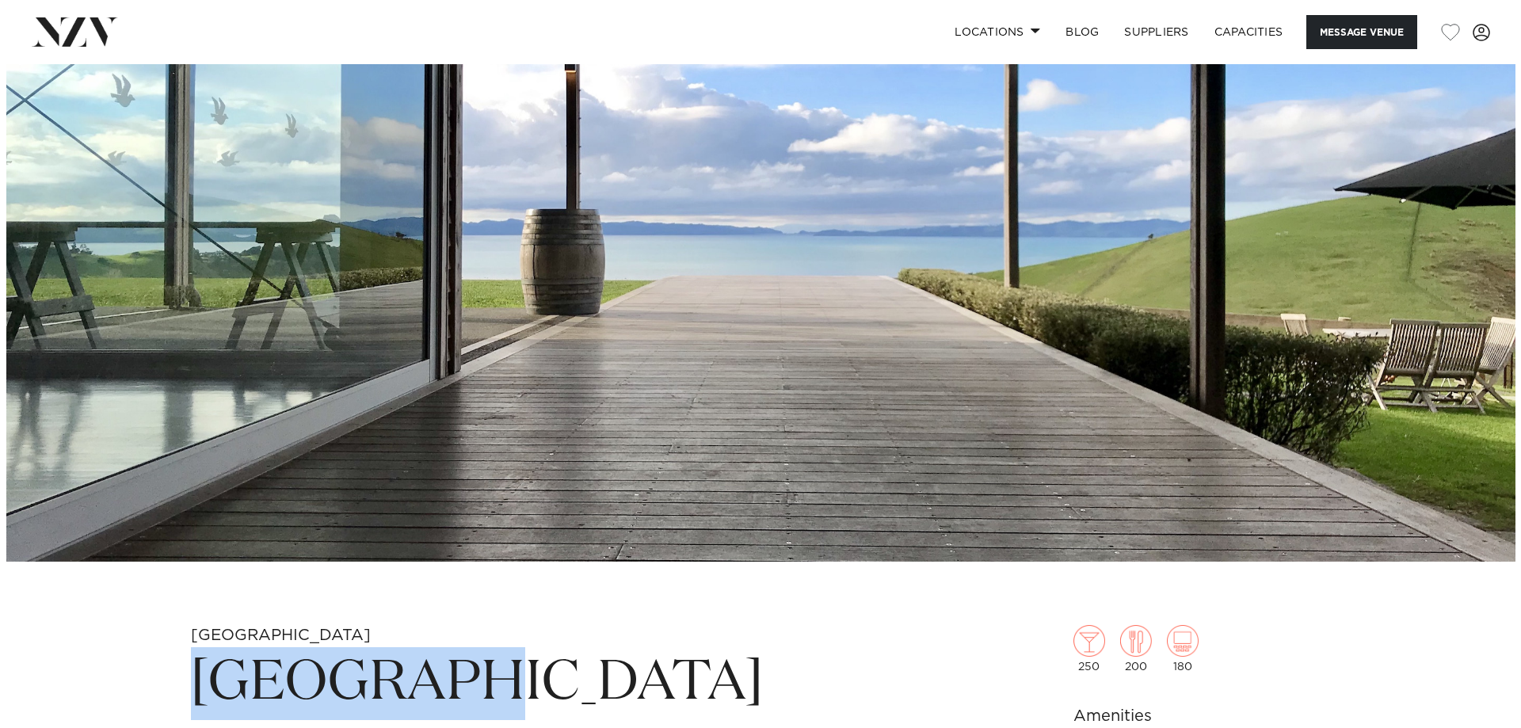
scroll to position [238, 0]
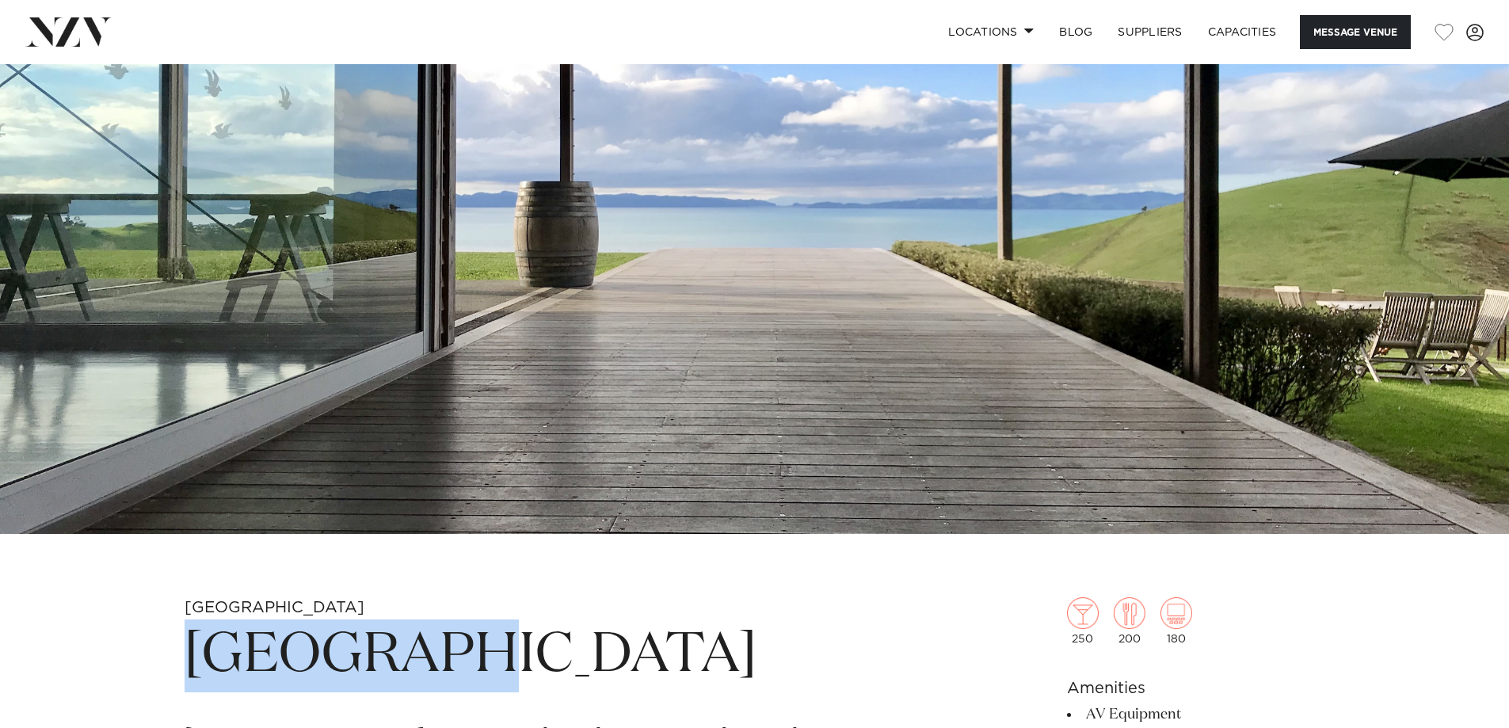
click at [1479, 192] on img at bounding box center [754, 180] width 1509 height 707
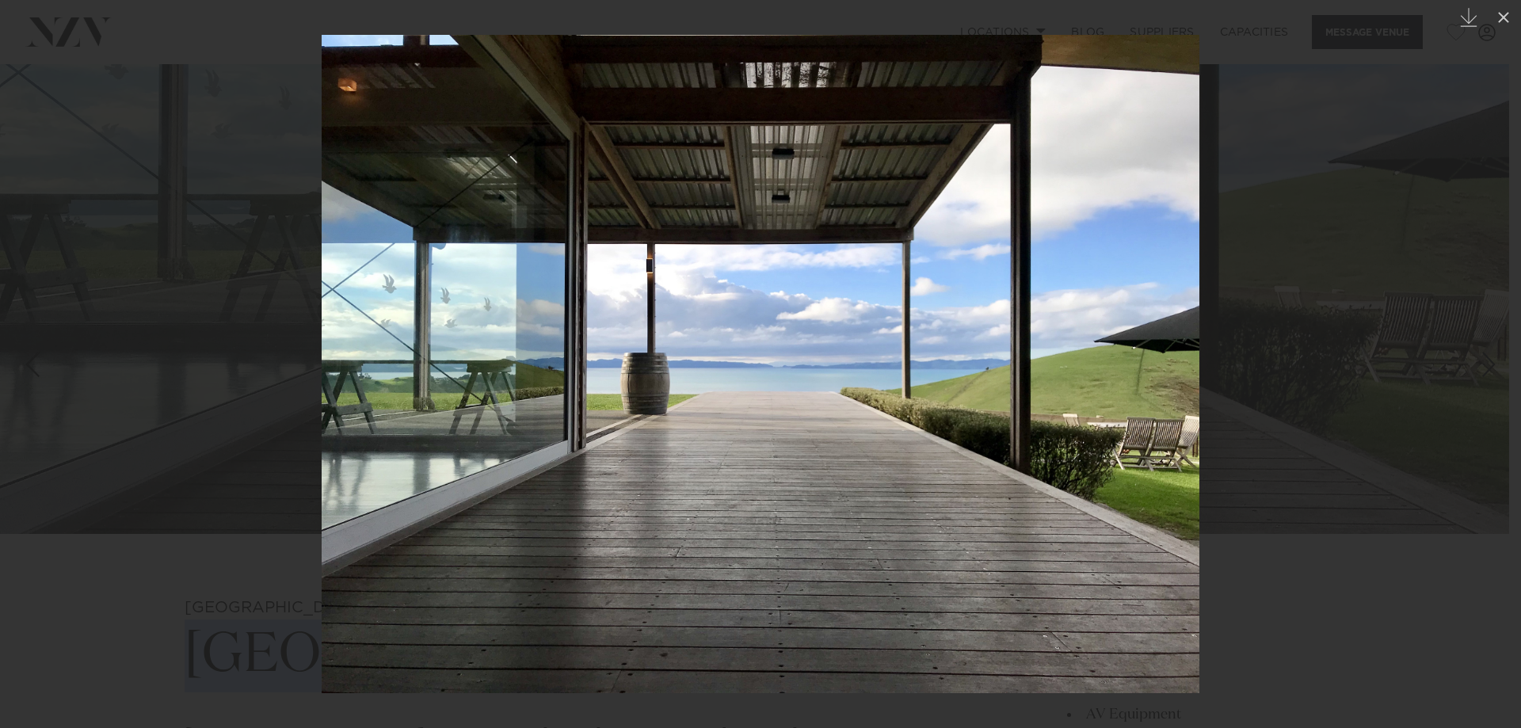
drag, startPoint x: 1284, startPoint y: 157, endPoint x: 1318, endPoint y: 147, distance: 35.4
click at [1285, 157] on div at bounding box center [760, 364] width 1521 height 728
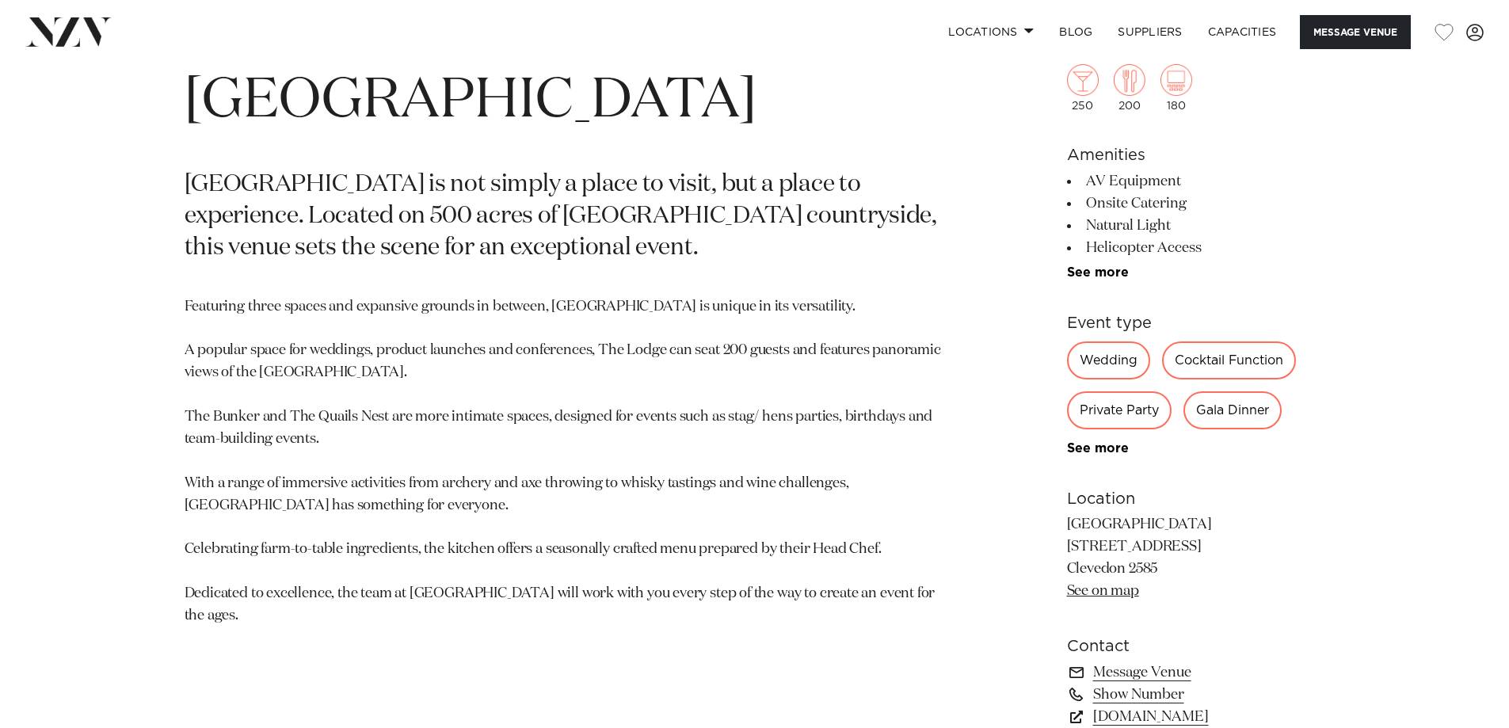
drag, startPoint x: 603, startPoint y: 318, endPoint x: 610, endPoint y: 312, distance: 9.0
click at [604, 317] on p "Featuring three spaces and expansive grounds in between, Kauri Bay is unique in…" at bounding box center [570, 461] width 770 height 331
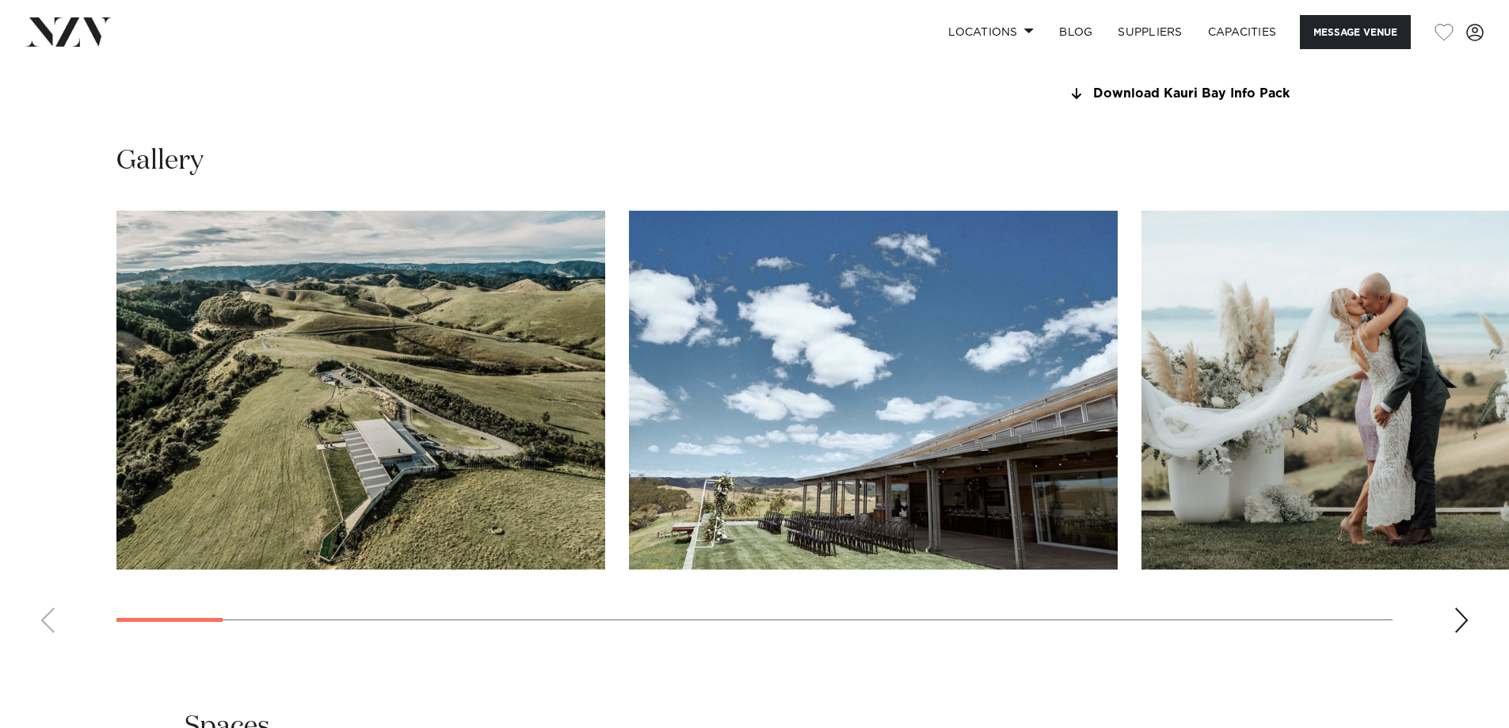
scroll to position [1584, 0]
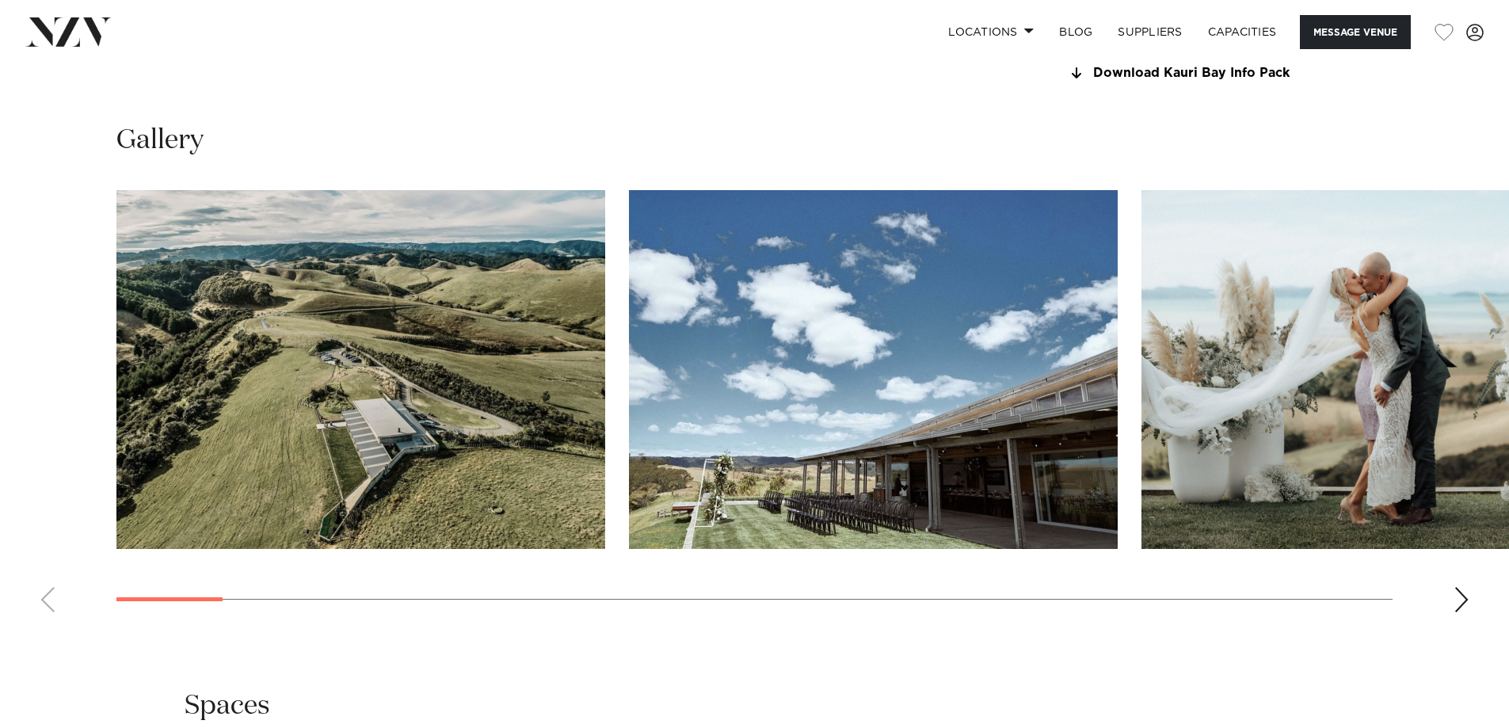
click at [52, 318] on swiper-container at bounding box center [754, 407] width 1509 height 435
click at [1464, 603] on div "Next slide" at bounding box center [1461, 599] width 16 height 25
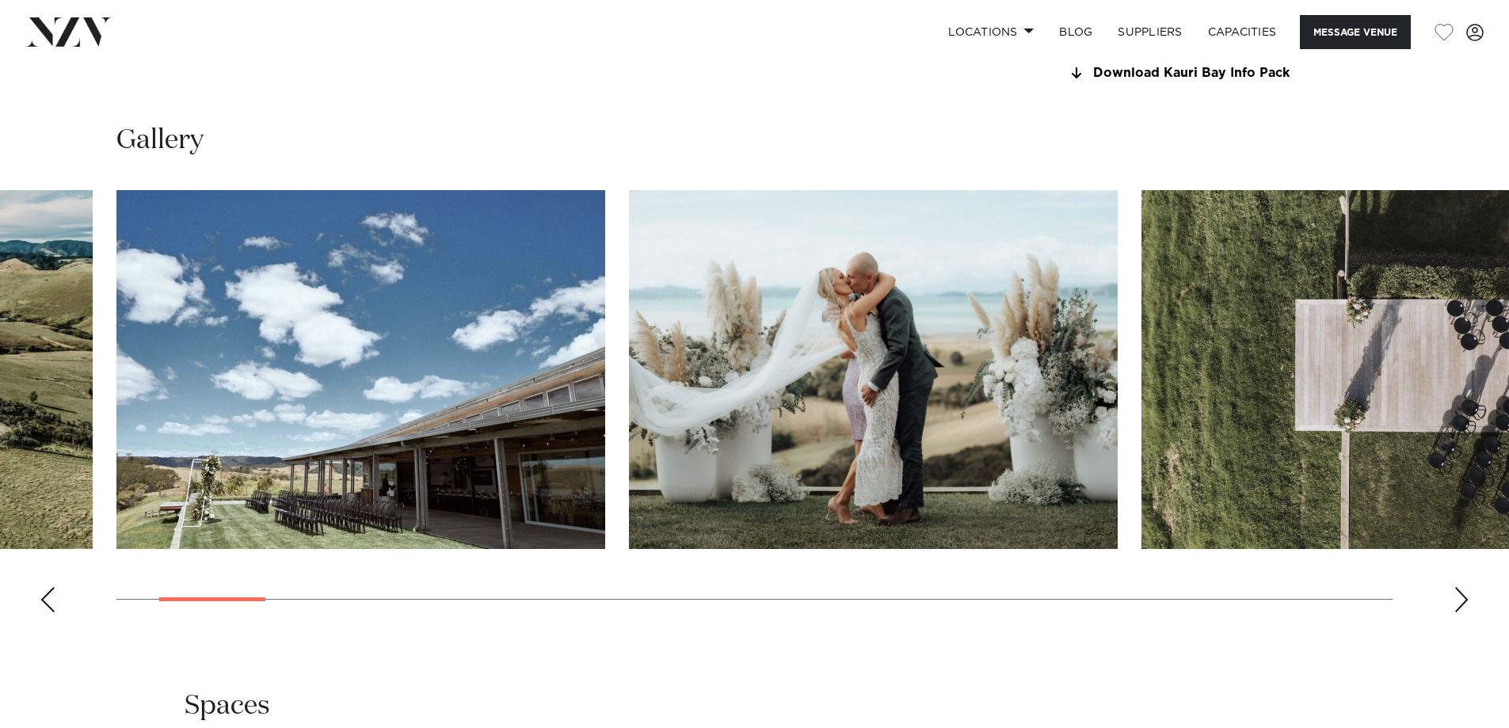
click at [1465, 603] on div "Next slide" at bounding box center [1461, 599] width 16 height 25
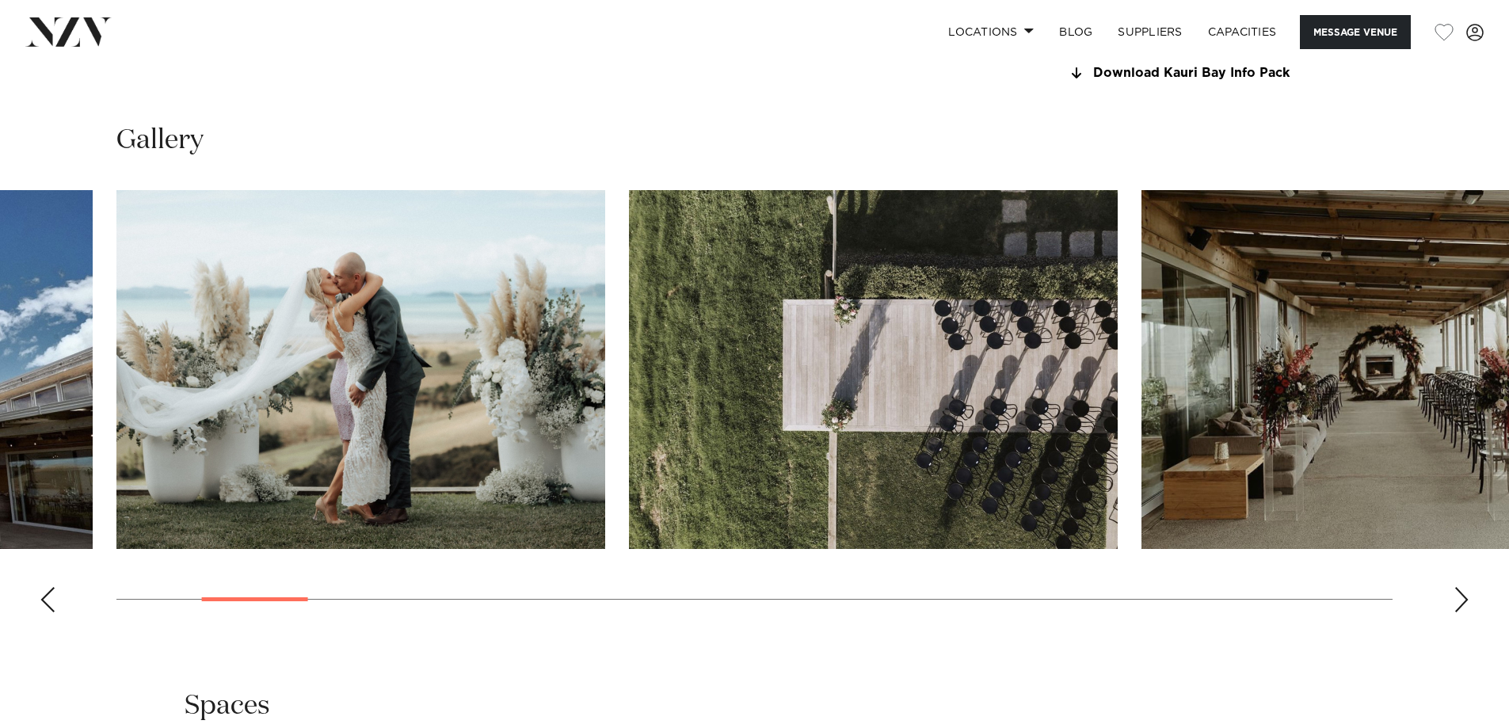
click at [1465, 603] on div "Next slide" at bounding box center [1461, 599] width 16 height 25
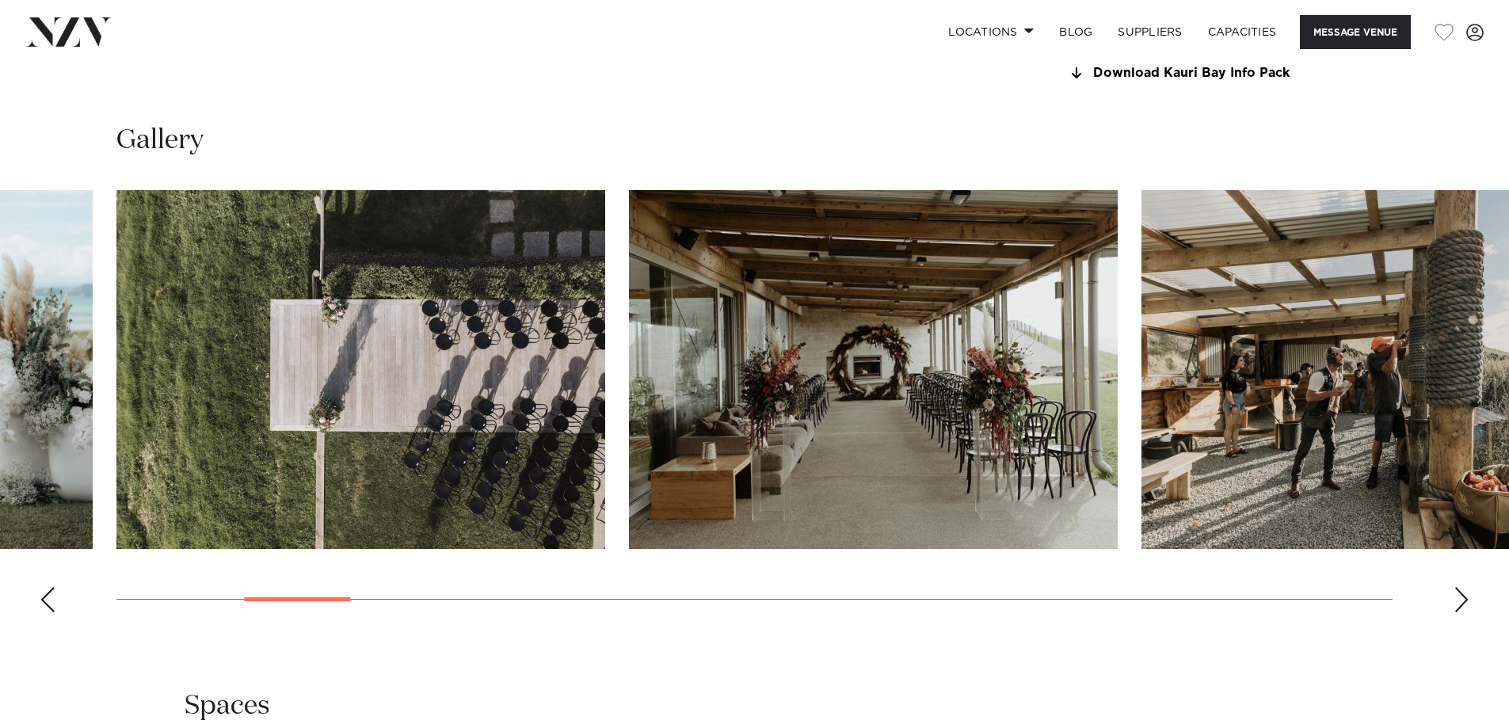
click at [1465, 603] on div "Next slide" at bounding box center [1461, 599] width 16 height 25
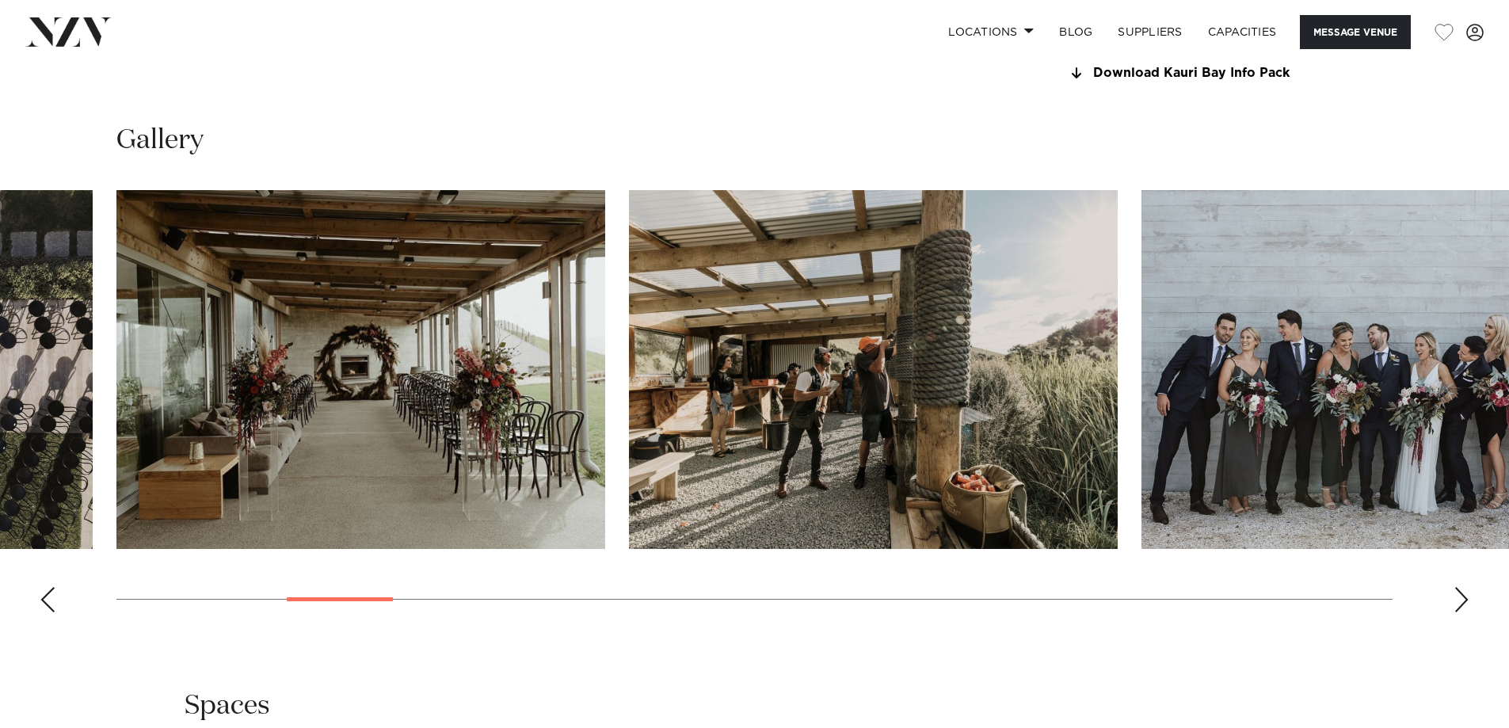
click at [1465, 605] on div "Next slide" at bounding box center [1461, 599] width 16 height 25
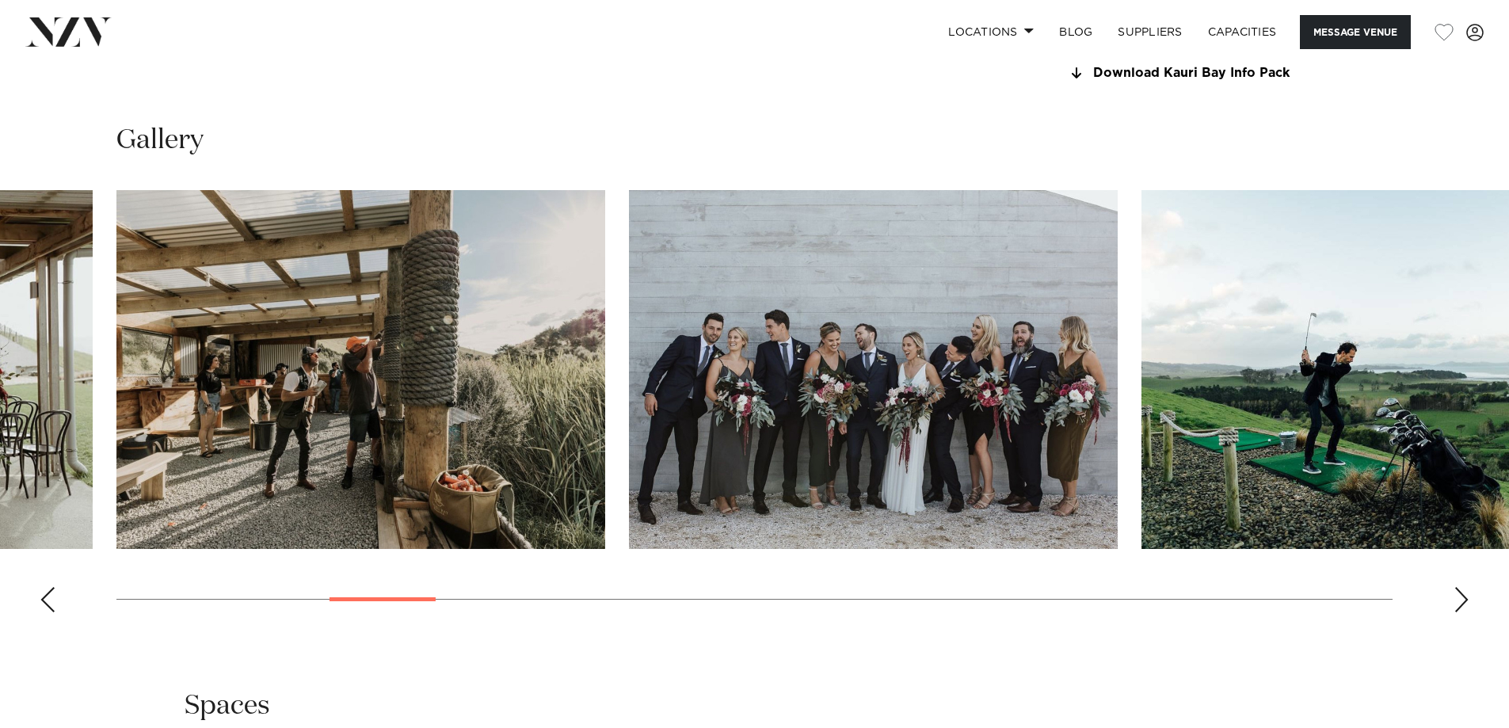
click at [1465, 605] on div "Next slide" at bounding box center [1461, 599] width 16 height 25
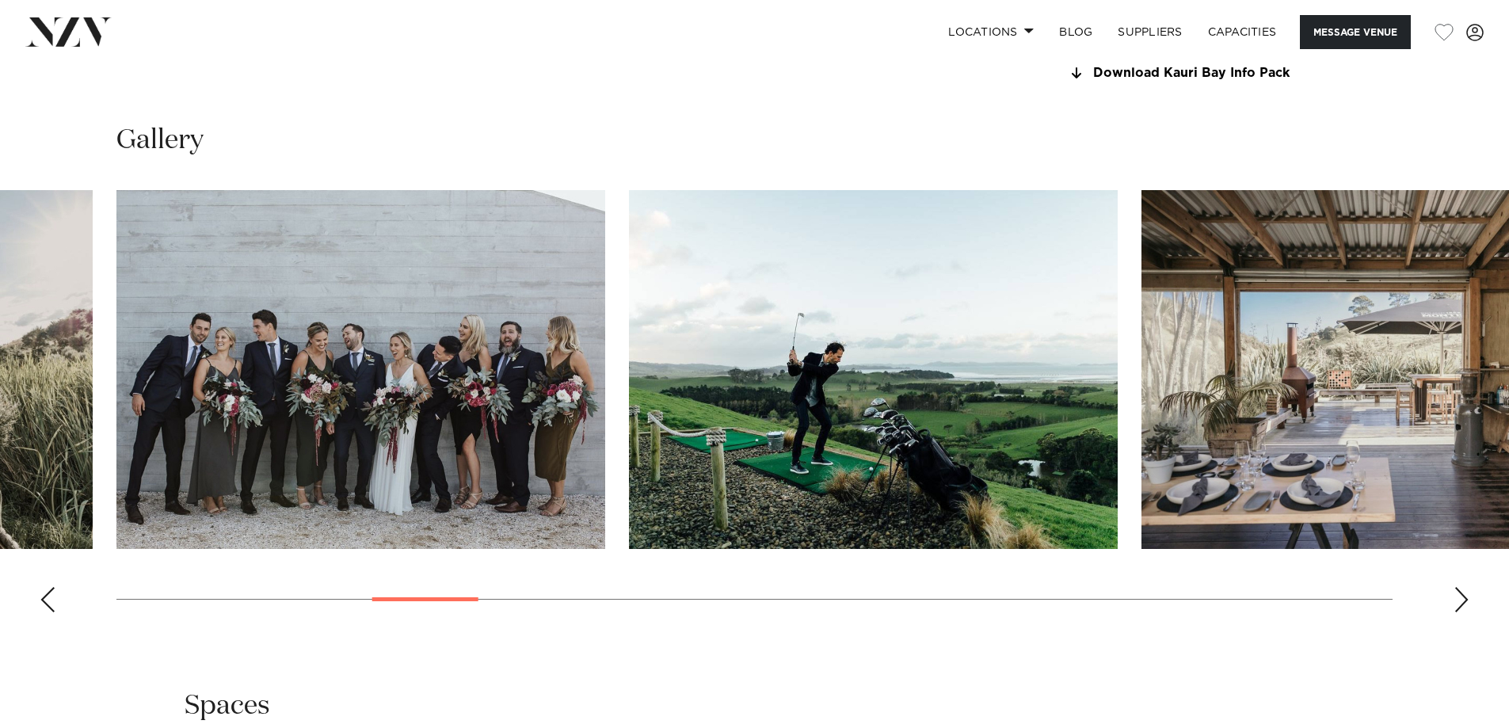
click at [1465, 605] on div "Next slide" at bounding box center [1461, 599] width 16 height 25
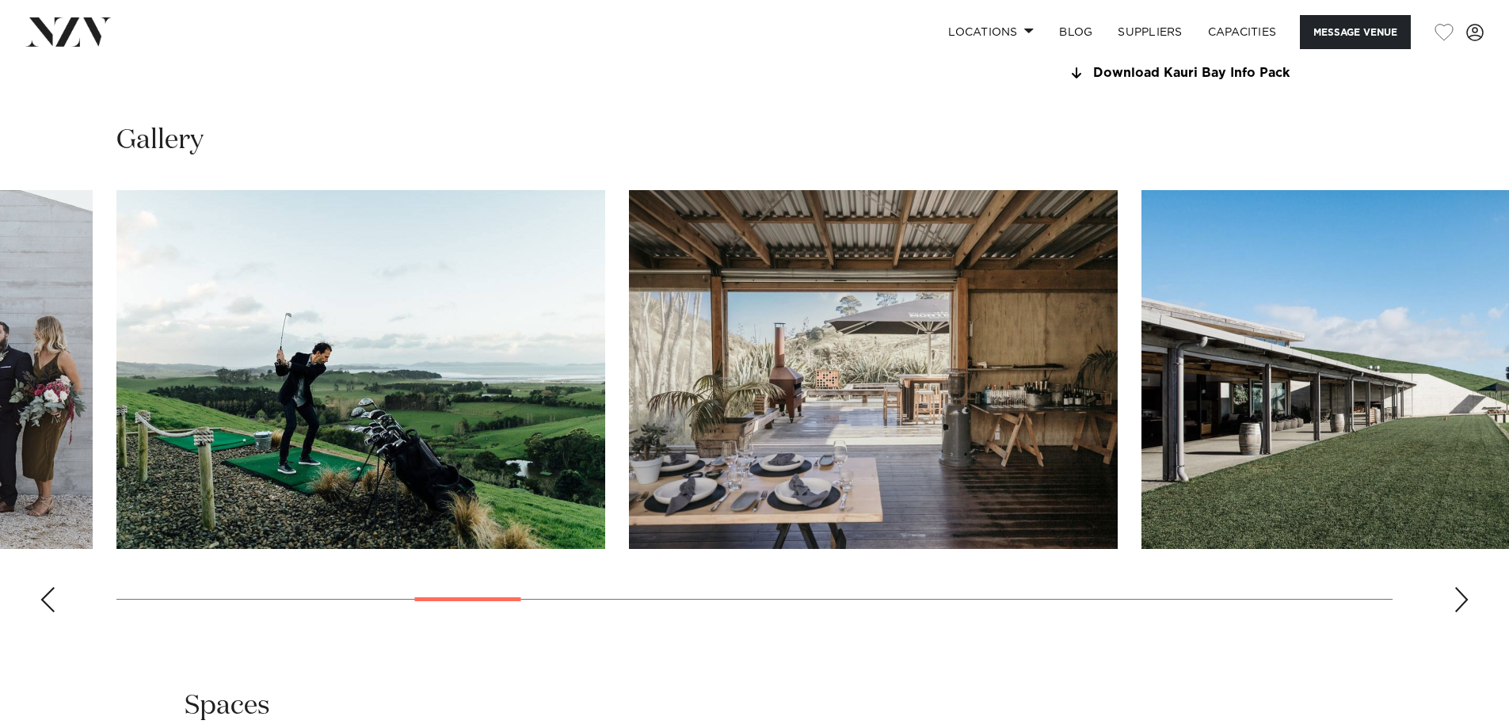
click at [1465, 607] on div "Next slide" at bounding box center [1461, 599] width 16 height 25
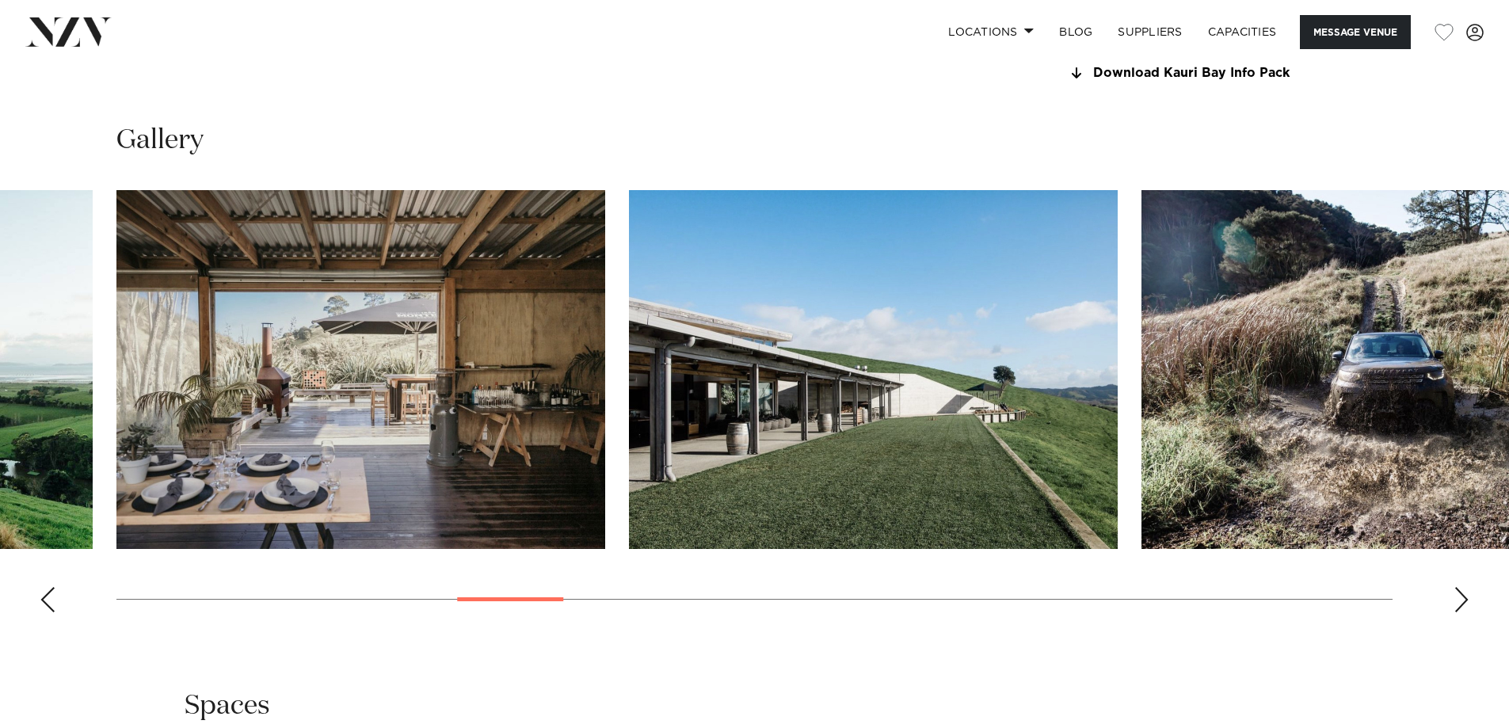
click at [1466, 607] on div "Next slide" at bounding box center [1461, 599] width 16 height 25
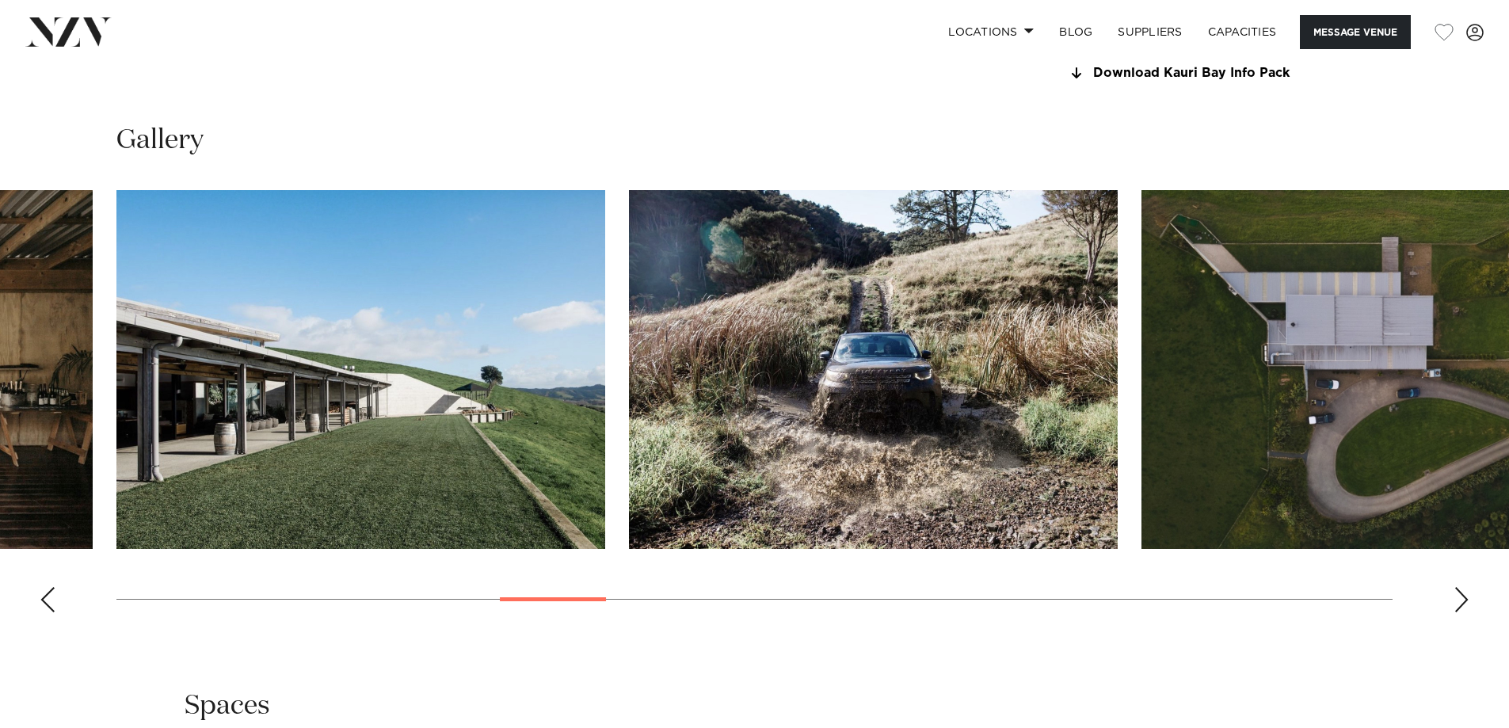
click at [1468, 610] on div "Next slide" at bounding box center [1461, 599] width 16 height 25
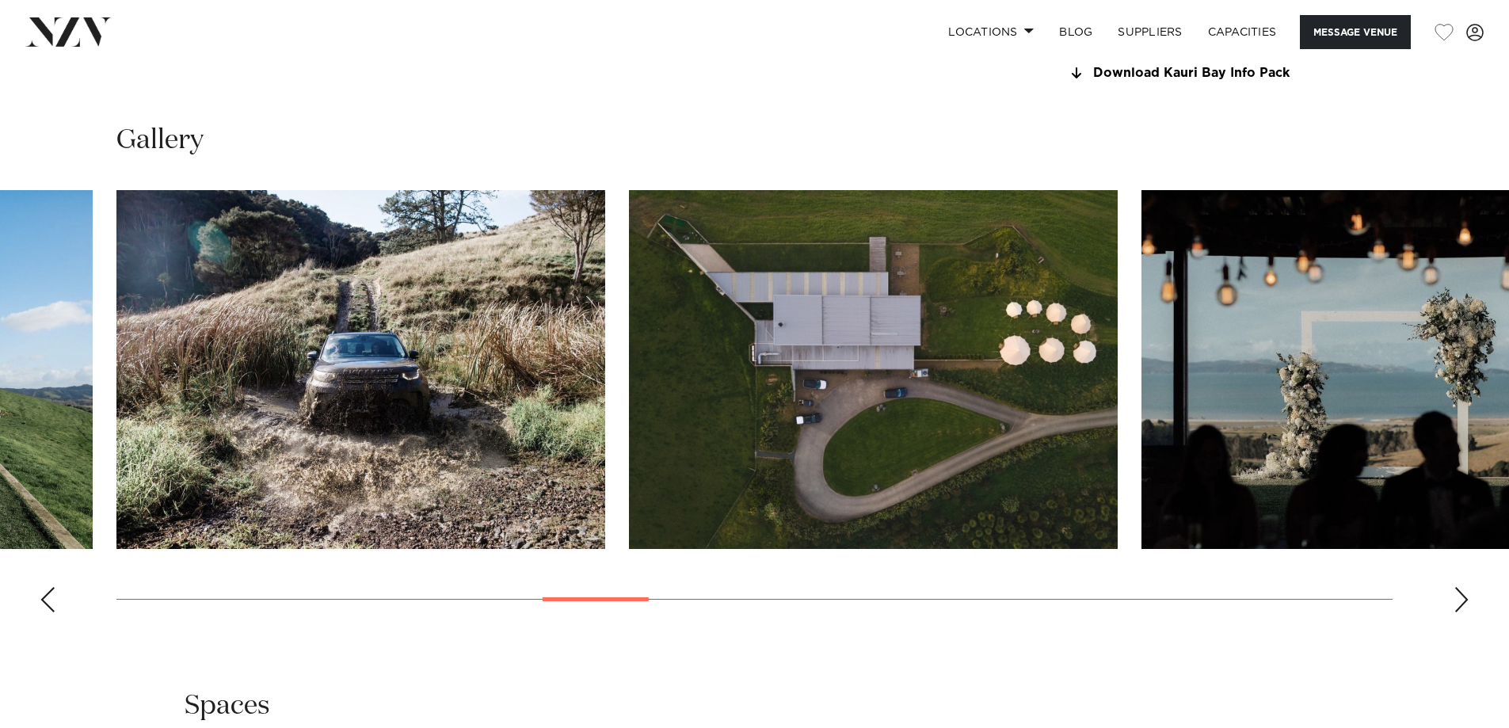
click at [1468, 610] on div "Next slide" at bounding box center [1461, 599] width 16 height 25
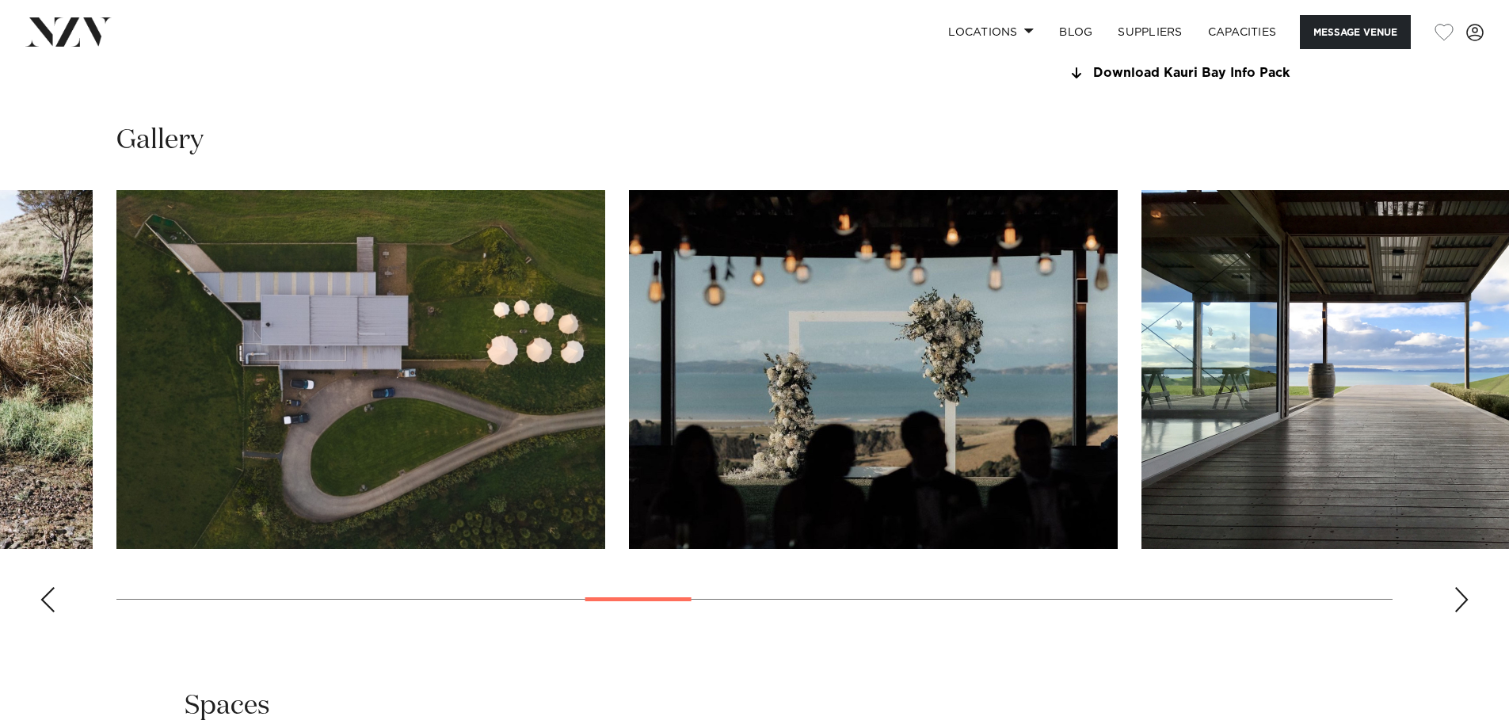
click at [1468, 610] on div "Next slide" at bounding box center [1461, 599] width 16 height 25
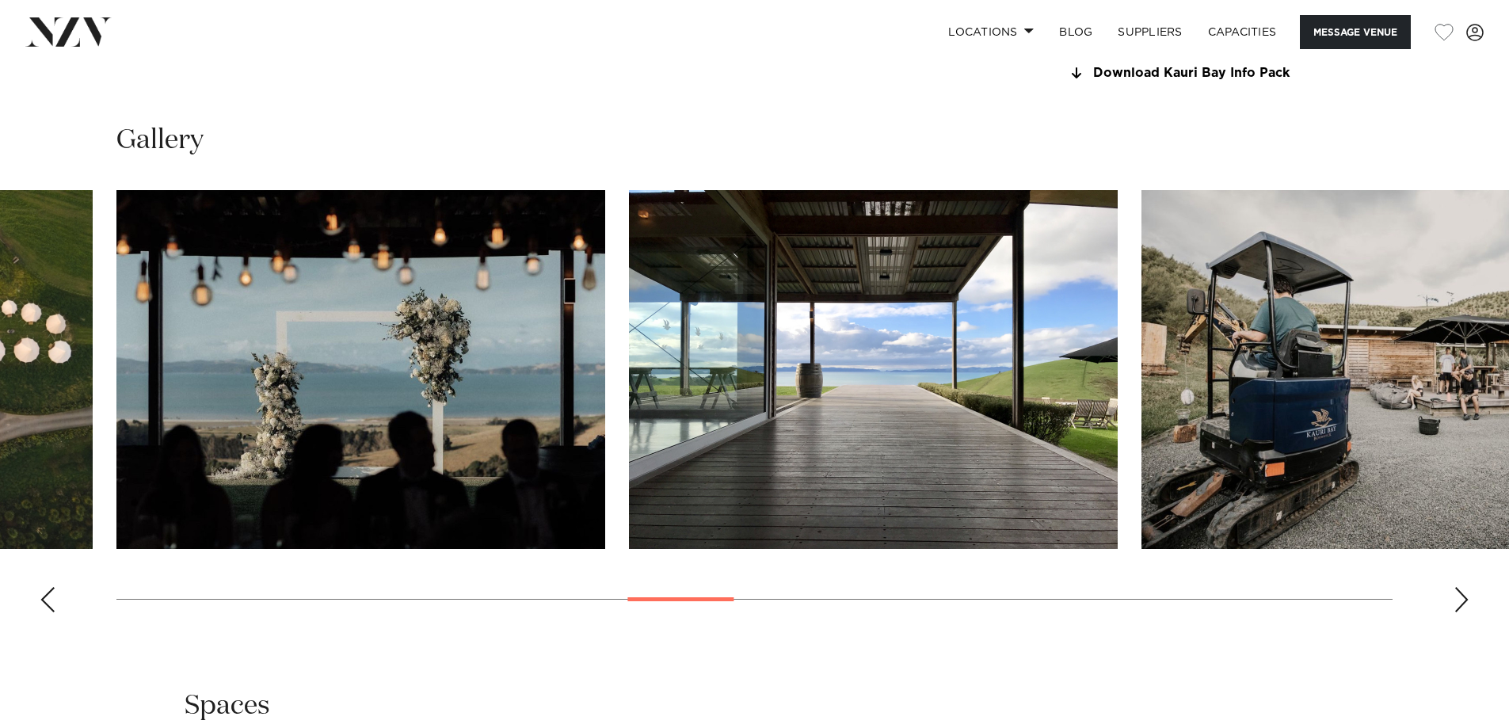
click at [1468, 610] on div "Next slide" at bounding box center [1461, 599] width 16 height 25
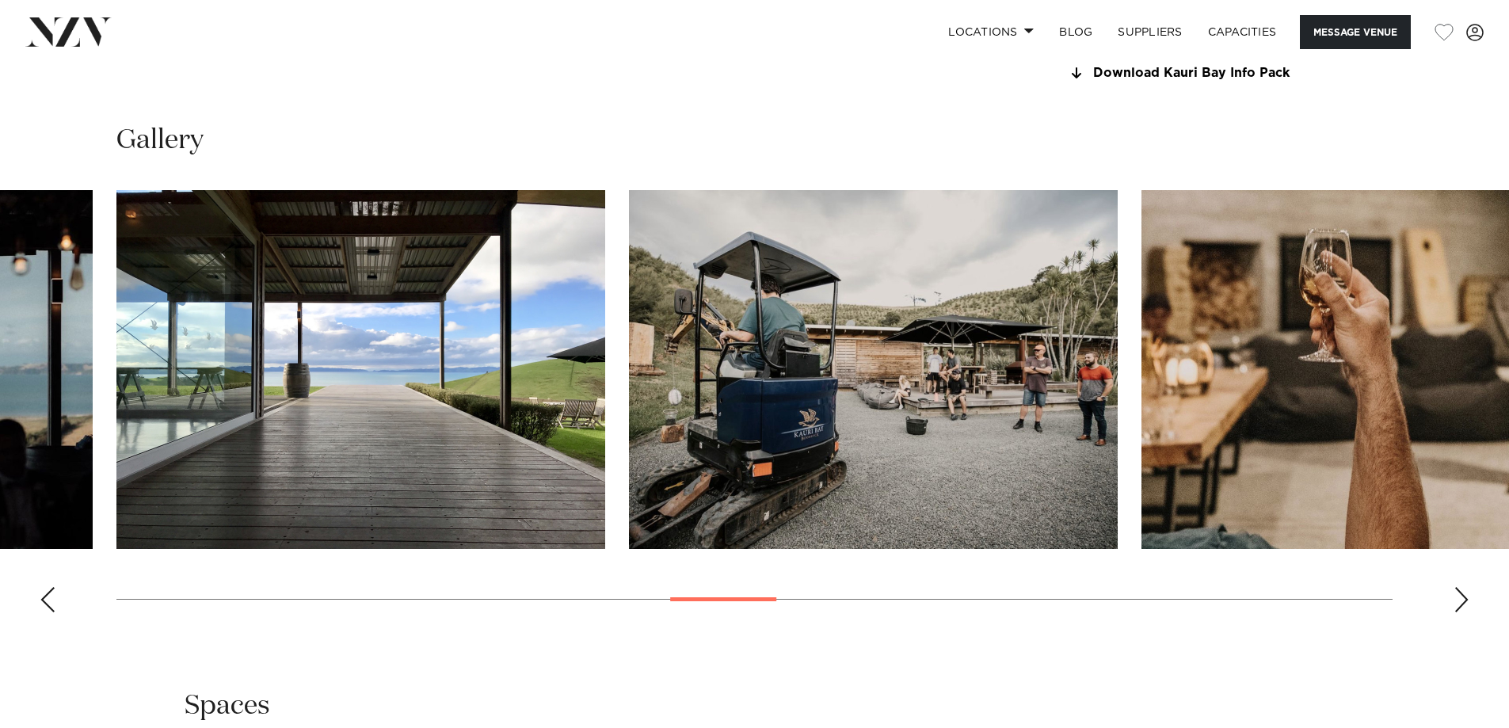
click at [1488, 601] on swiper-container at bounding box center [754, 407] width 1509 height 435
click at [1477, 606] on swiper-container at bounding box center [754, 407] width 1509 height 435
click at [1468, 606] on div "Next slide" at bounding box center [1461, 599] width 16 height 25
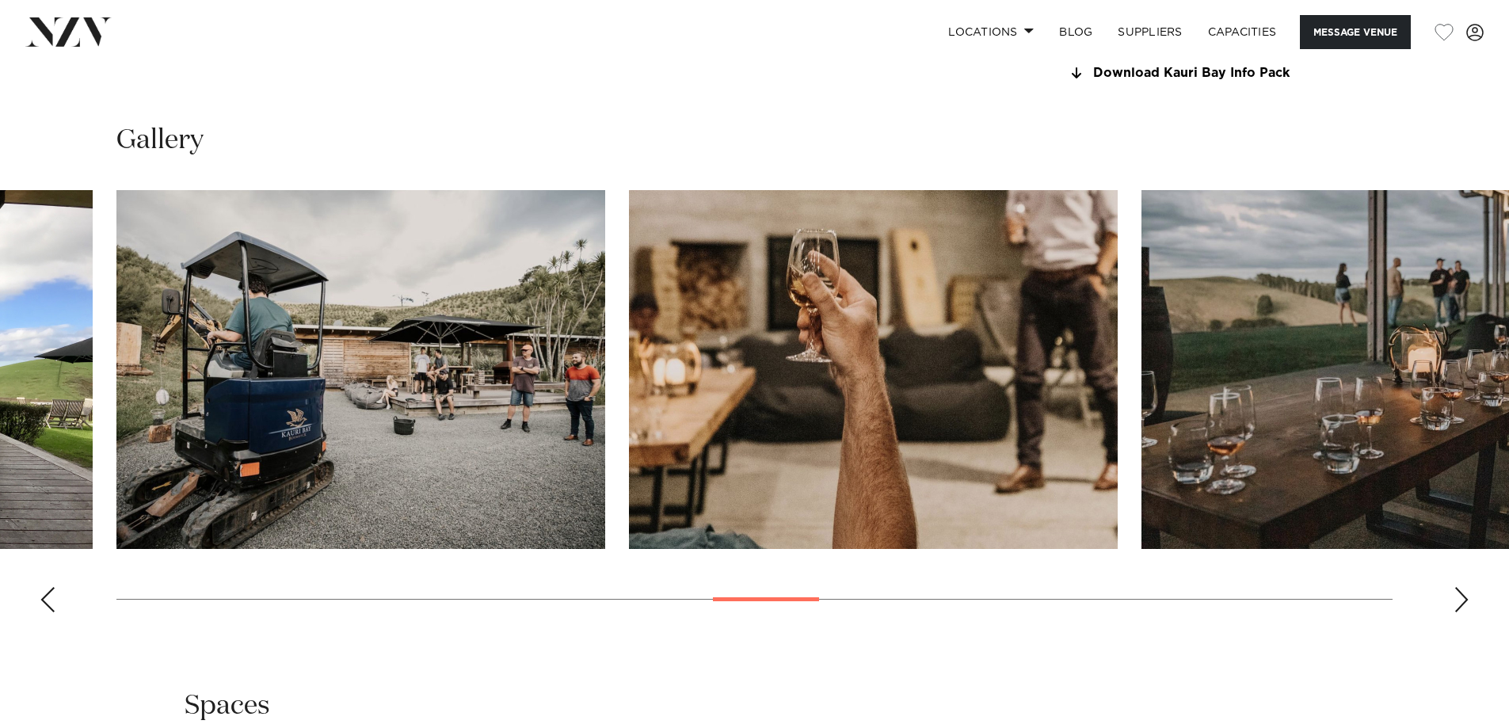
click at [1467, 606] on div "Next slide" at bounding box center [1461, 599] width 16 height 25
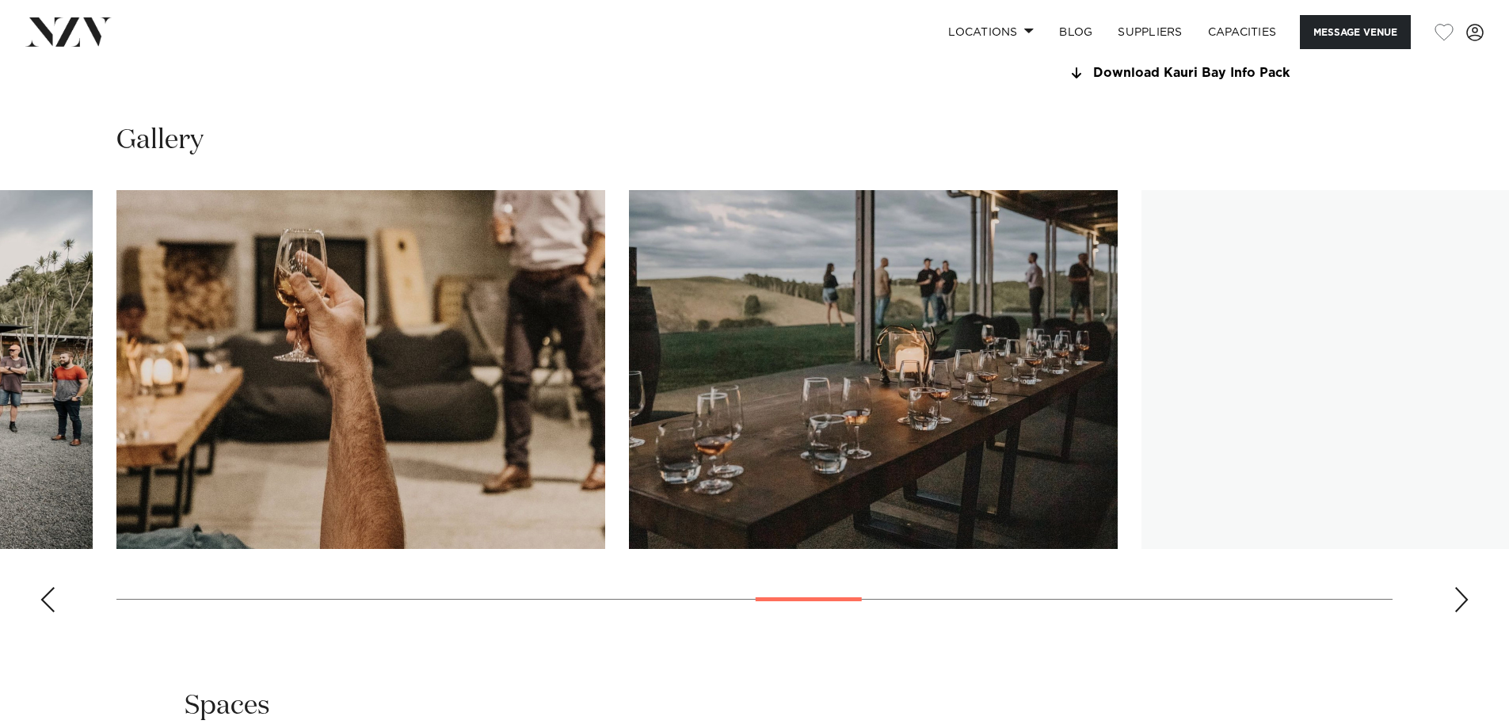
click at [1467, 606] on div "Next slide" at bounding box center [1461, 599] width 16 height 25
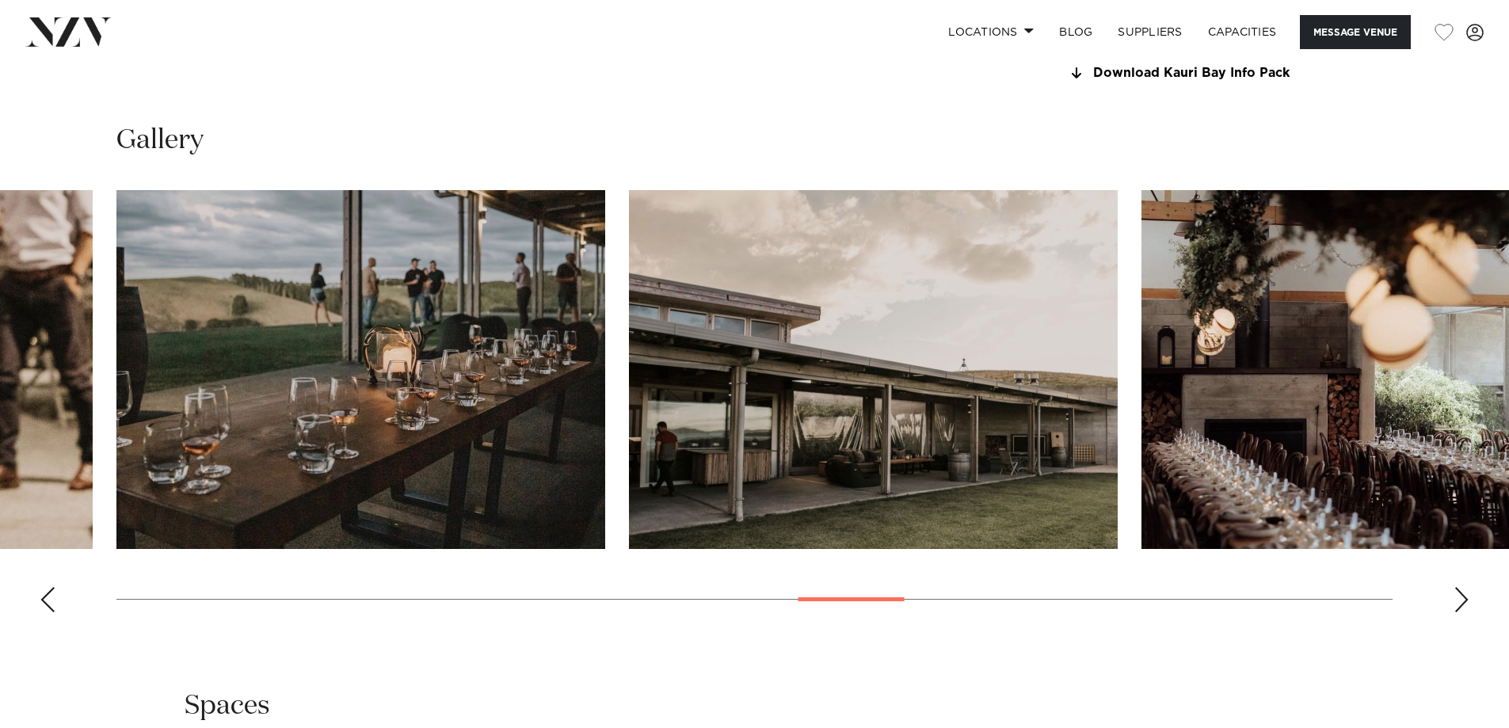
click at [1467, 606] on div "Next slide" at bounding box center [1461, 599] width 16 height 25
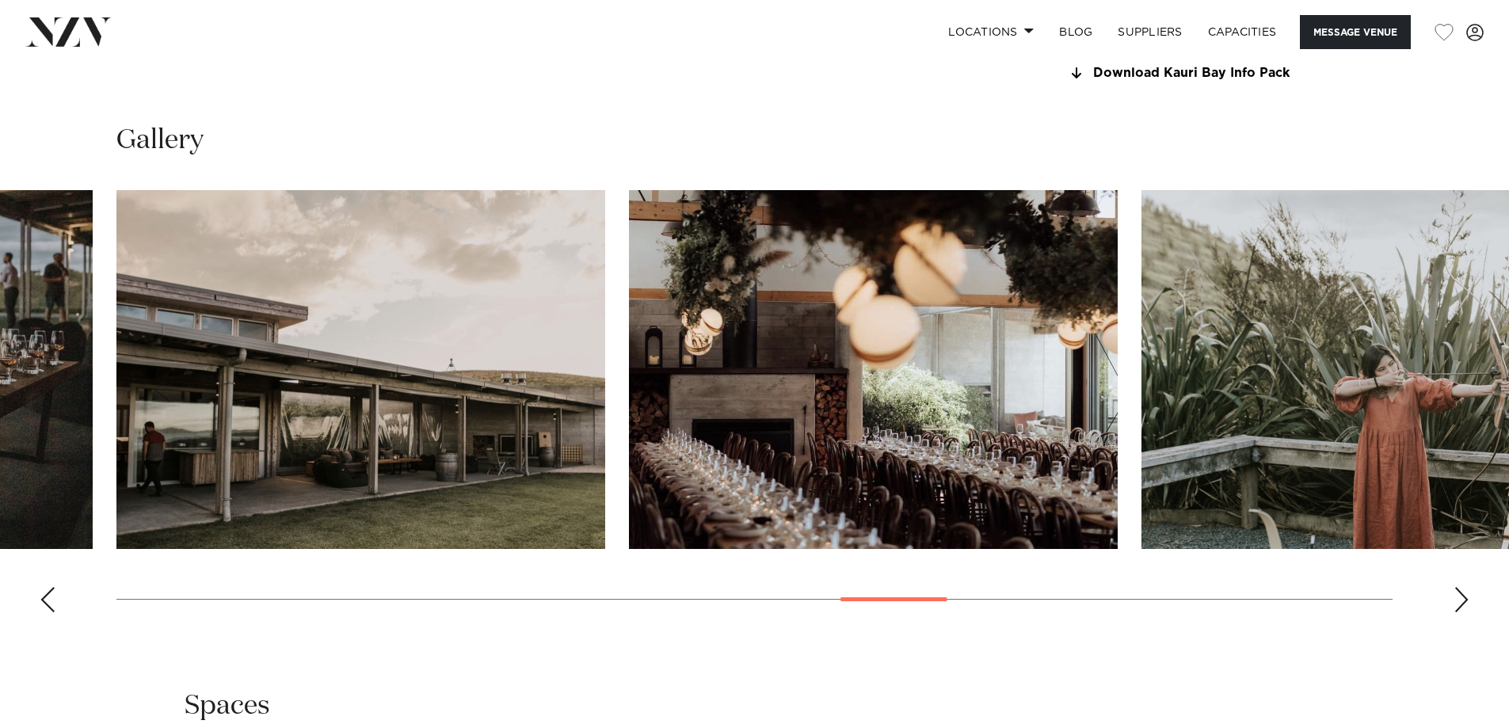
click at [1467, 606] on div "Next slide" at bounding box center [1461, 599] width 16 height 25
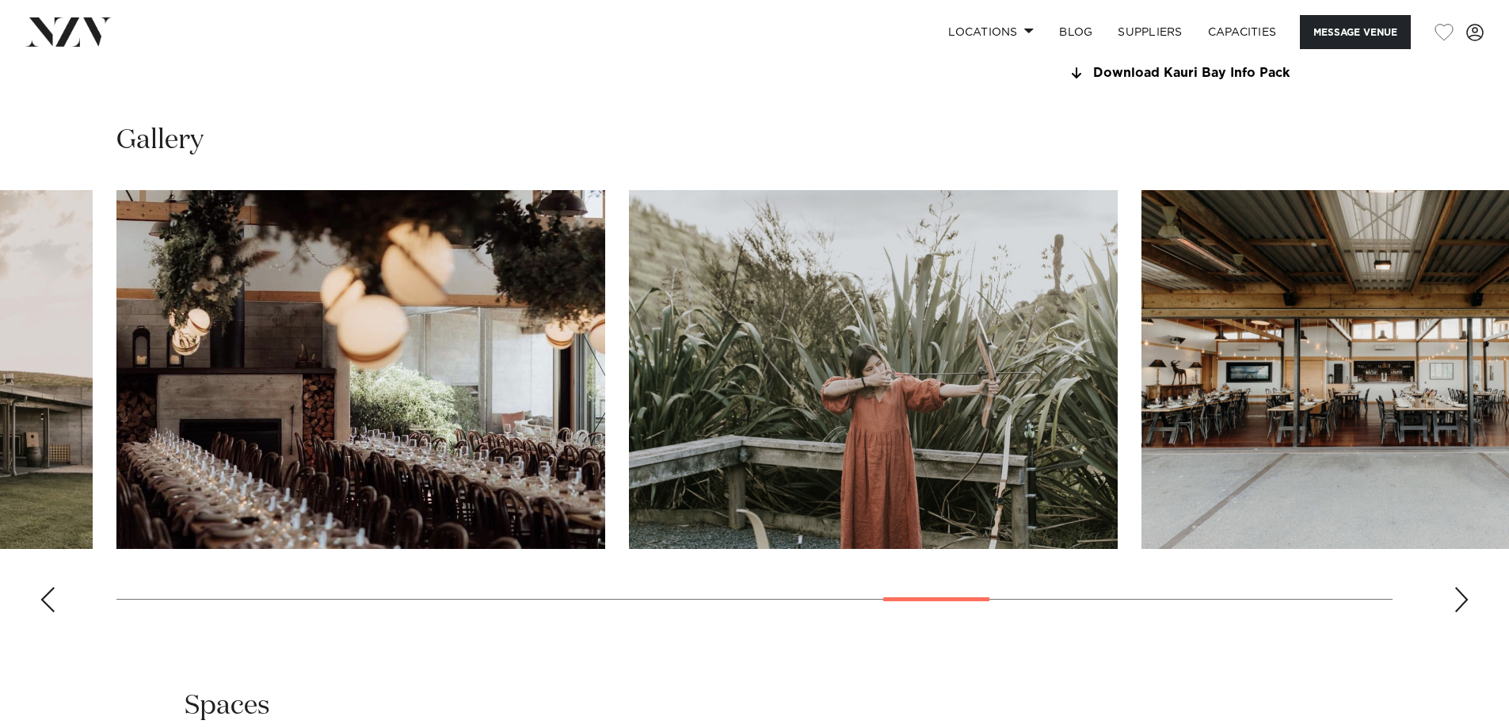
click at [739, 128] on div "Gallery" at bounding box center [754, 141] width 1276 height 36
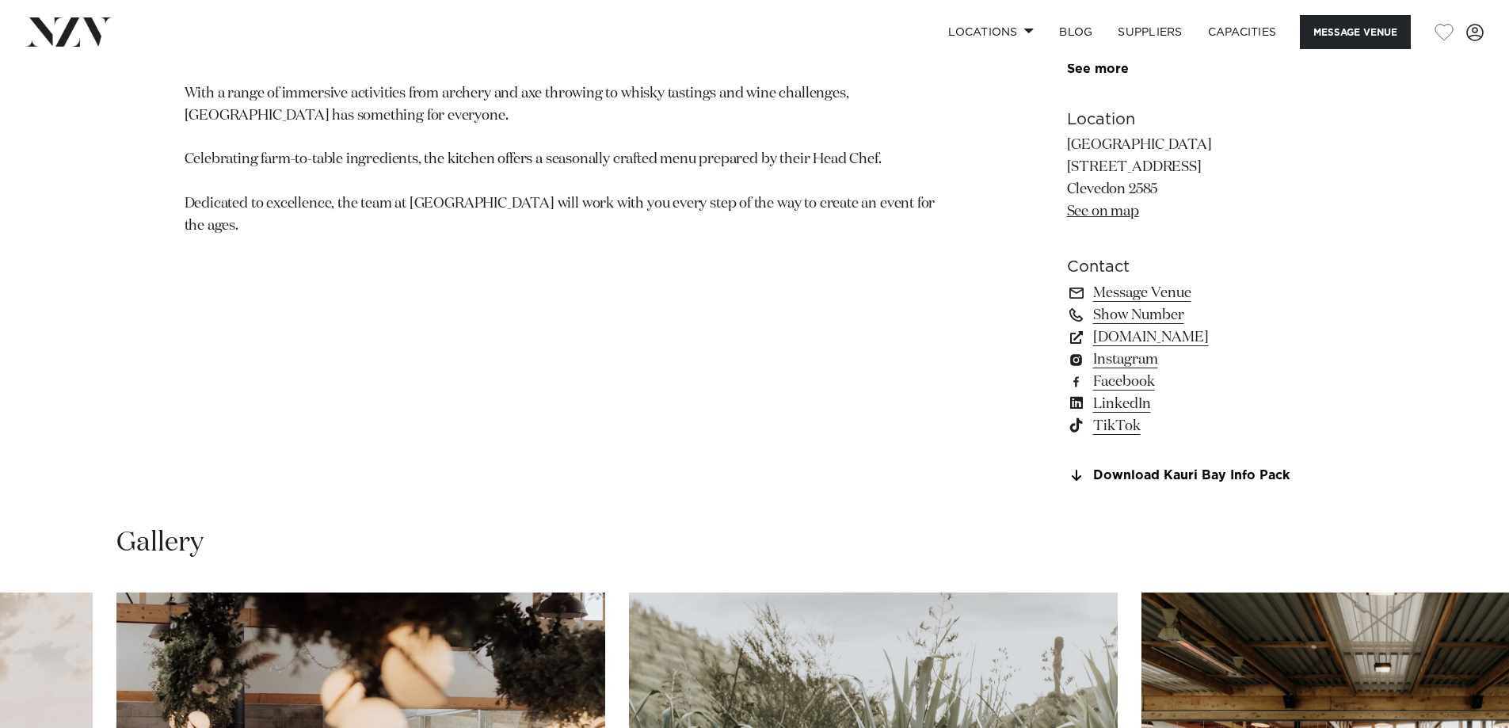
scroll to position [1188, 0]
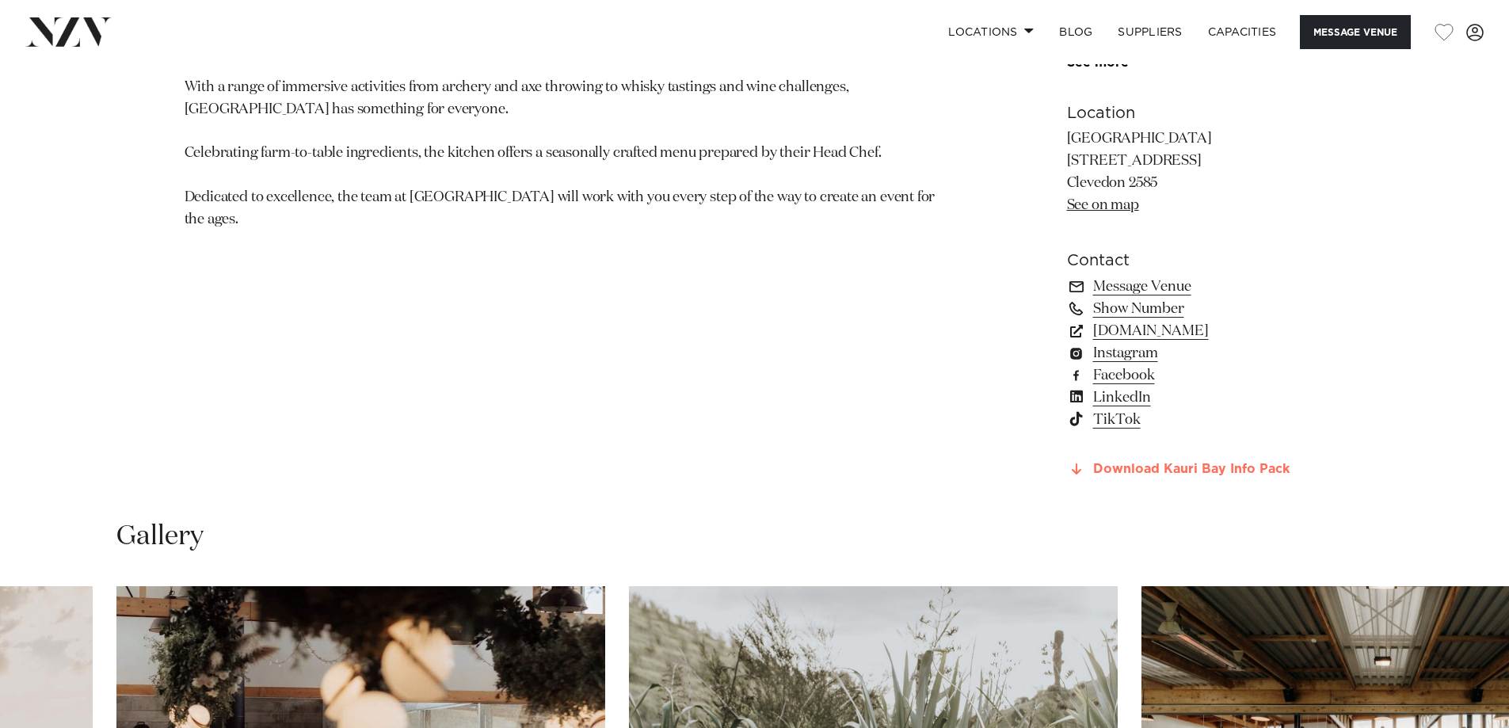
click at [1198, 474] on link "Download Kauri Bay Info Pack" at bounding box center [1196, 470] width 258 height 14
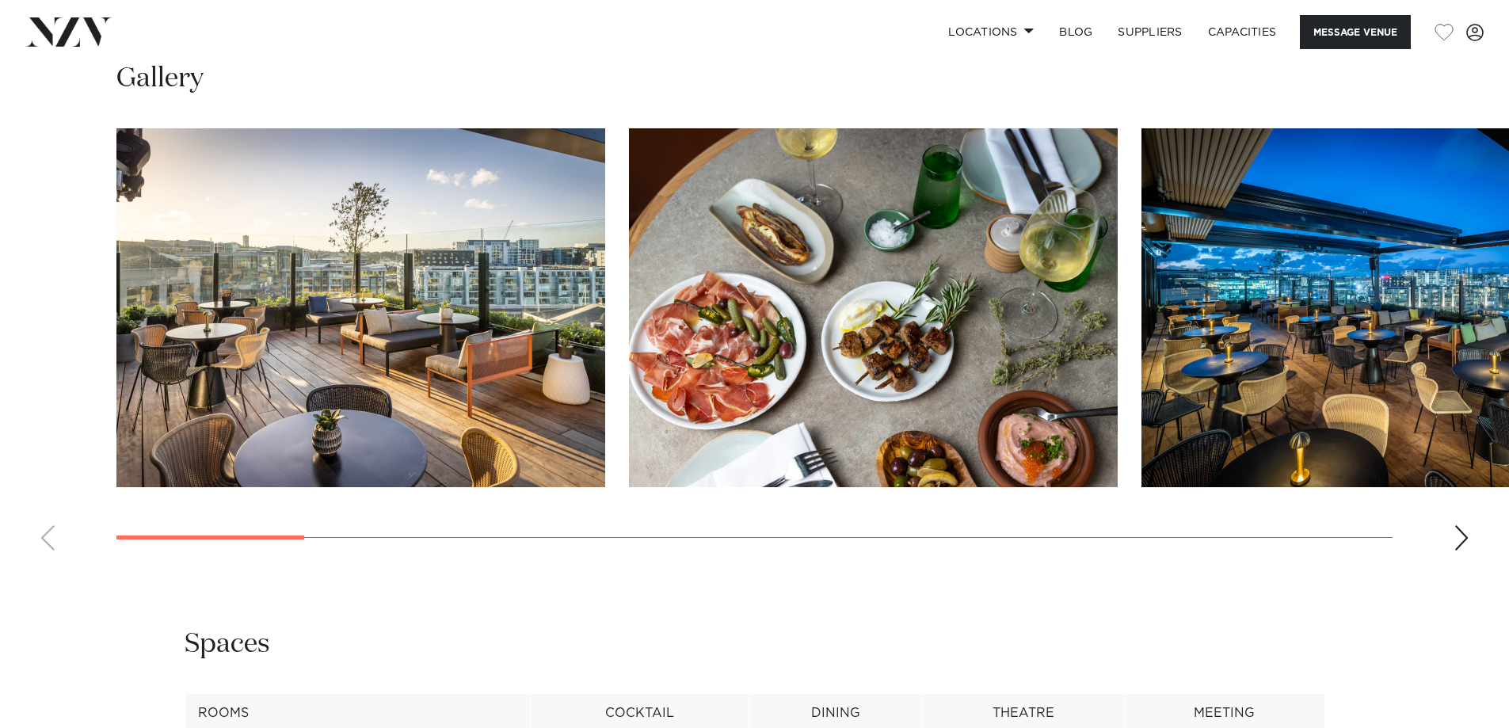
scroll to position [1980, 0]
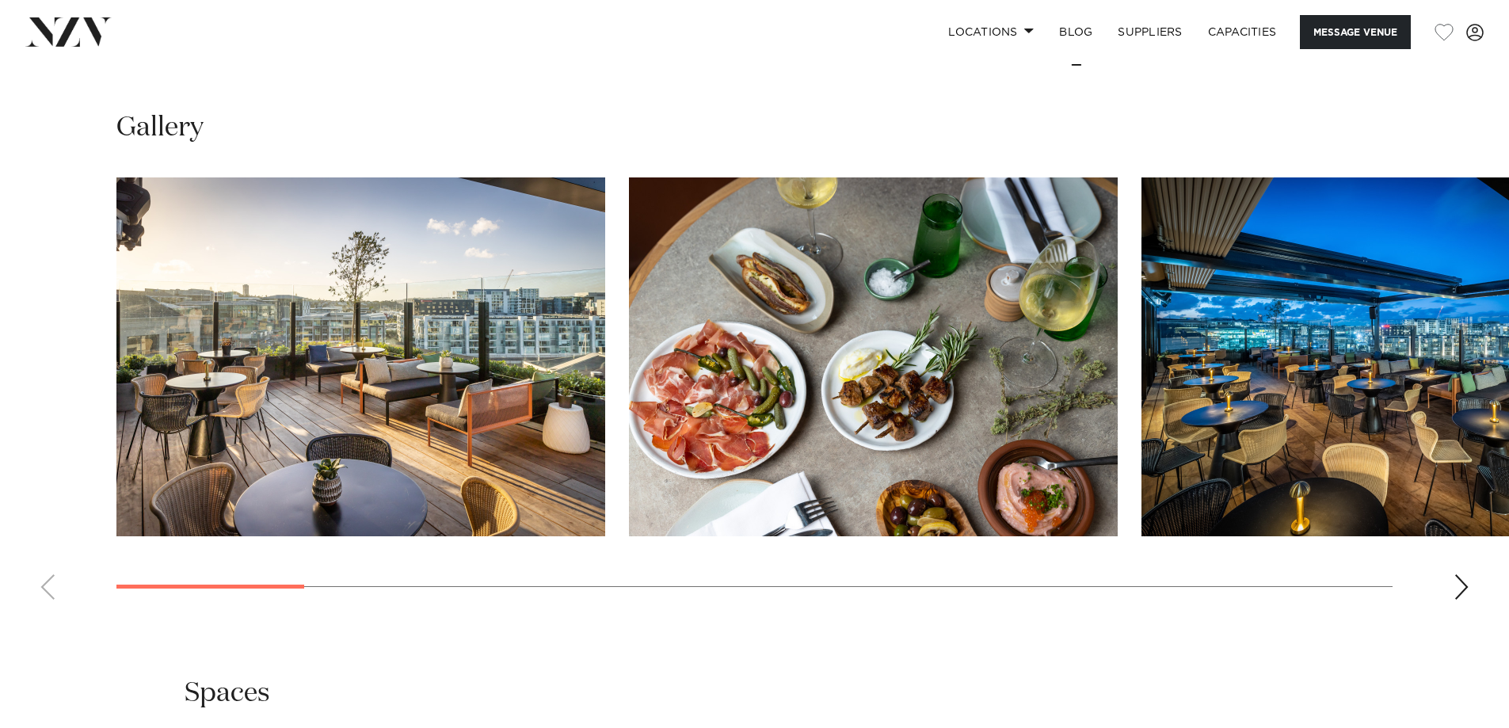
click at [1470, 567] on swiper-container at bounding box center [754, 394] width 1509 height 435
click at [1458, 574] on div "Next slide" at bounding box center [1461, 586] width 16 height 25
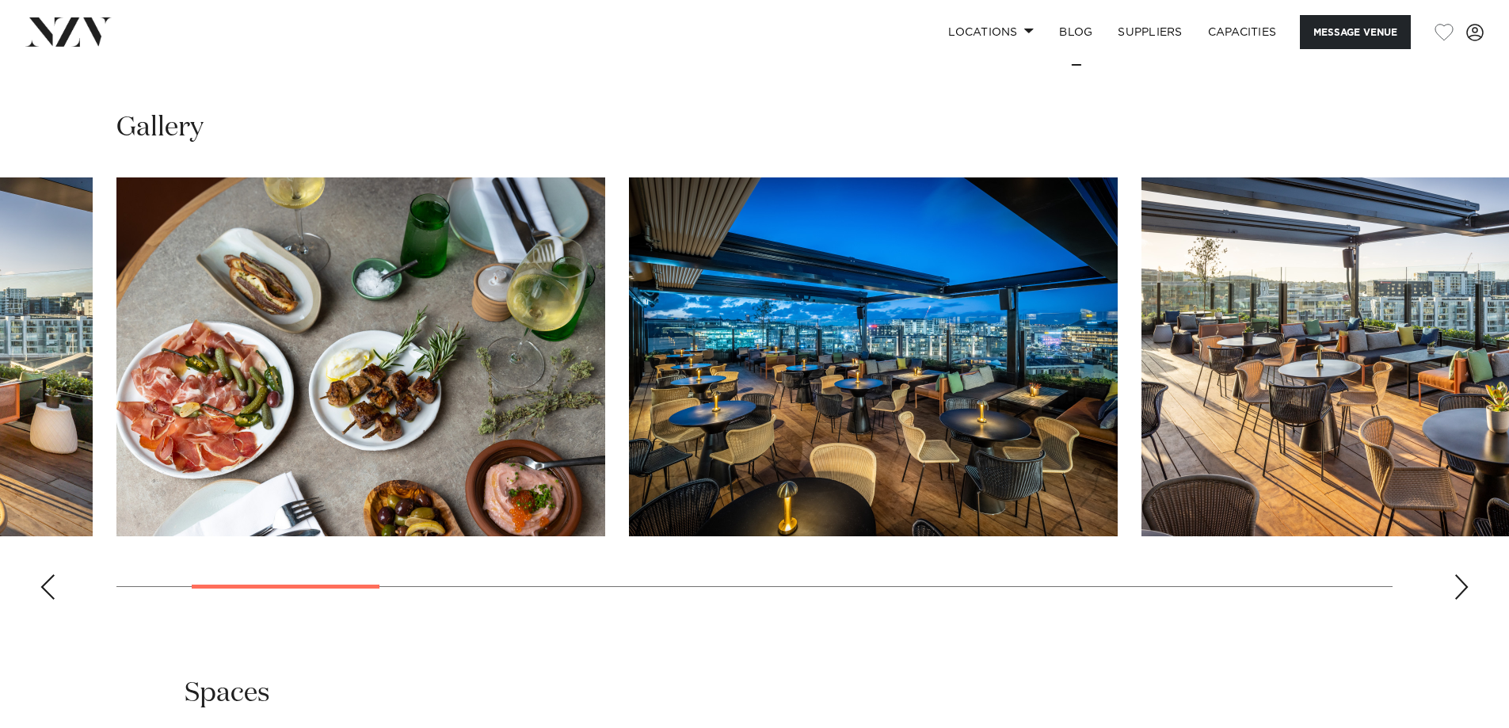
click at [1458, 574] on div "Next slide" at bounding box center [1461, 586] width 16 height 25
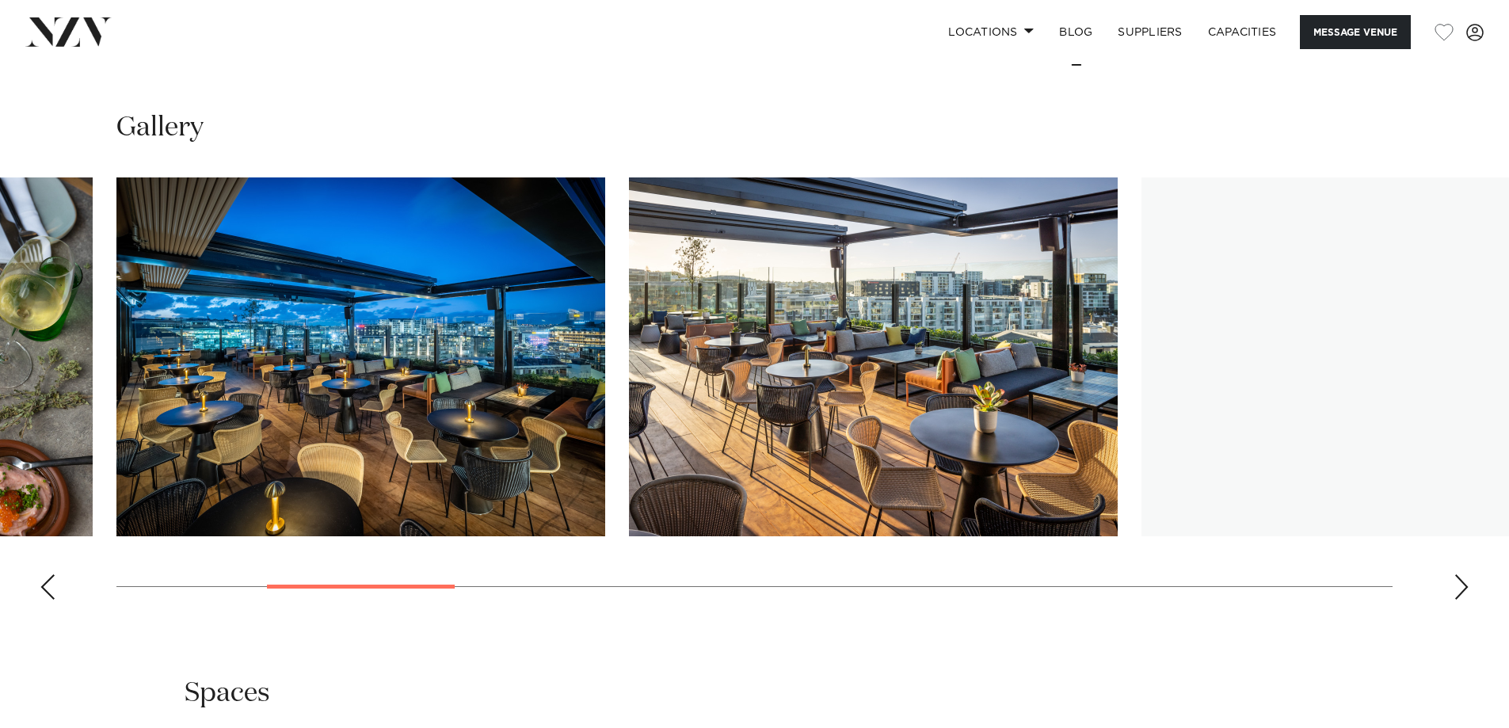
click at [1458, 574] on div "Next slide" at bounding box center [1461, 586] width 16 height 25
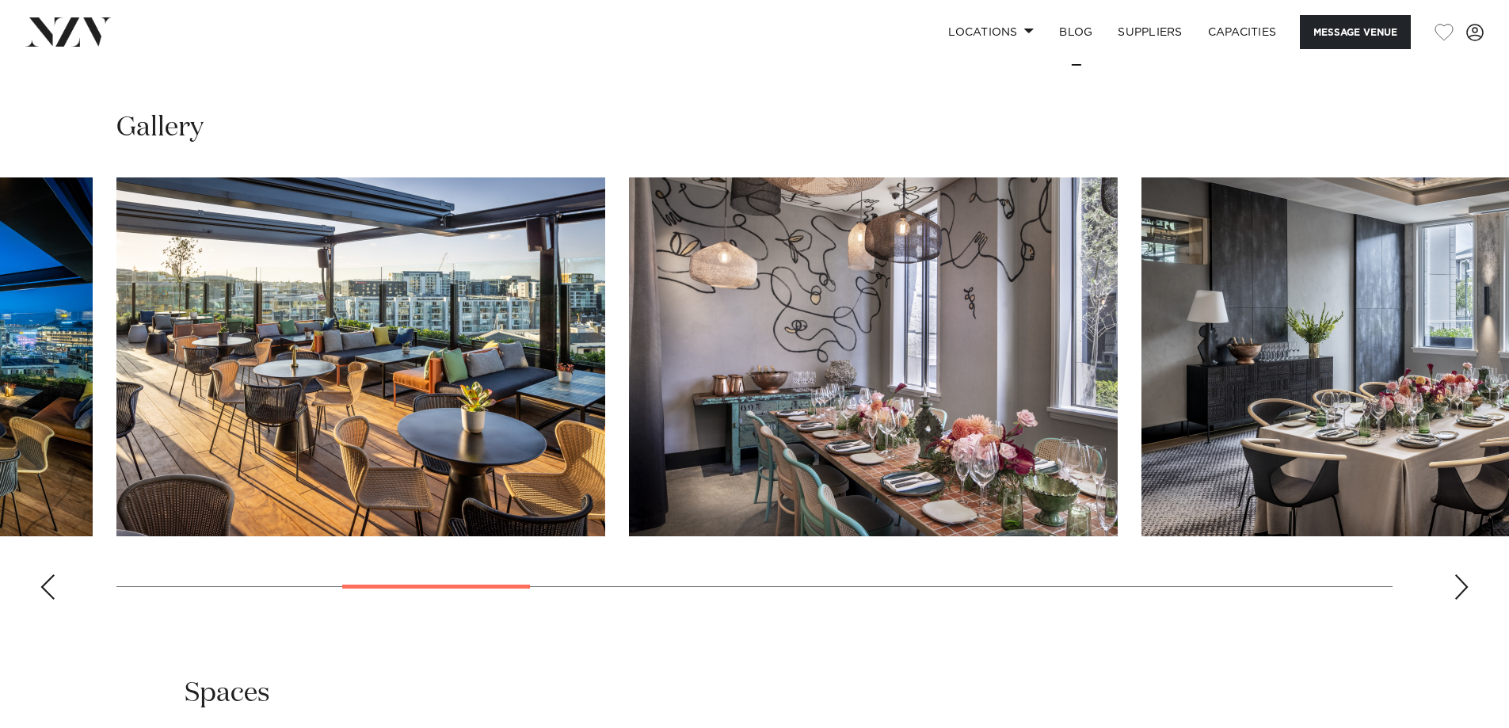
click at [1459, 574] on div "Next slide" at bounding box center [1461, 586] width 16 height 25
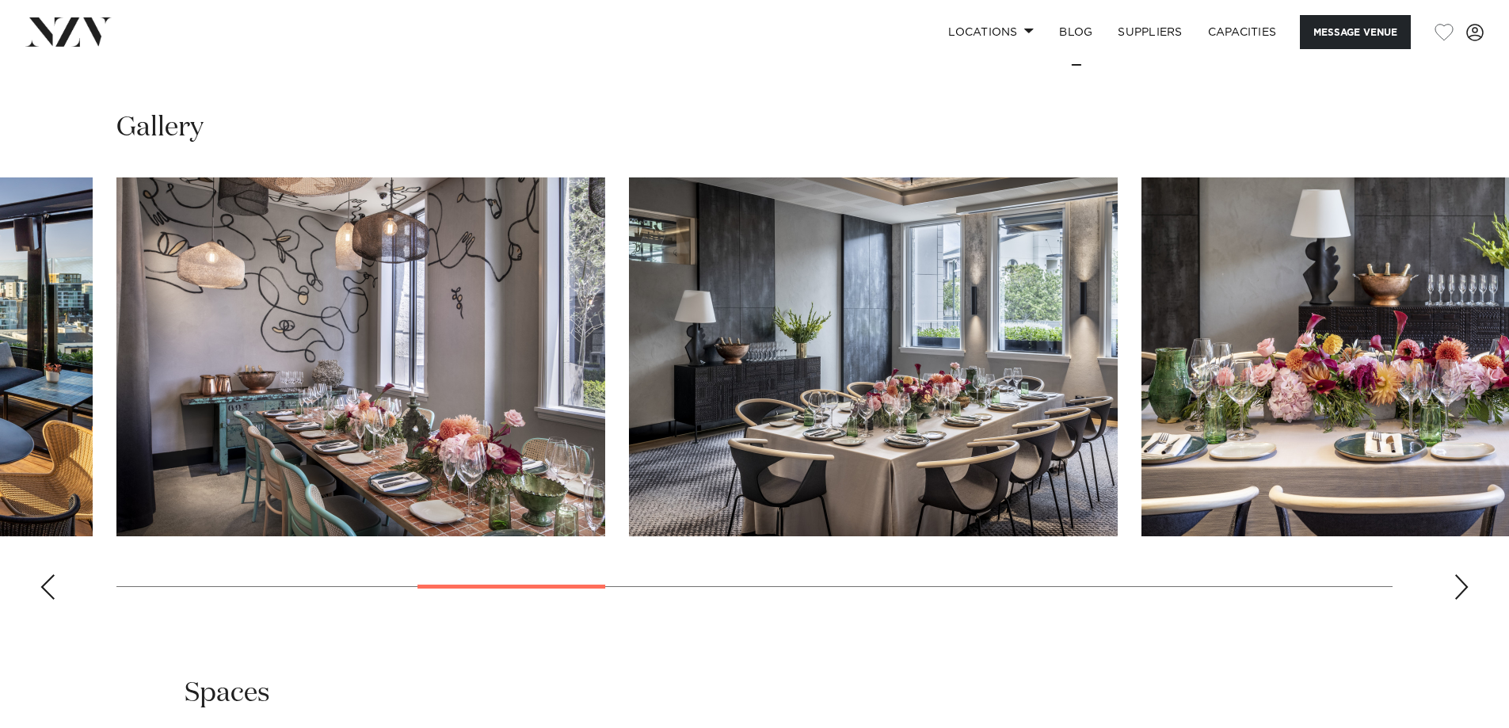
click at [1459, 574] on div "Next slide" at bounding box center [1461, 586] width 16 height 25
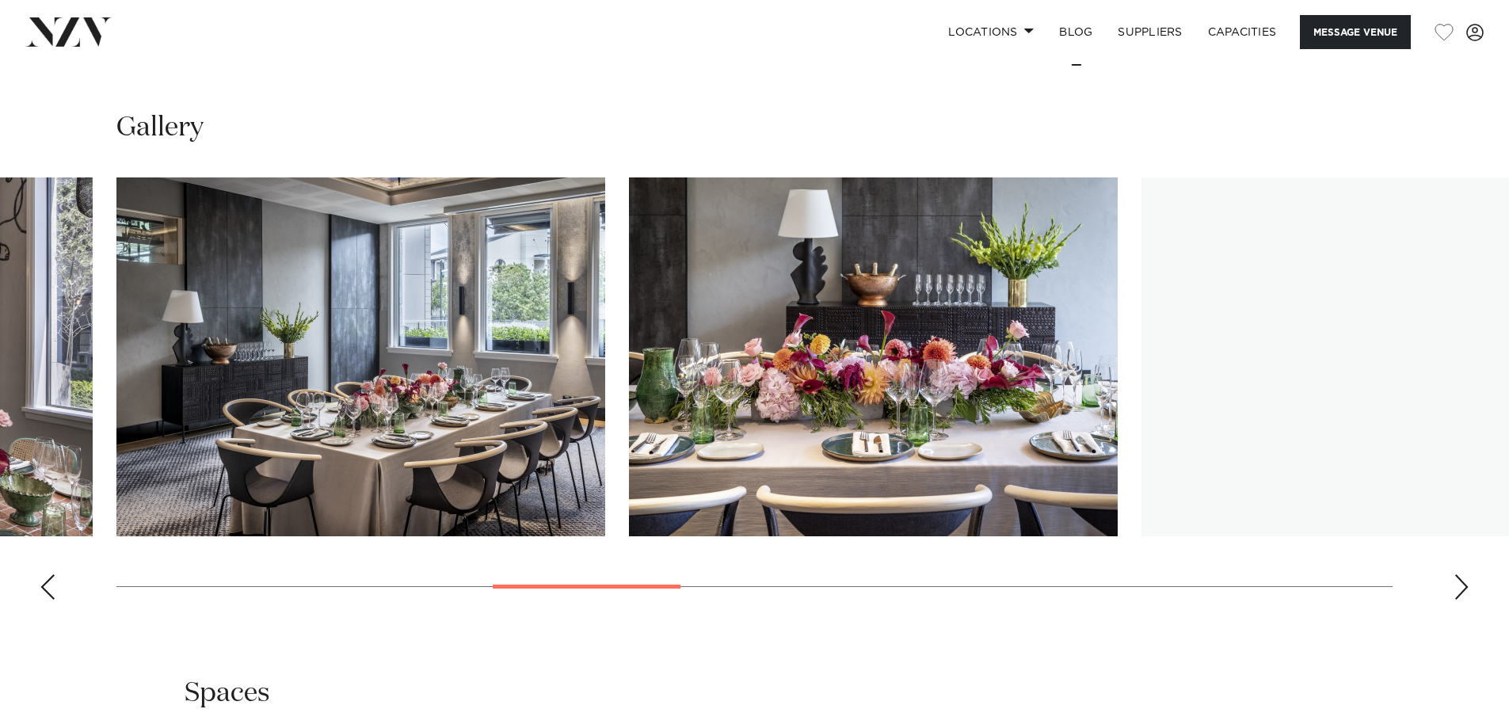
click at [1460, 574] on div "Next slide" at bounding box center [1461, 586] width 16 height 25
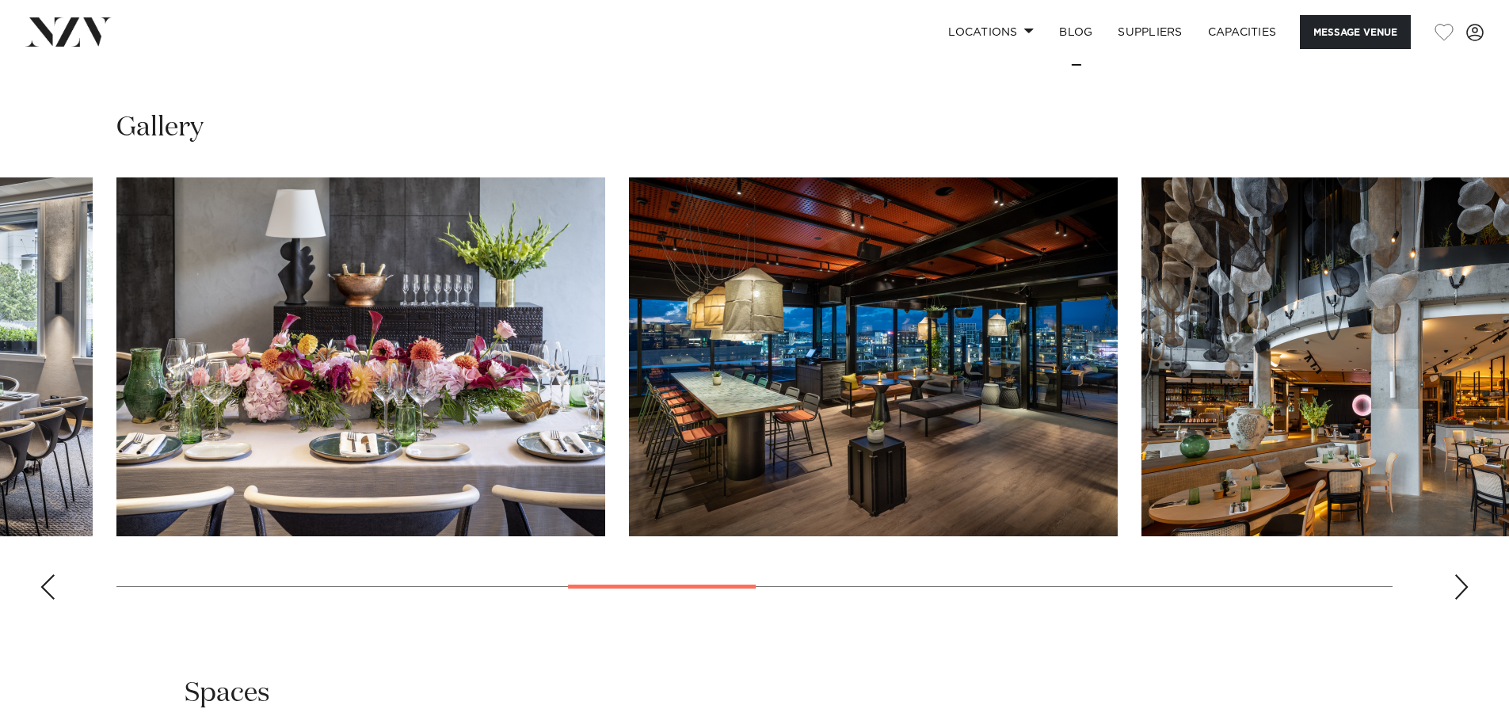
click at [1467, 574] on div "Next slide" at bounding box center [1461, 586] width 16 height 25
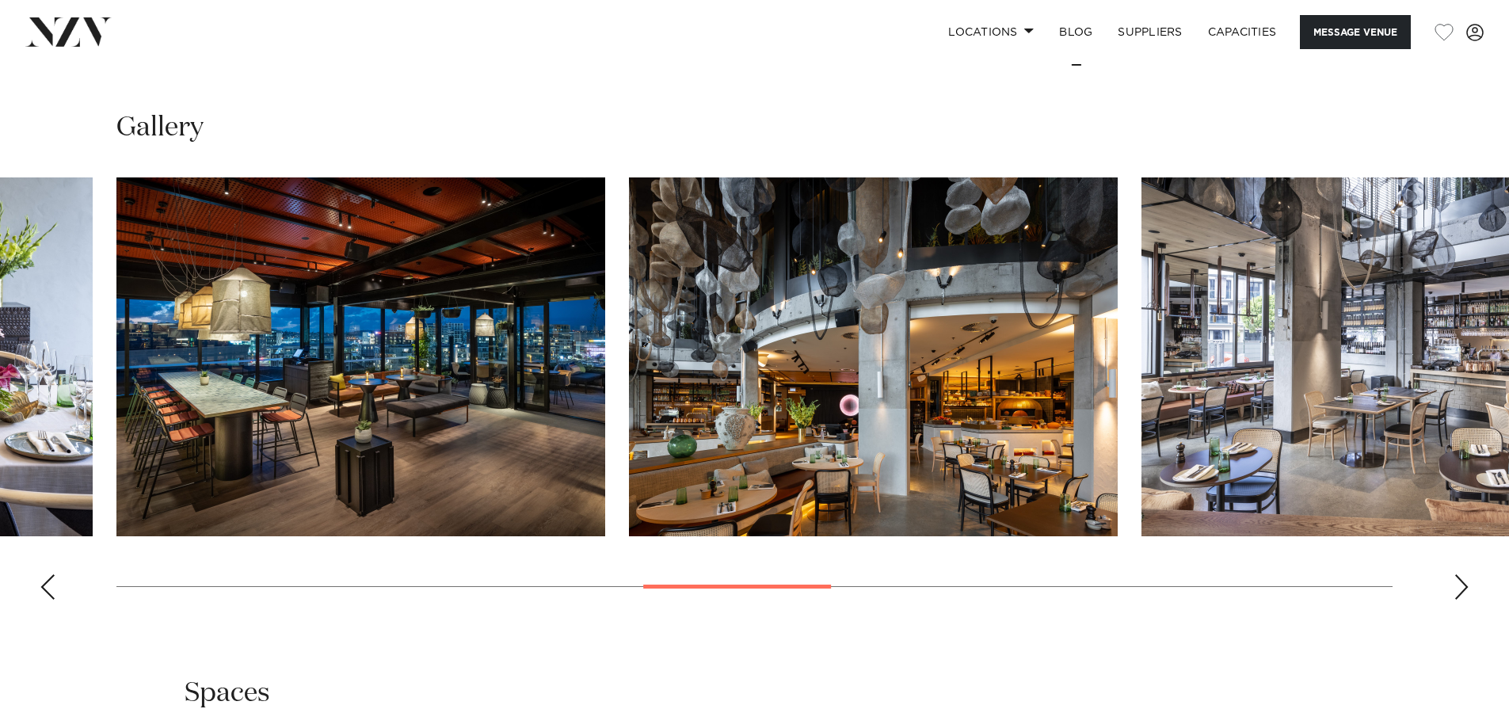
click at [1467, 574] on div "Next slide" at bounding box center [1461, 586] width 16 height 25
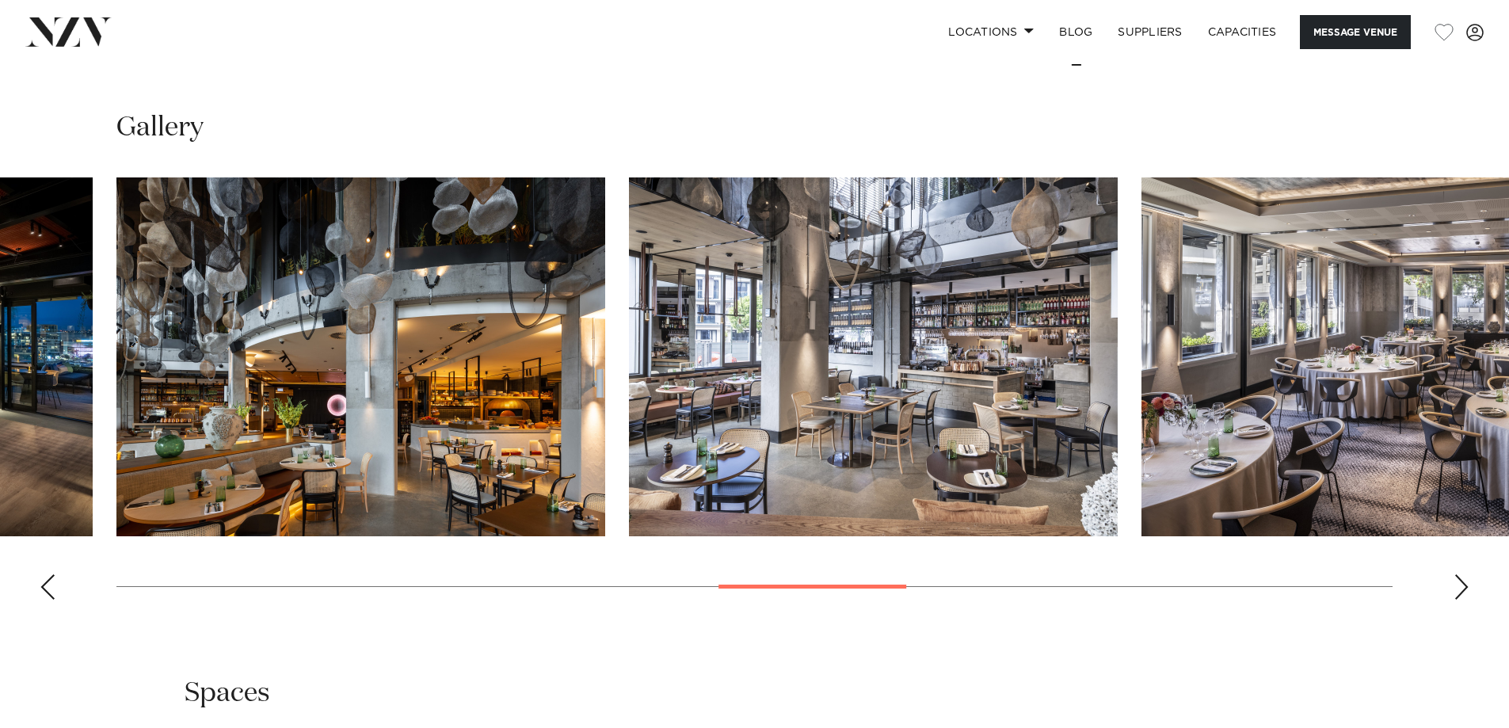
click at [1467, 574] on div "Next slide" at bounding box center [1461, 586] width 16 height 25
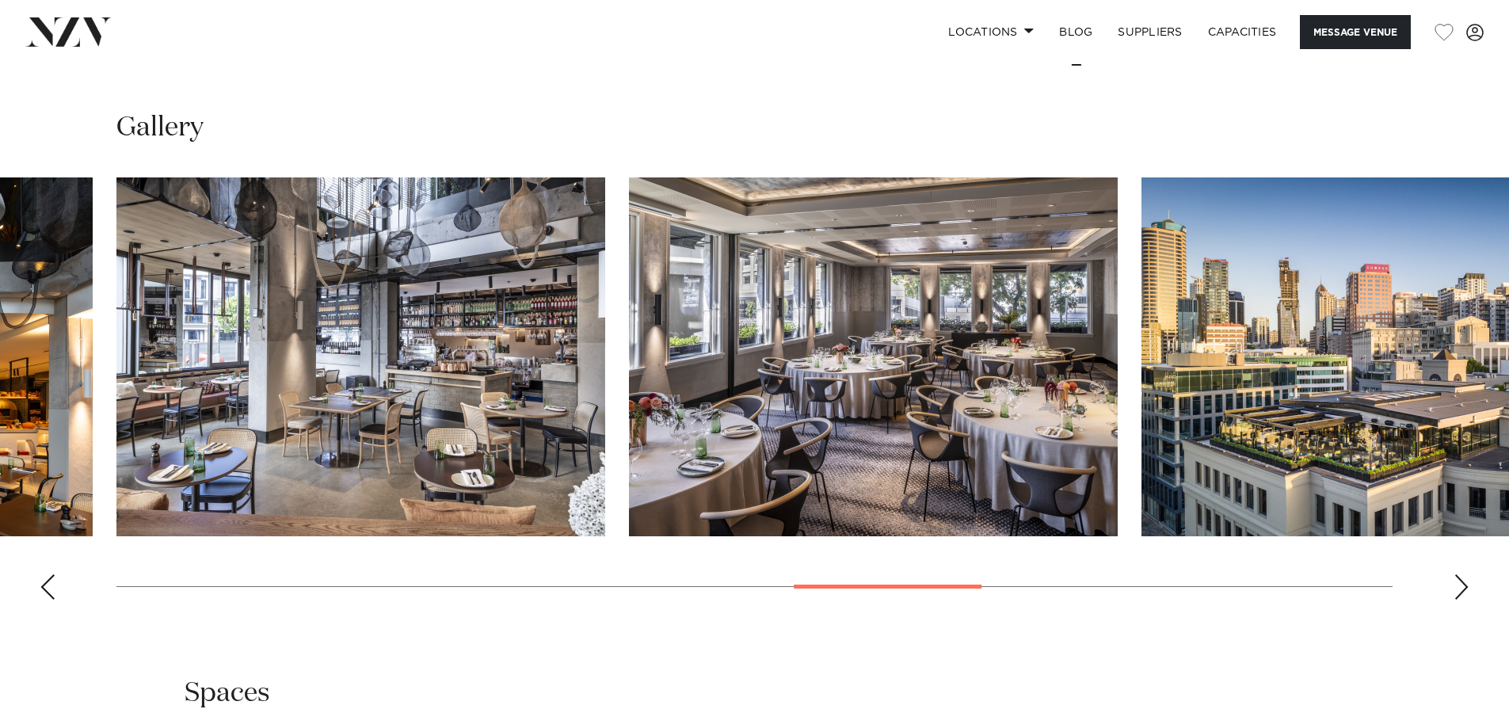
click at [1468, 574] on div "Next slide" at bounding box center [1461, 586] width 16 height 25
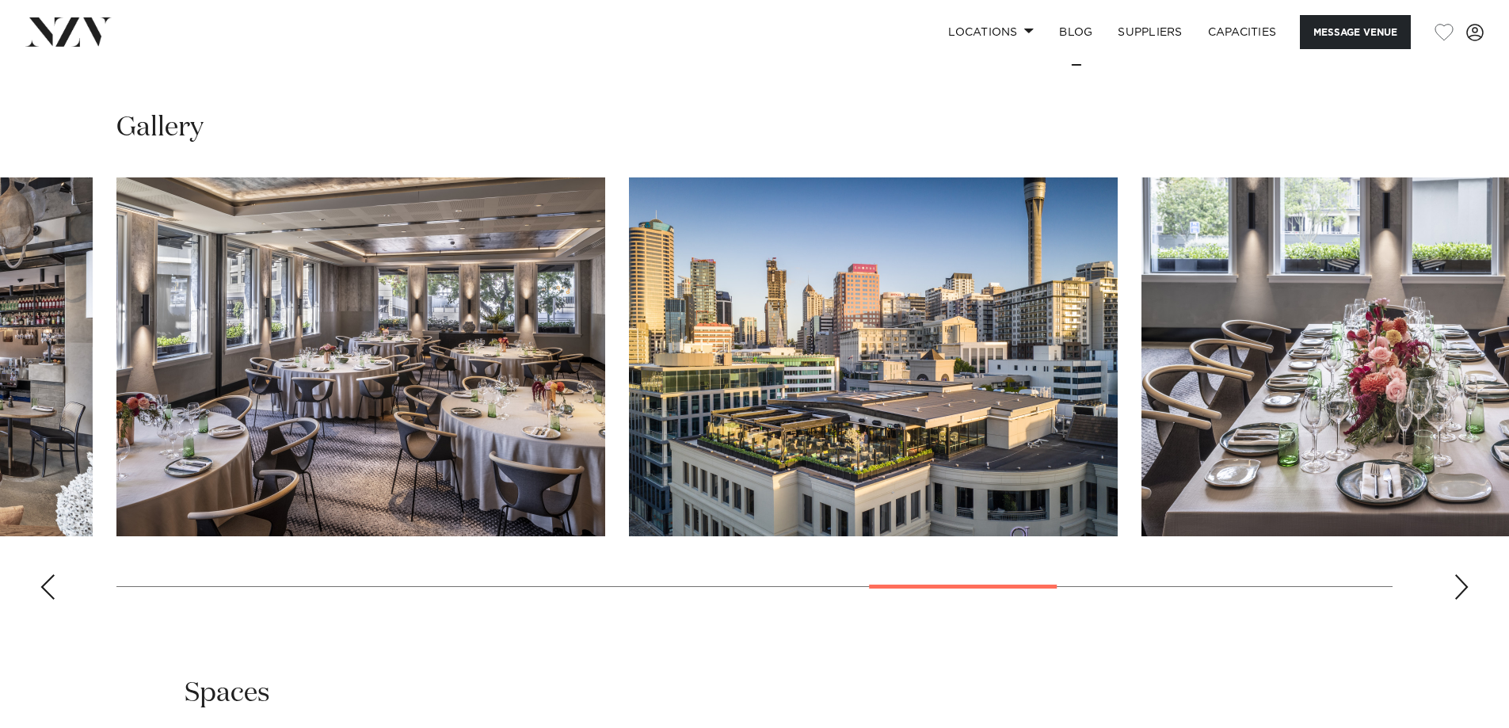
click at [1469, 563] on swiper-container at bounding box center [754, 394] width 1509 height 435
click at [1465, 574] on div "Next slide" at bounding box center [1461, 586] width 16 height 25
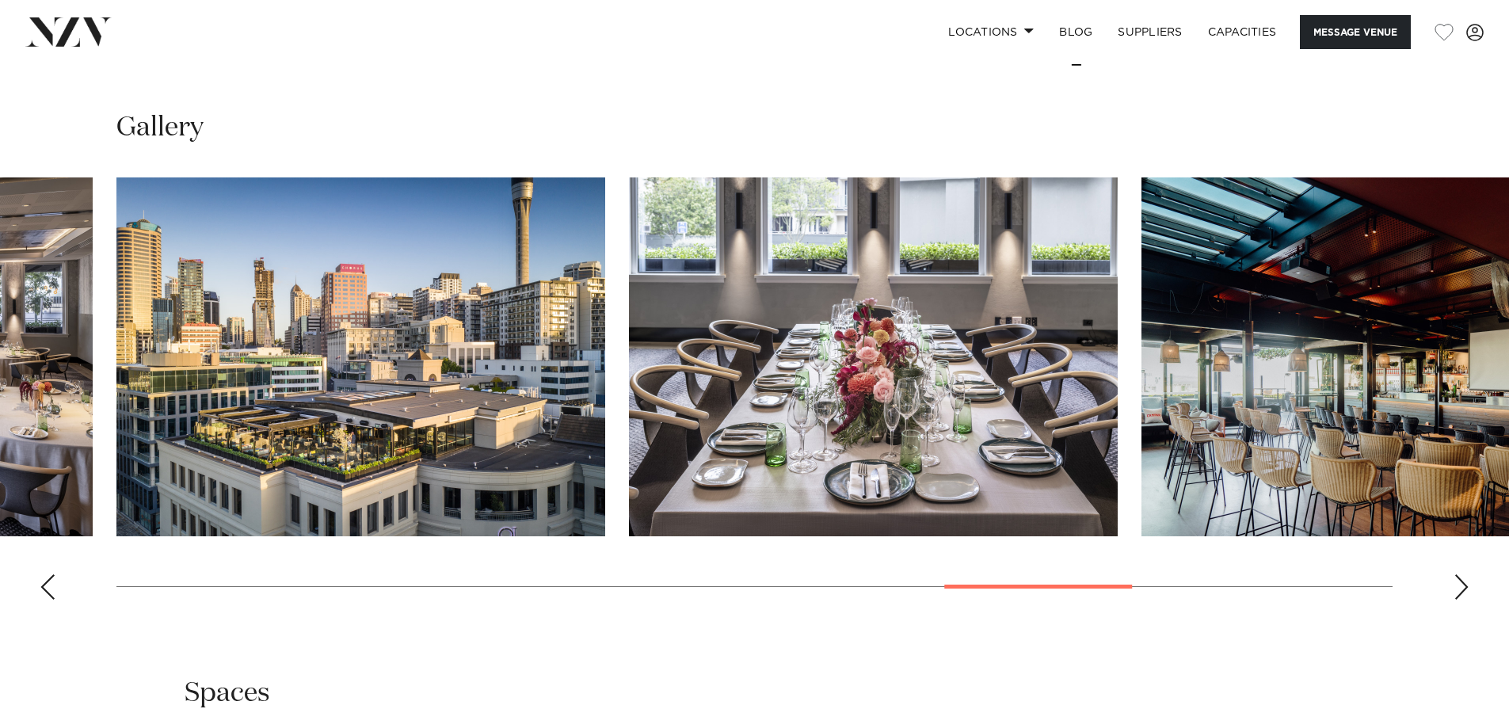
click at [1460, 574] on div "Next slide" at bounding box center [1461, 586] width 16 height 25
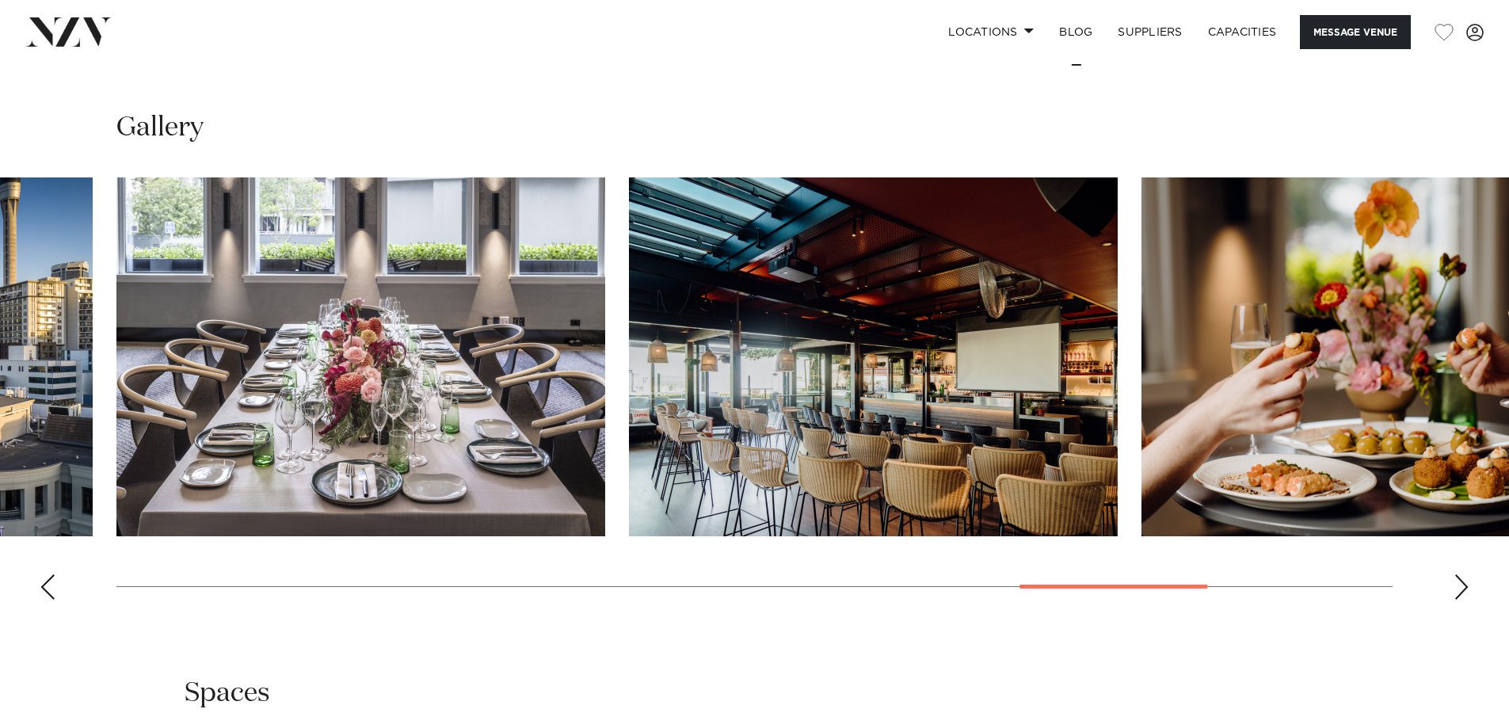
click at [1460, 574] on div "Next slide" at bounding box center [1461, 586] width 16 height 25
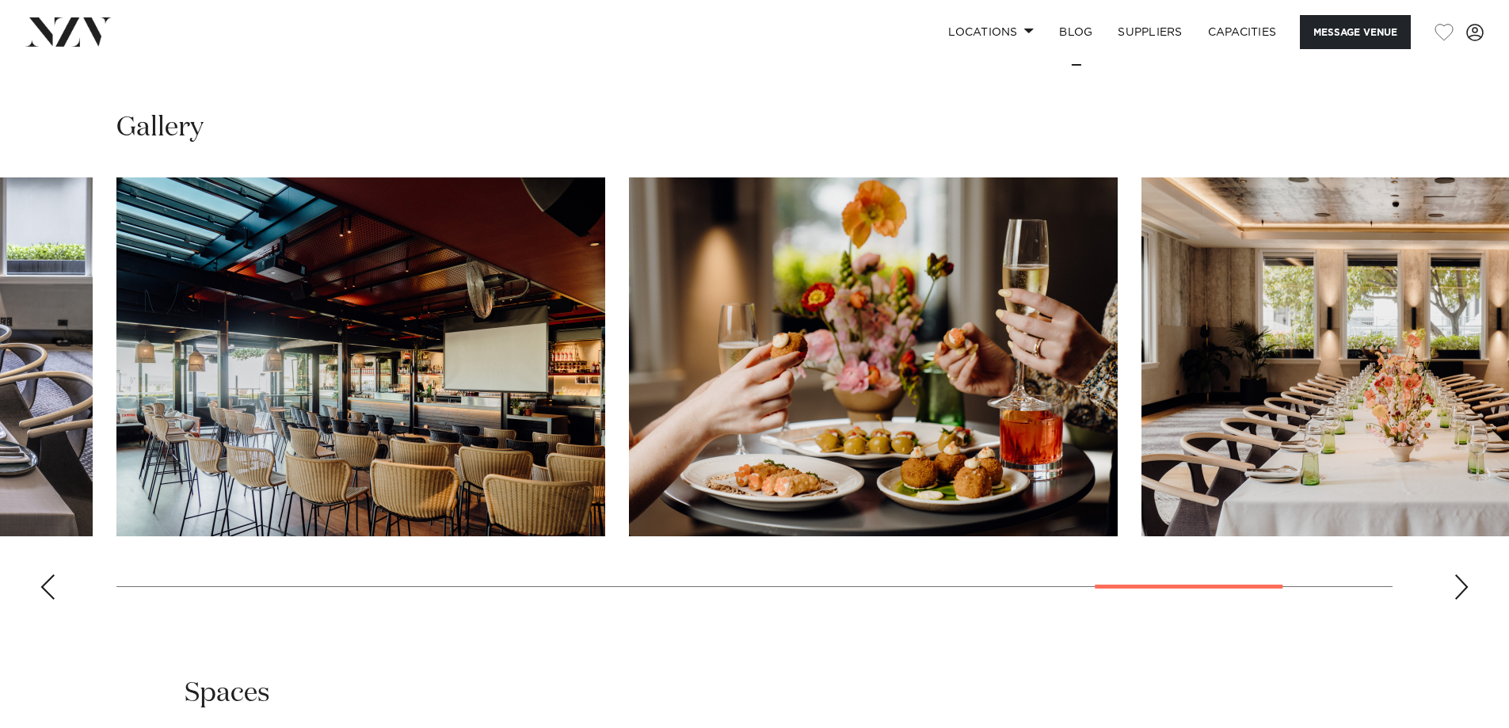
click at [1461, 574] on div "Next slide" at bounding box center [1461, 586] width 16 height 25
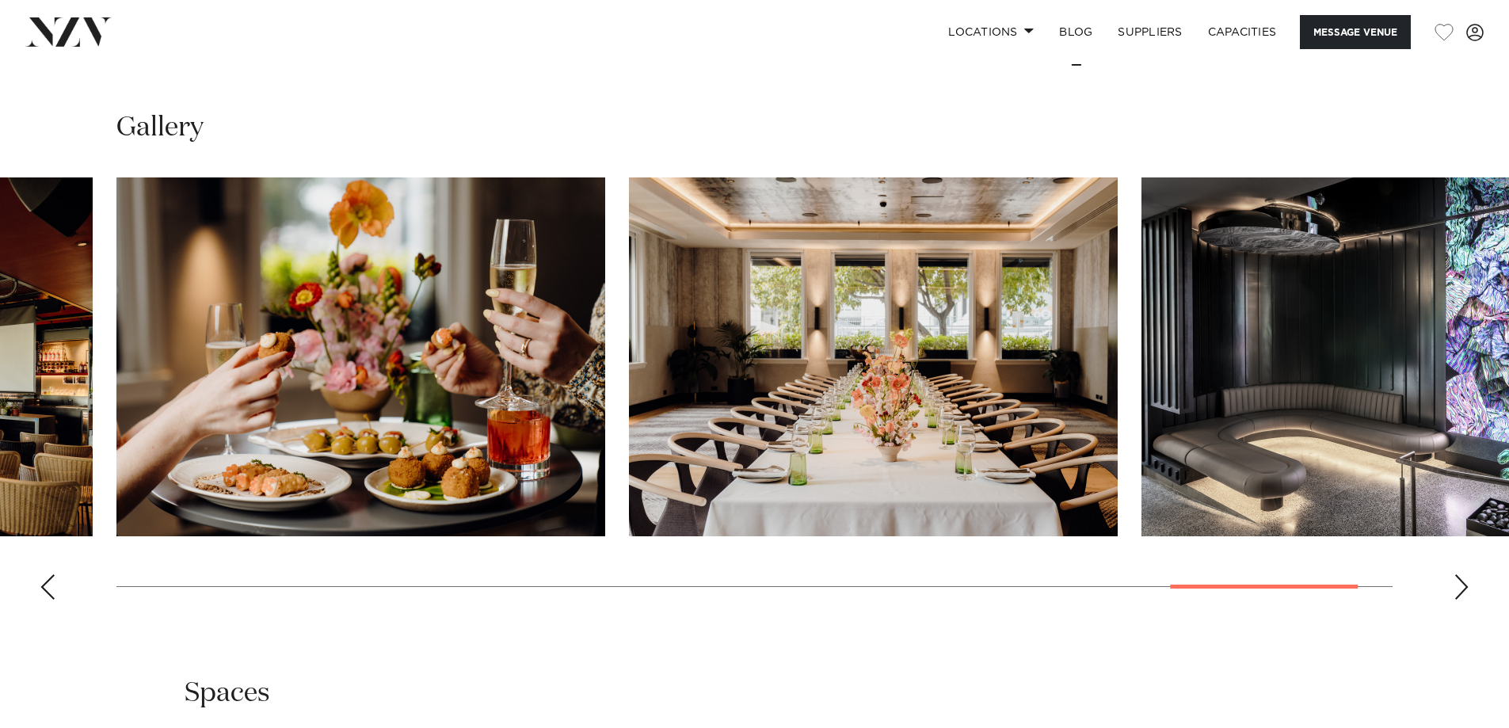
click at [1461, 574] on div "Next slide" at bounding box center [1461, 586] width 16 height 25
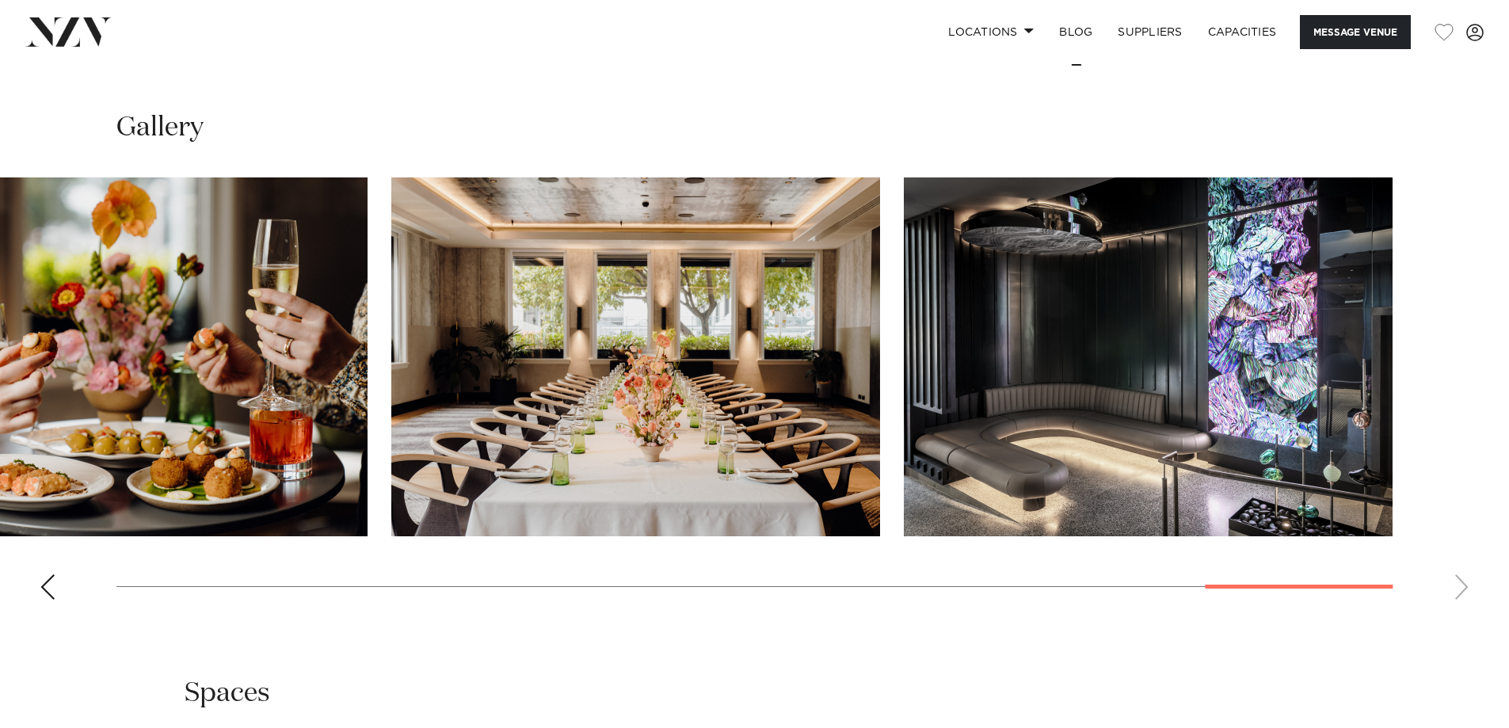
click at [1461, 562] on swiper-container at bounding box center [754, 394] width 1509 height 435
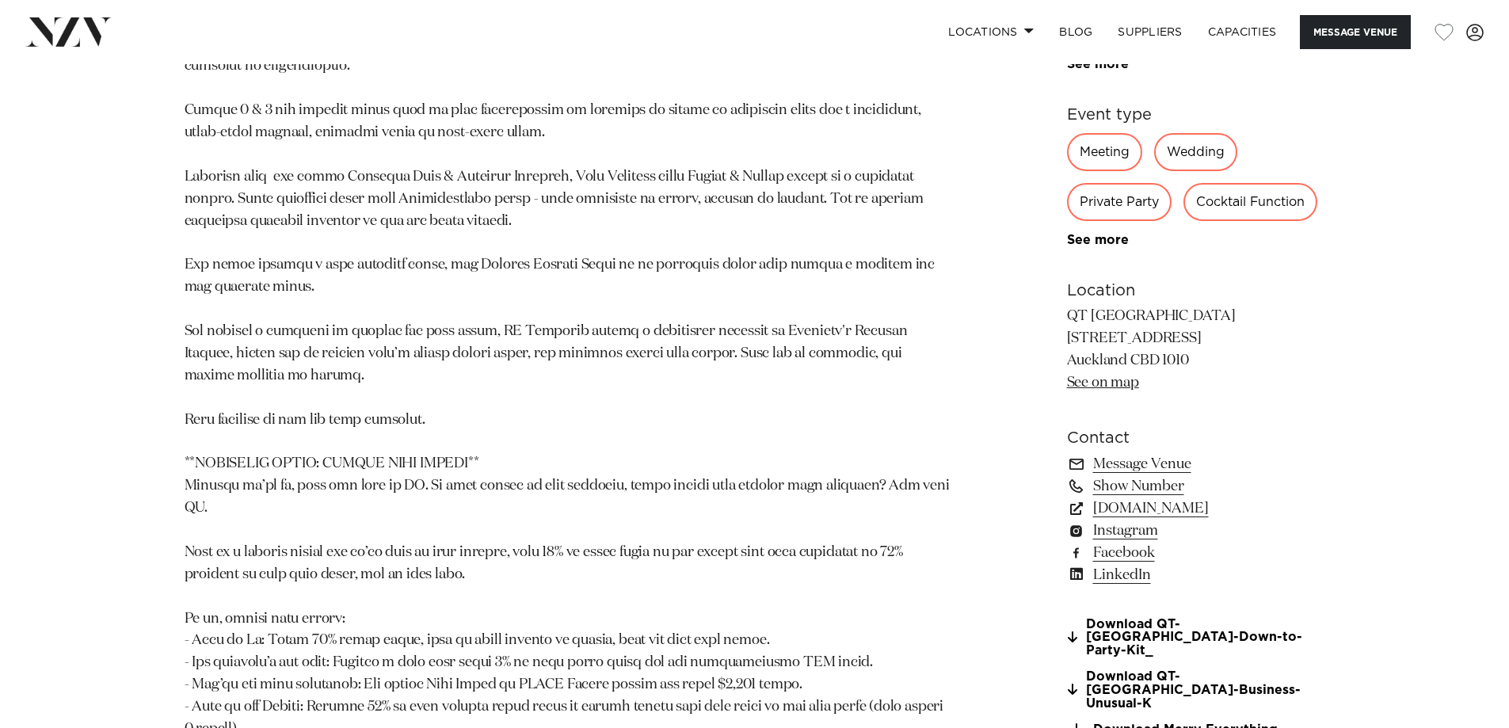
scroll to position [1267, 0]
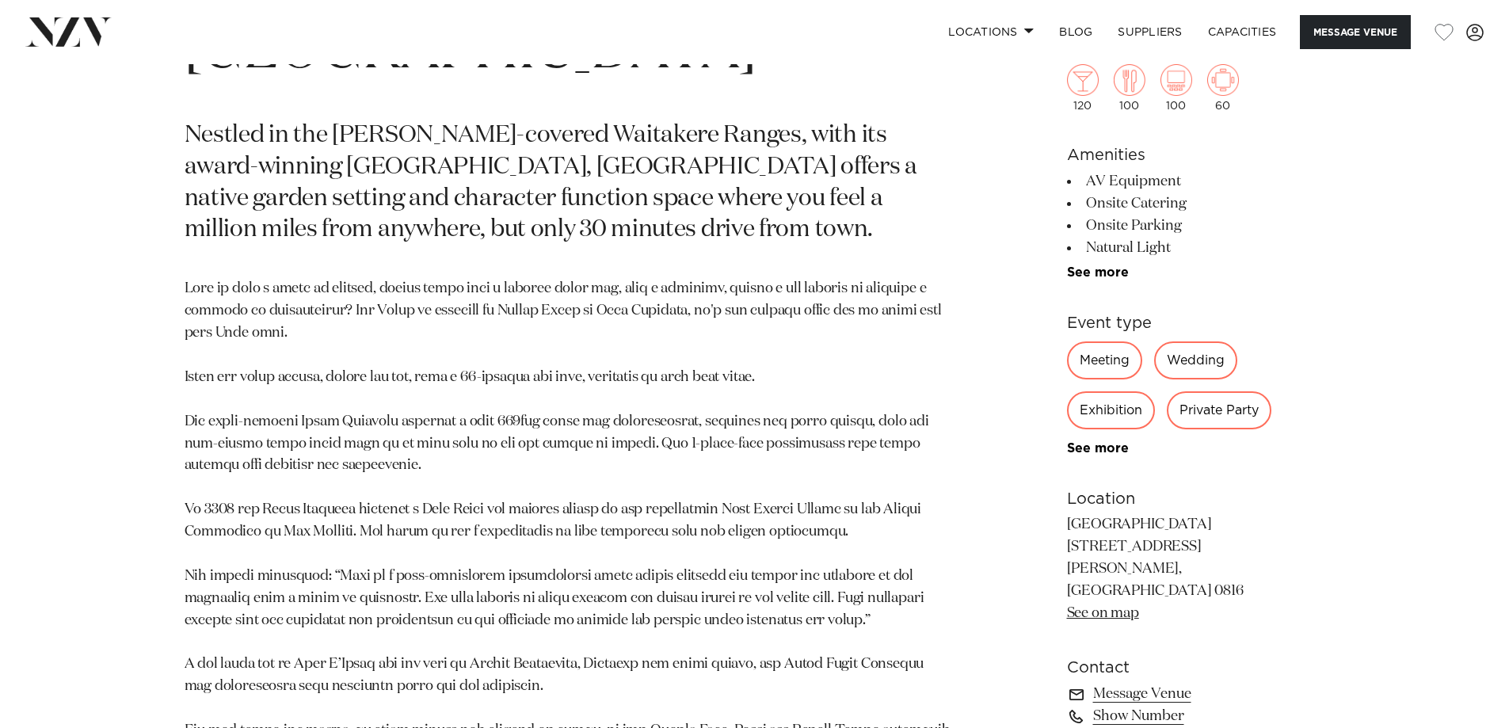
scroll to position [950, 0]
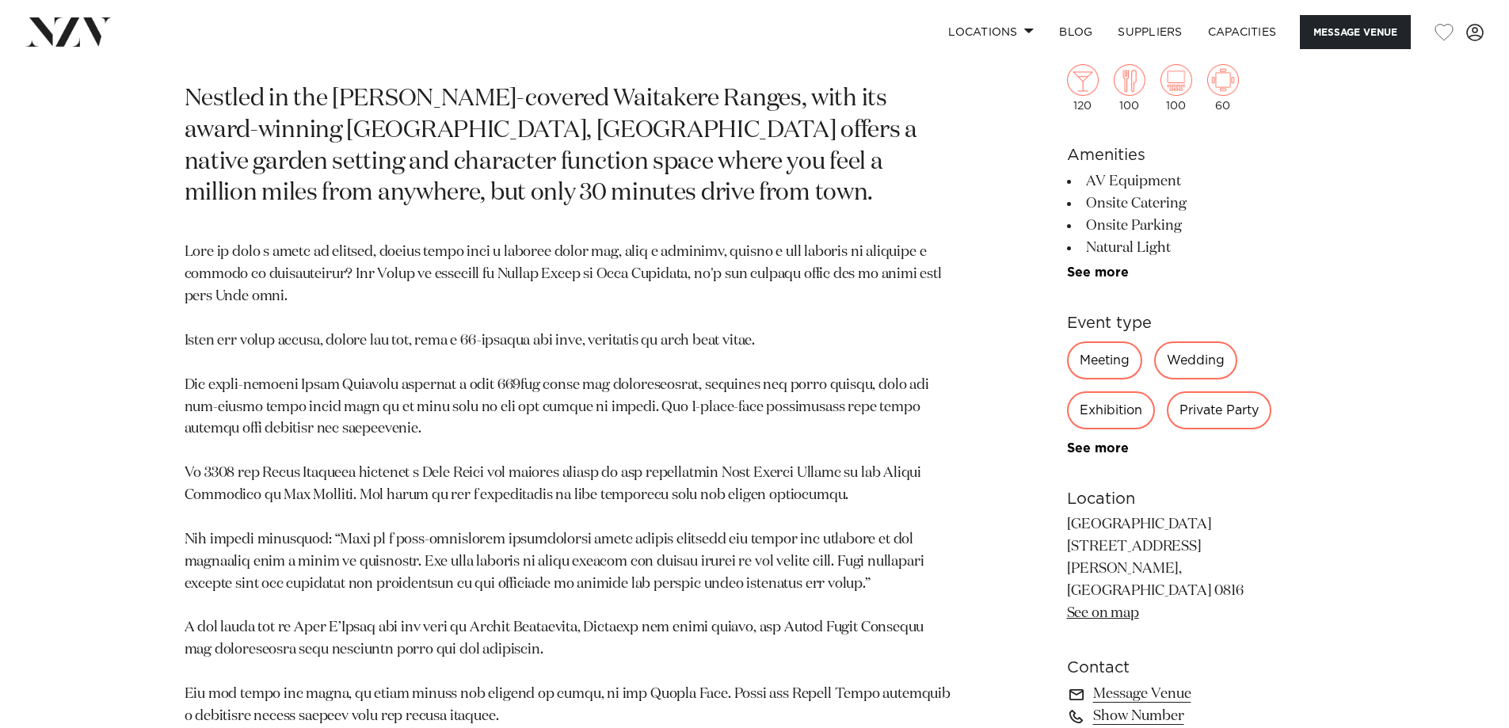
click at [587, 242] on p at bounding box center [570, 606] width 770 height 729
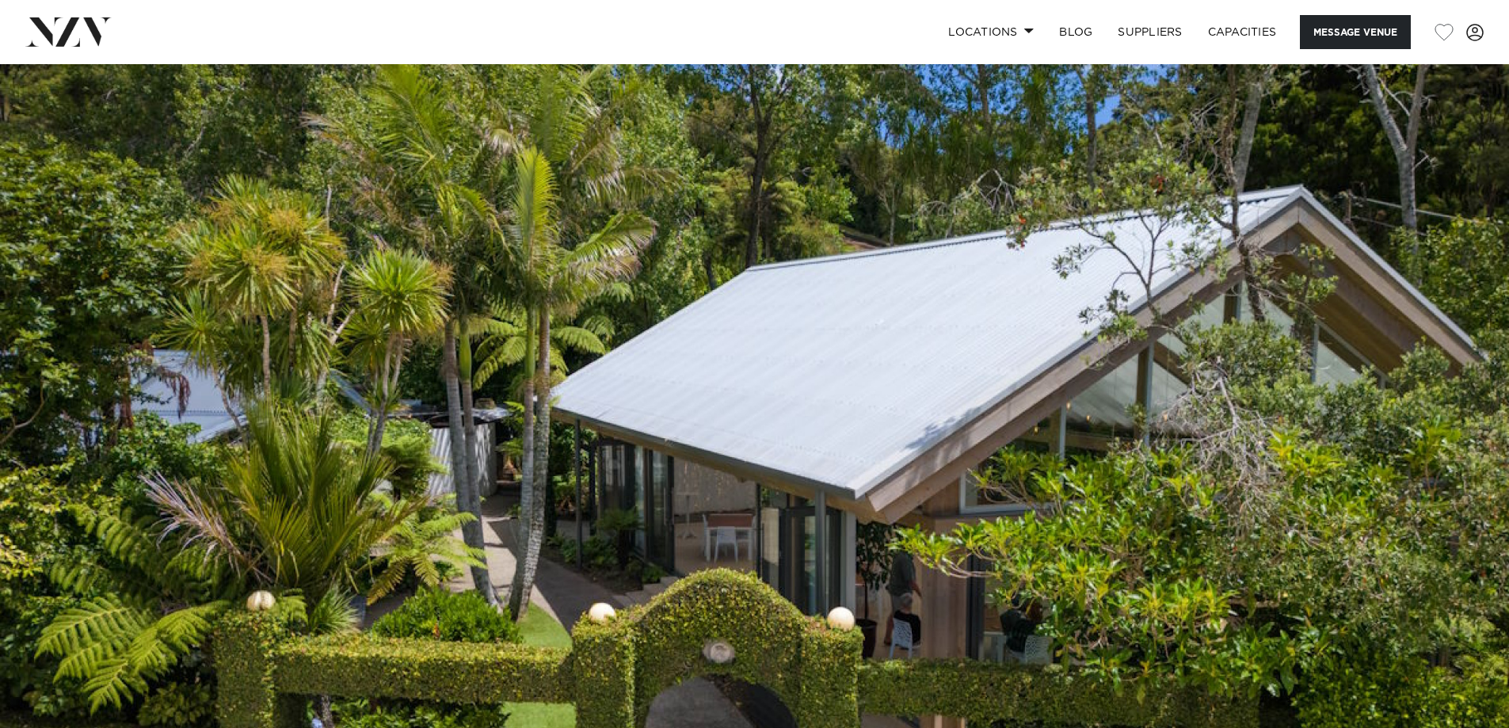
scroll to position [0, 0]
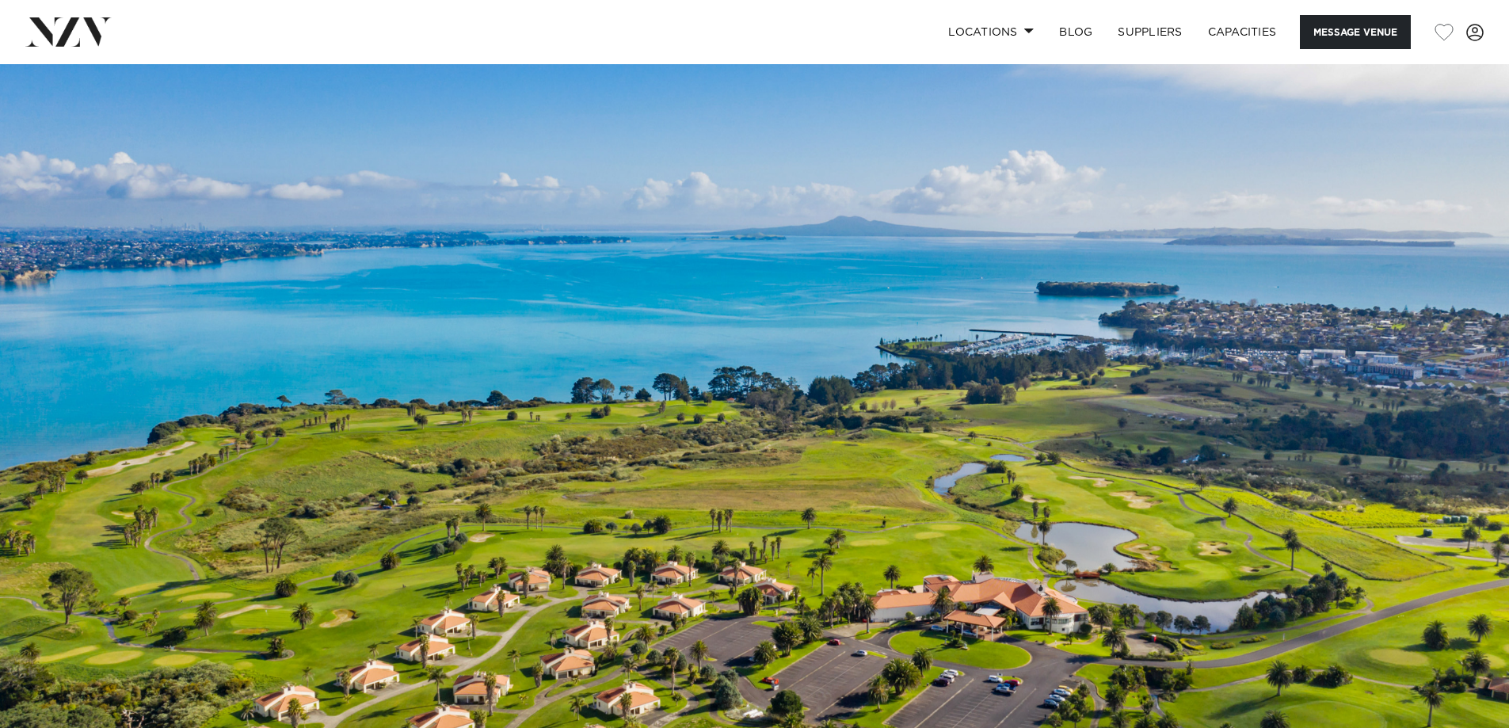
click at [716, 30] on div "Locations [GEOGRAPHIC_DATA] [GEOGRAPHIC_DATA] [GEOGRAPHIC_DATA] [GEOGRAPHIC_DAT…" at bounding box center [972, 32] width 1023 height 34
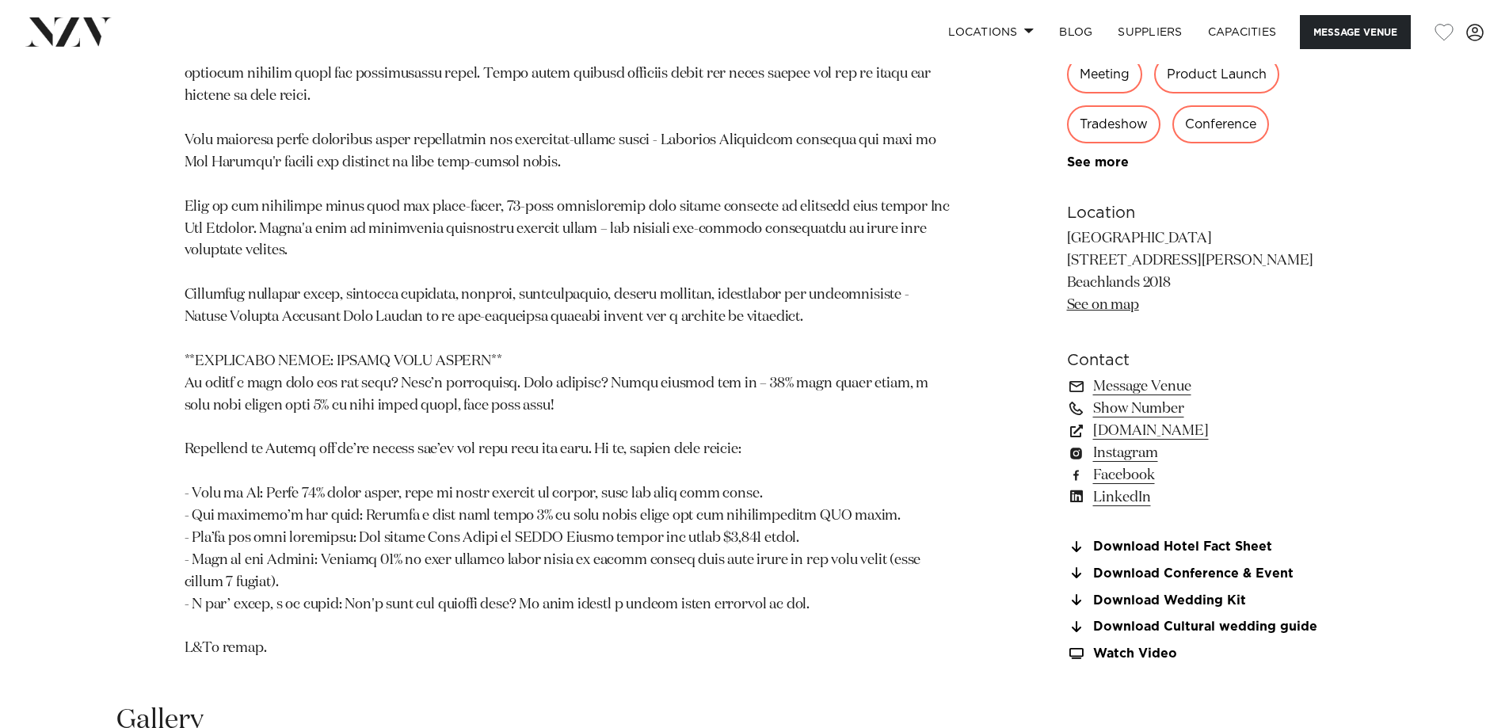
scroll to position [1346, 0]
